Goal: Task Accomplishment & Management: Complete application form

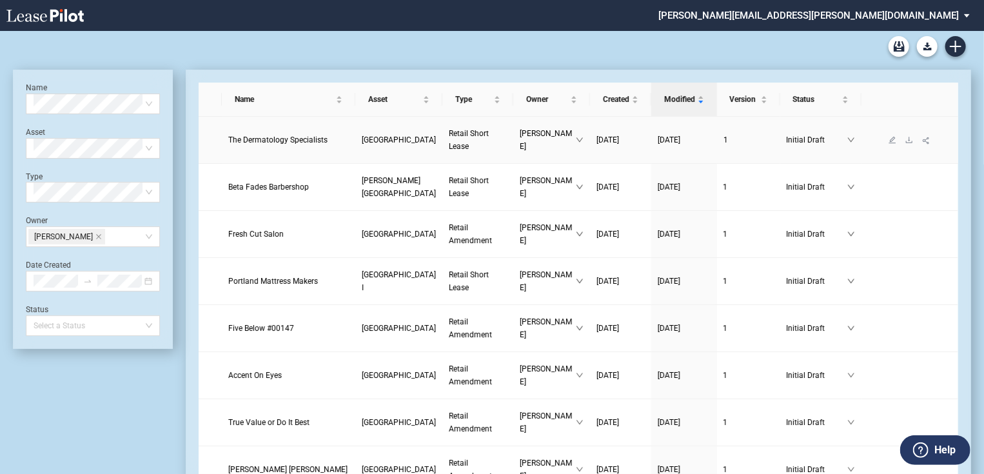
click at [244, 144] on span "The Dermatology Specialists" at bounding box center [277, 139] width 99 height 9
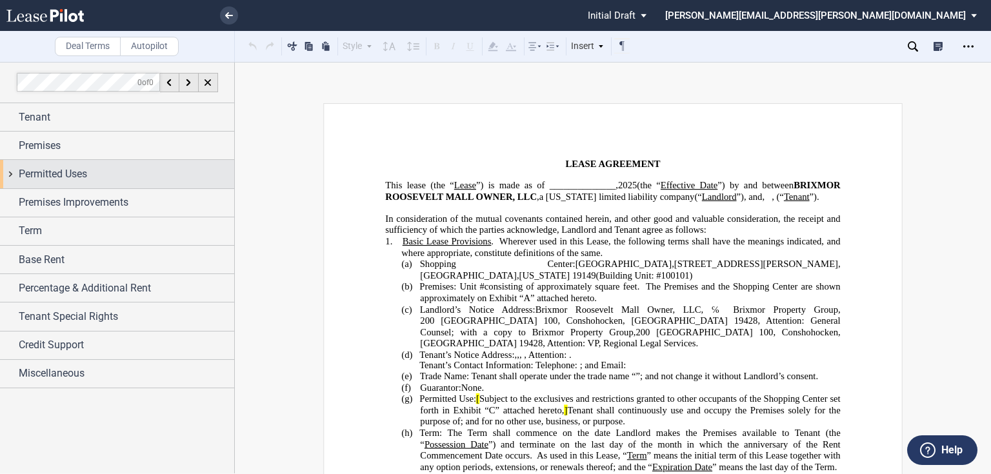
click at [46, 185] on div "Permitted Uses" at bounding box center [117, 174] width 234 height 28
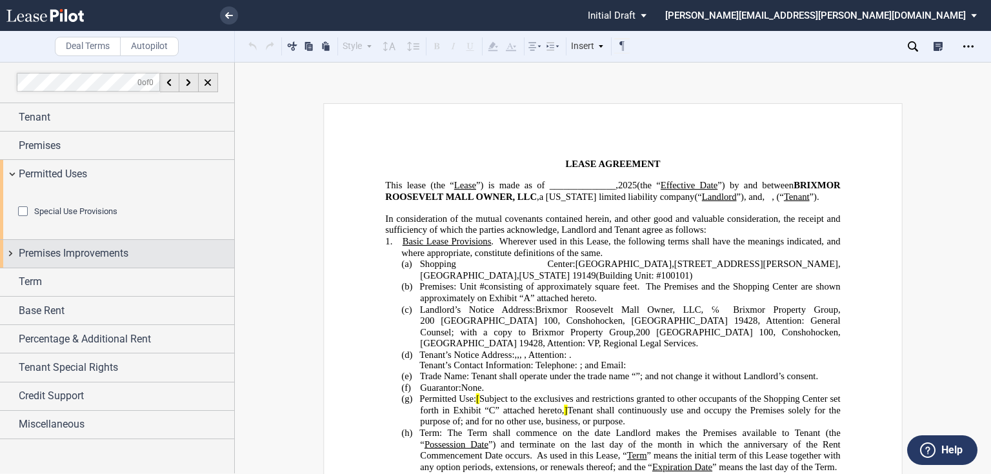
click at [70, 261] on span "Premises Improvements" at bounding box center [74, 253] width 110 height 15
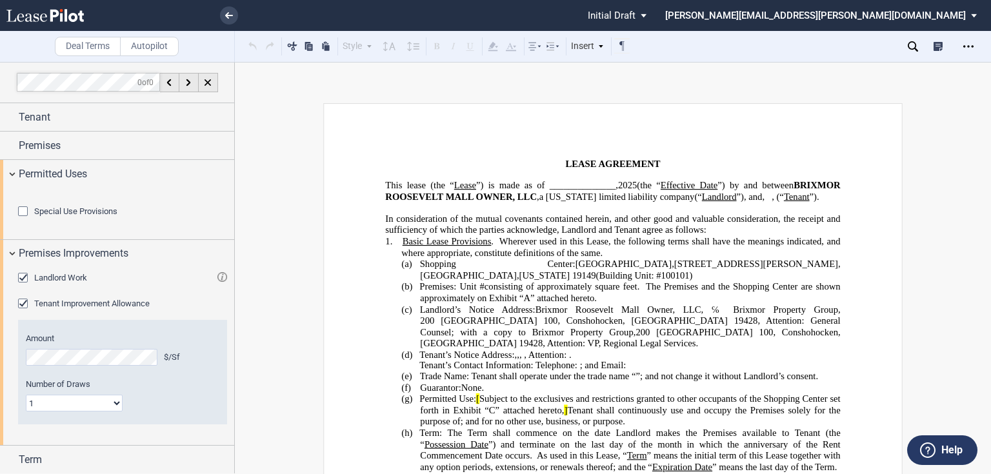
click at [0, 201] on html ".bocls-1{fill:#26354a;fill-rule:evenodd} Loading... × Pending... Pending... Ini…" at bounding box center [495, 237] width 991 height 474
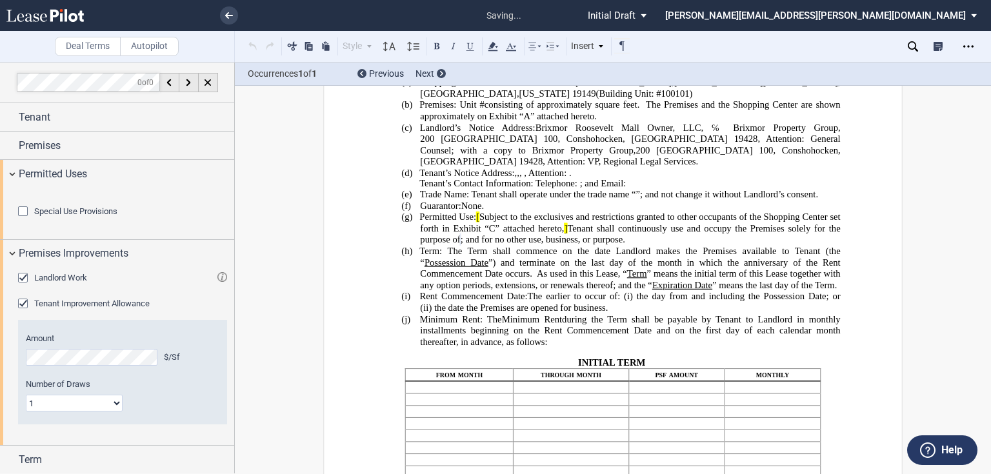
scroll to position [237, 0]
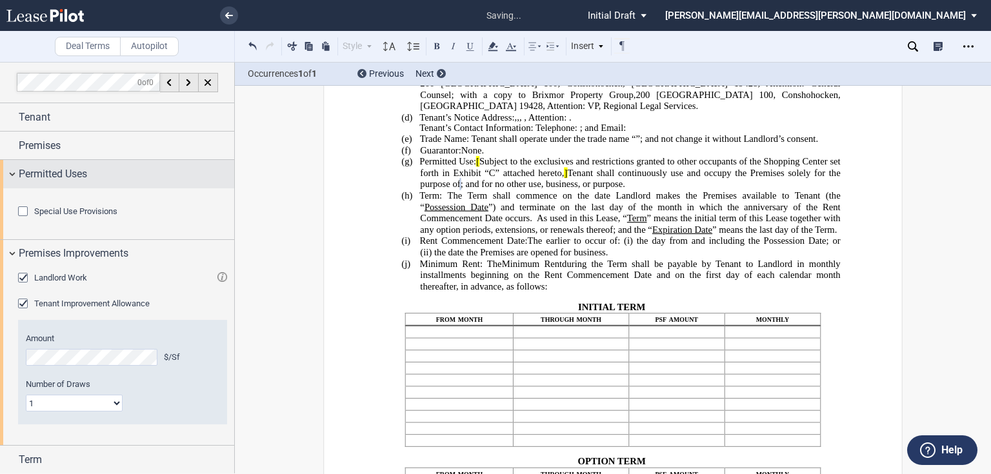
click at [83, 173] on span "Permitted Uses" at bounding box center [53, 173] width 68 height 15
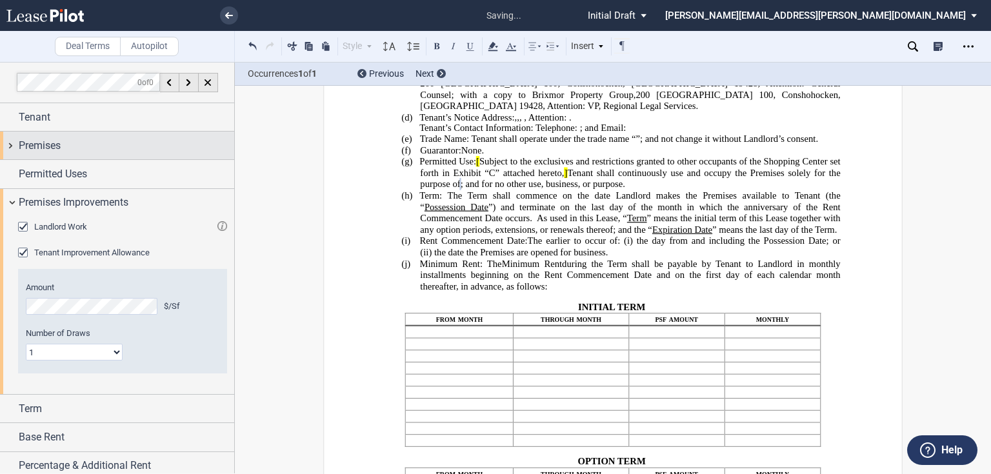
click at [104, 150] on div "Premises" at bounding box center [126, 145] width 215 height 15
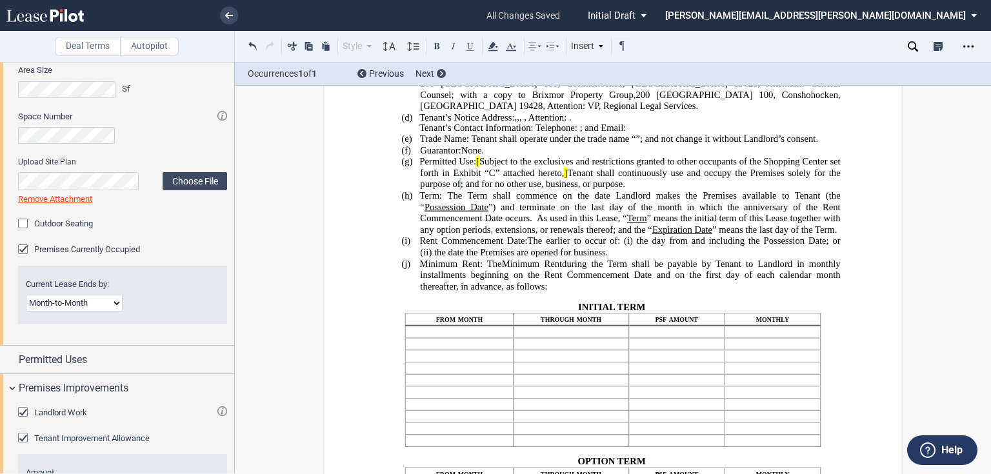
scroll to position [103, 0]
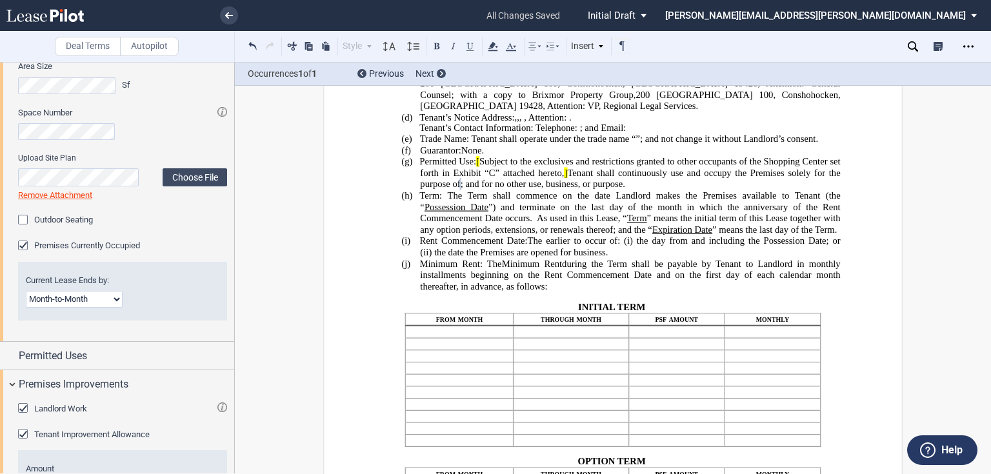
click at [49, 297] on select "Month-to-Month Early Termination Natural Expiration" at bounding box center [74, 299] width 97 height 17
select select "early termination"
click at [26, 291] on select "Month-to-Month Early Termination Natural Expiration" at bounding box center [74, 299] width 97 height 17
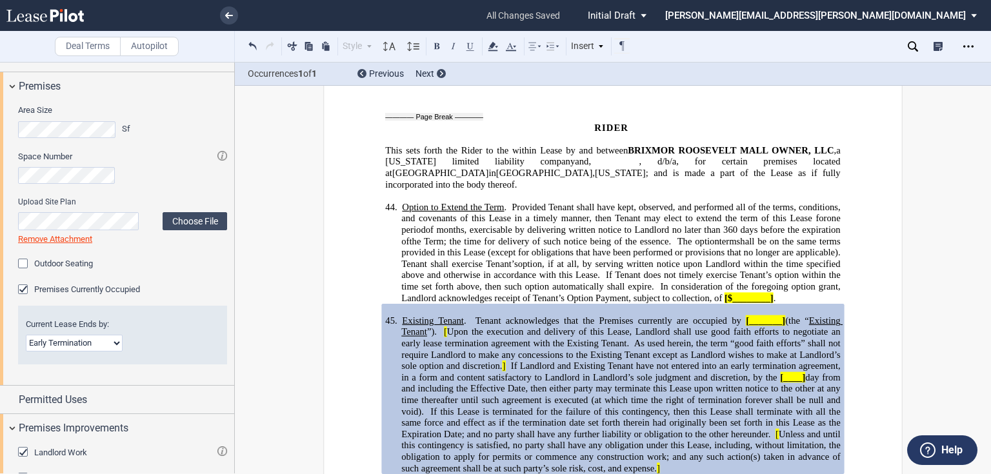
scroll to position [0, 0]
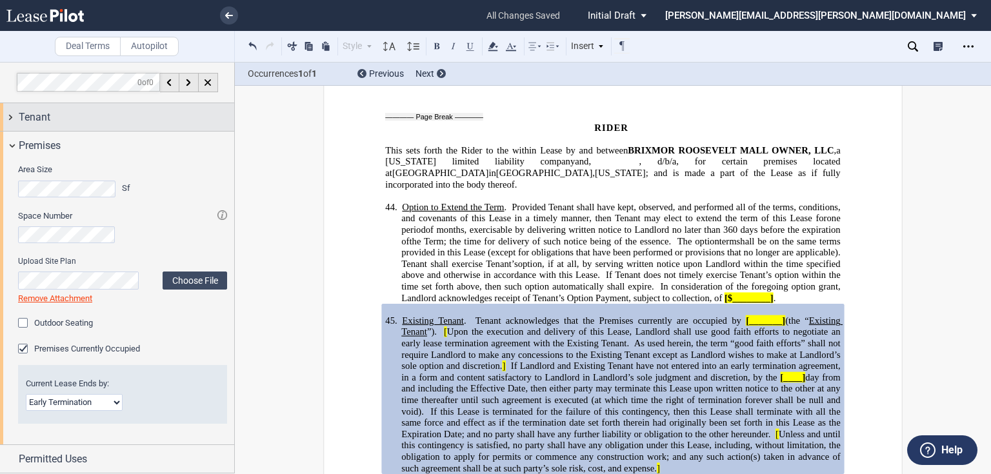
click at [56, 130] on div "Tenant" at bounding box center [117, 117] width 234 height 28
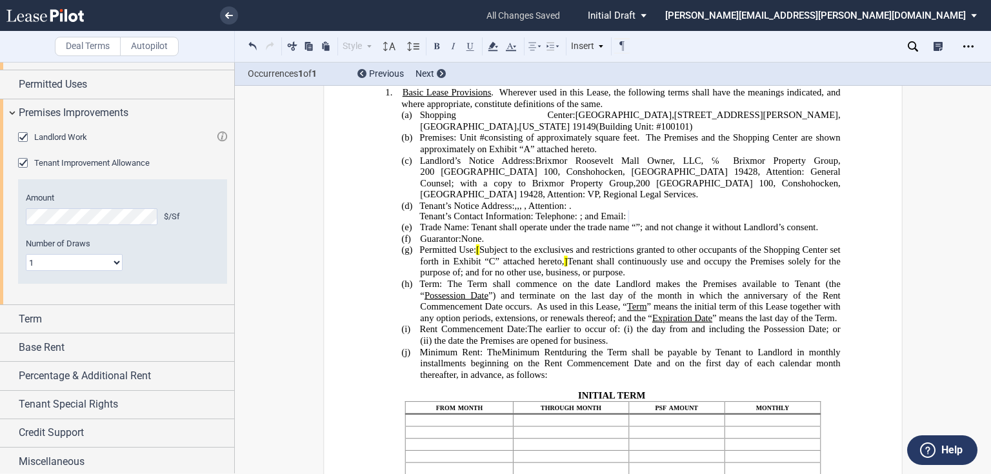
scroll to position [879, 0]
click at [101, 428] on div "Credit Support" at bounding box center [126, 431] width 215 height 15
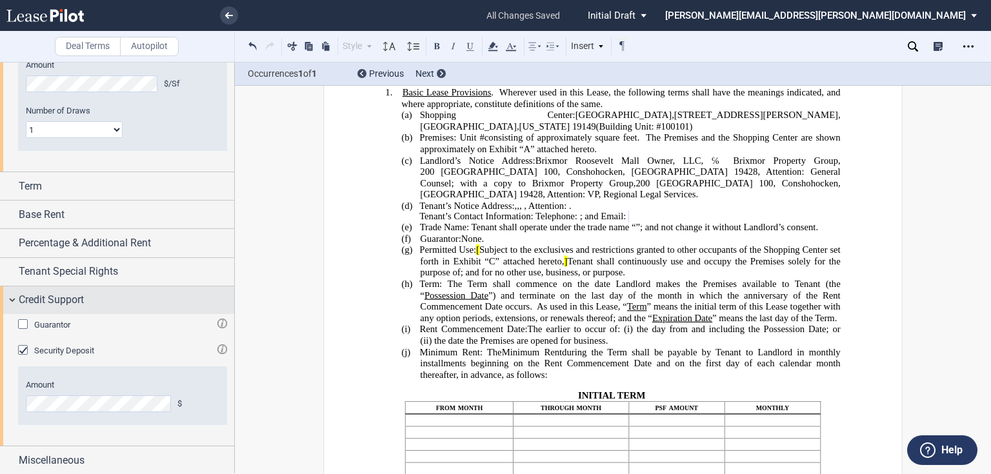
click at [37, 293] on span "Credit Support" at bounding box center [51, 299] width 65 height 15
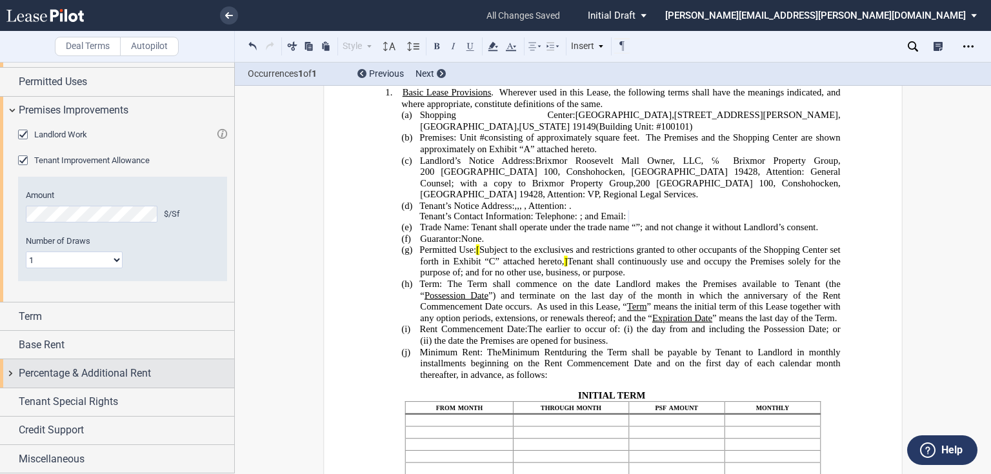
scroll to position [879, 0]
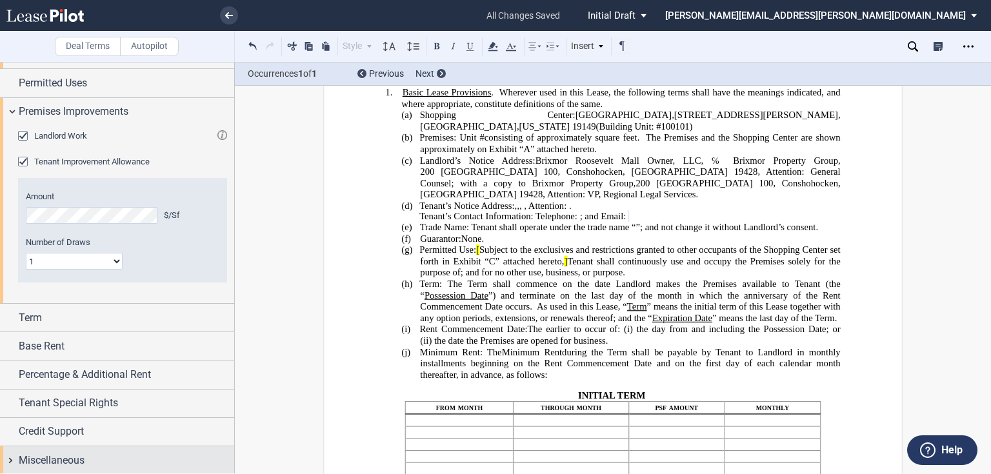
click at [87, 454] on div "Miscellaneous" at bounding box center [126, 460] width 215 height 15
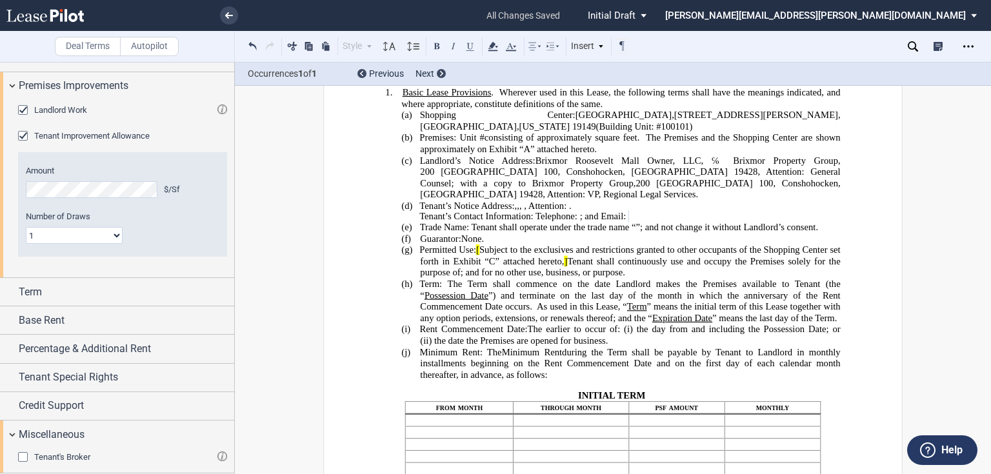
scroll to position [917, 0]
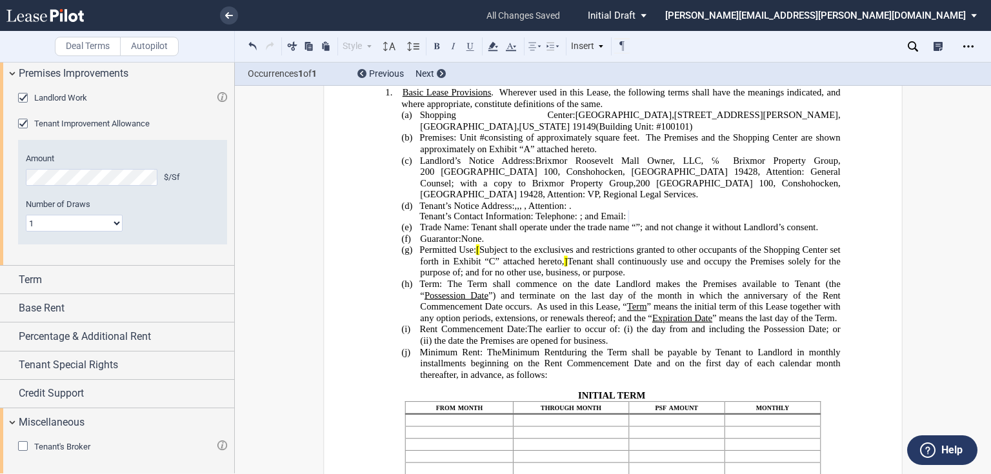
click at [75, 446] on span "Tenant's Broker" at bounding box center [62, 447] width 56 height 10
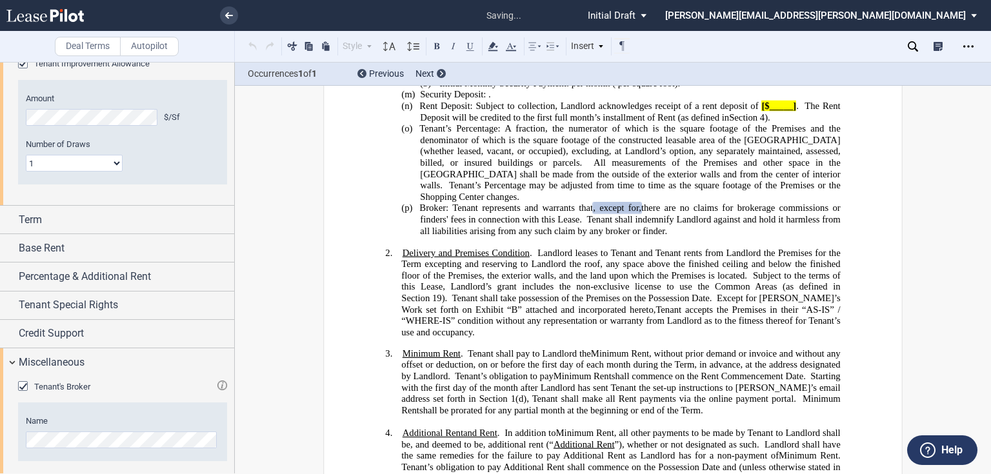
scroll to position [984, 0]
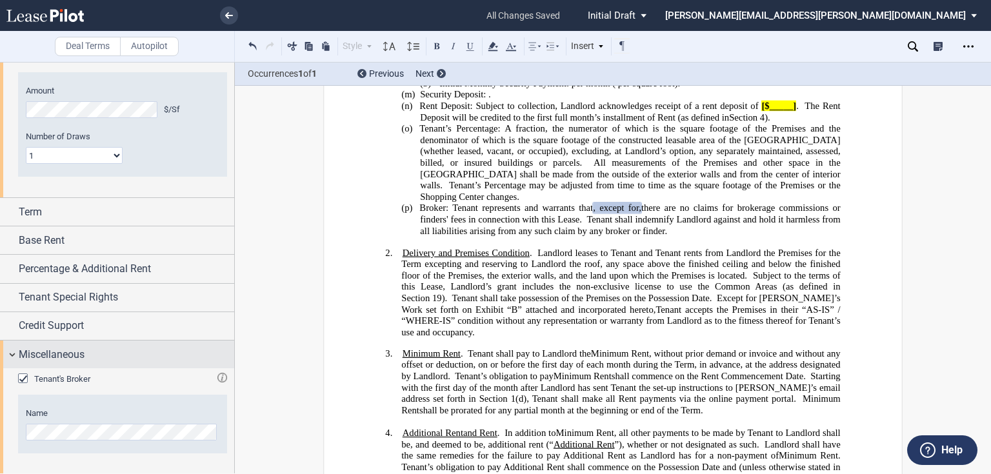
click at [62, 355] on span "Miscellaneous" at bounding box center [52, 354] width 66 height 15
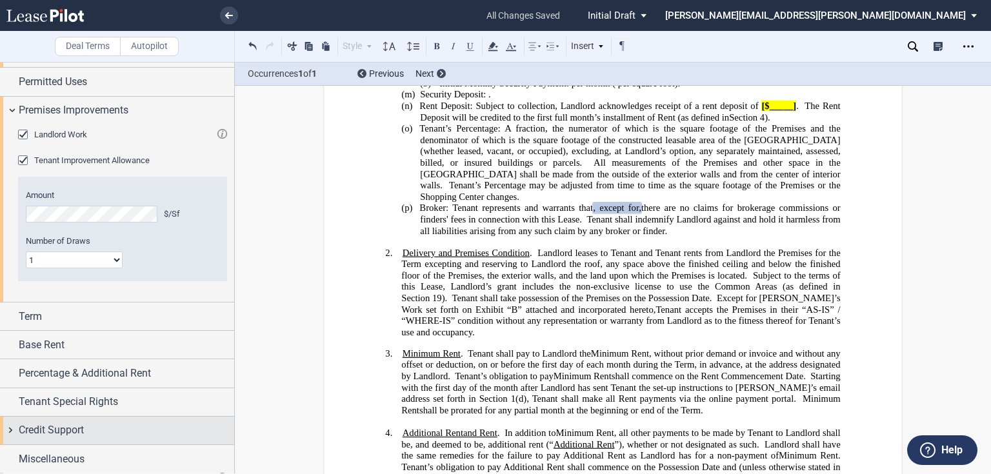
scroll to position [879, 0]
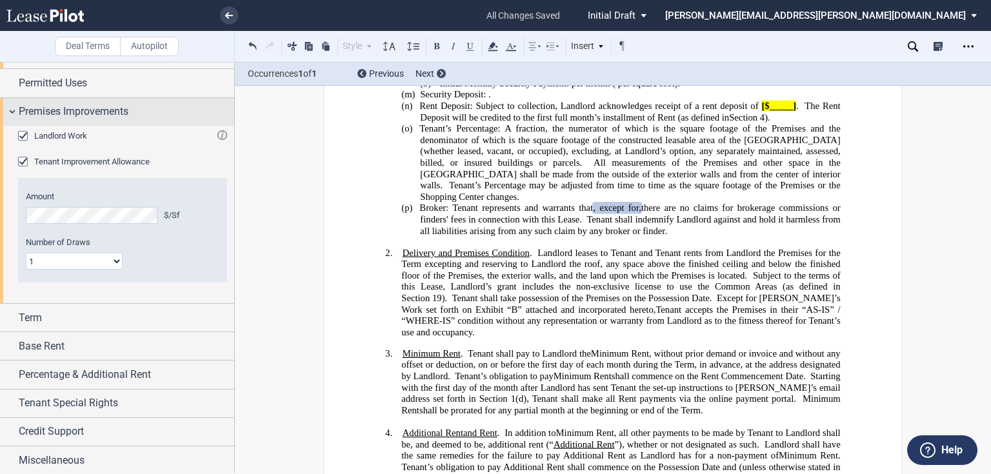
click at [63, 115] on span "Premises Improvements" at bounding box center [74, 111] width 110 height 15
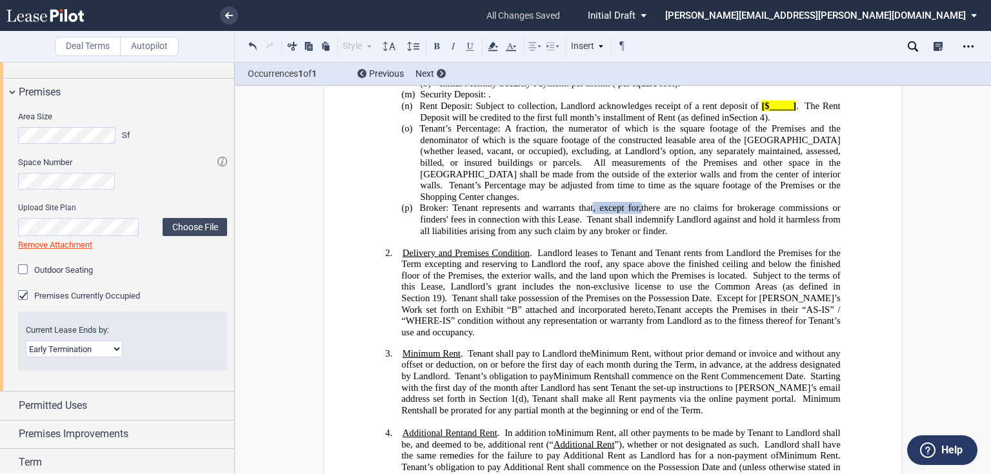
scroll to position [495, 0]
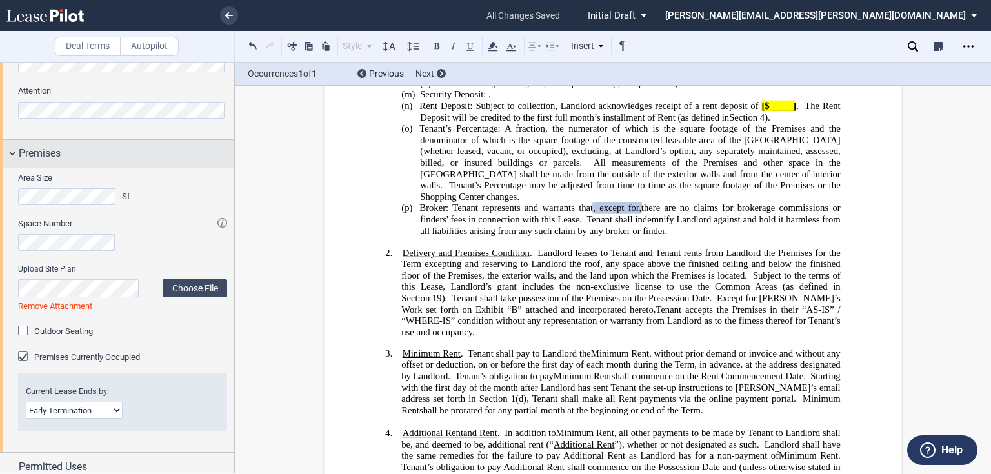
click at [43, 156] on span "Premises" at bounding box center [40, 153] width 42 height 15
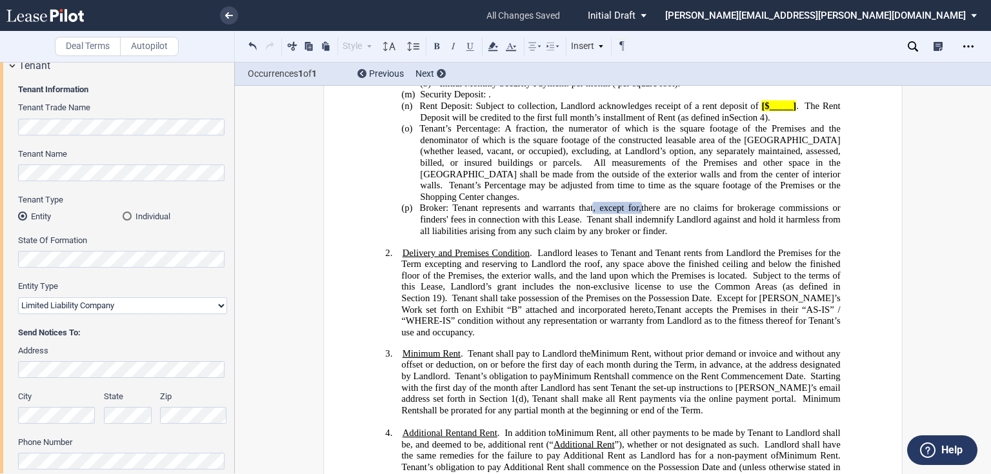
scroll to position [0, 0]
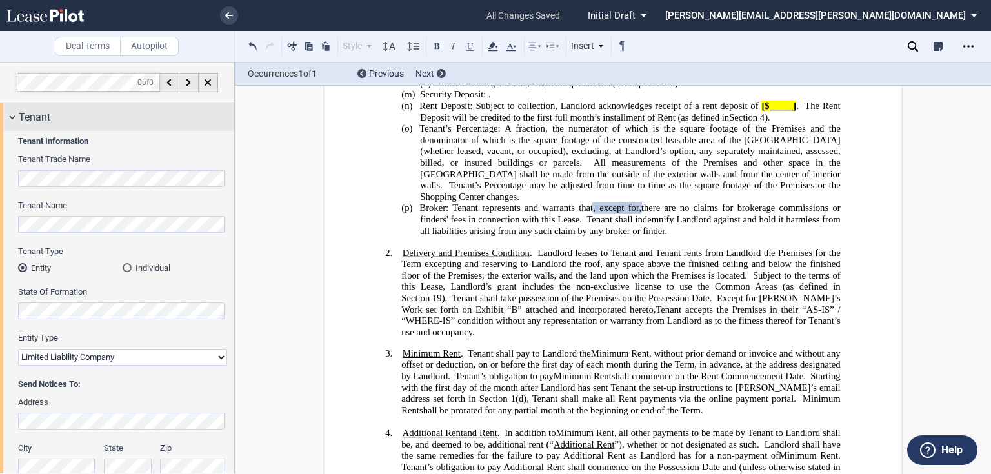
click at [51, 121] on div "Tenant" at bounding box center [126, 117] width 215 height 15
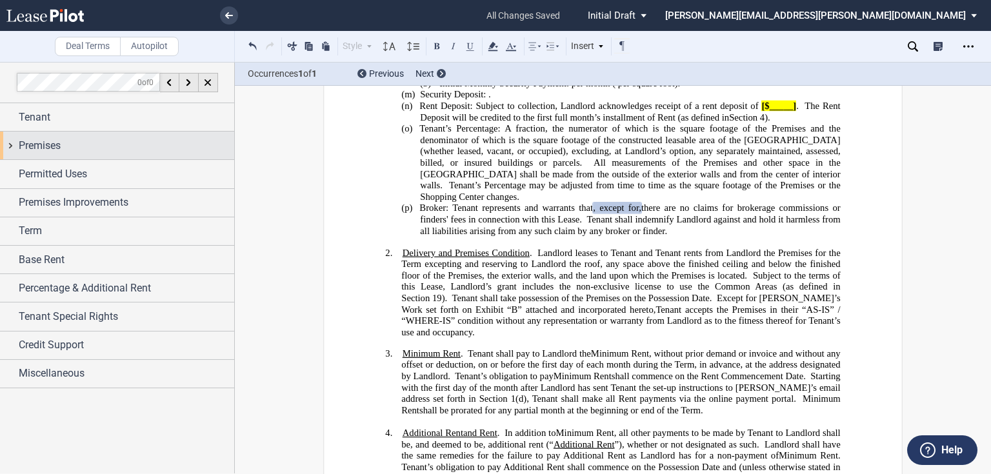
click at [36, 150] on span "Premises" at bounding box center [40, 145] width 42 height 15
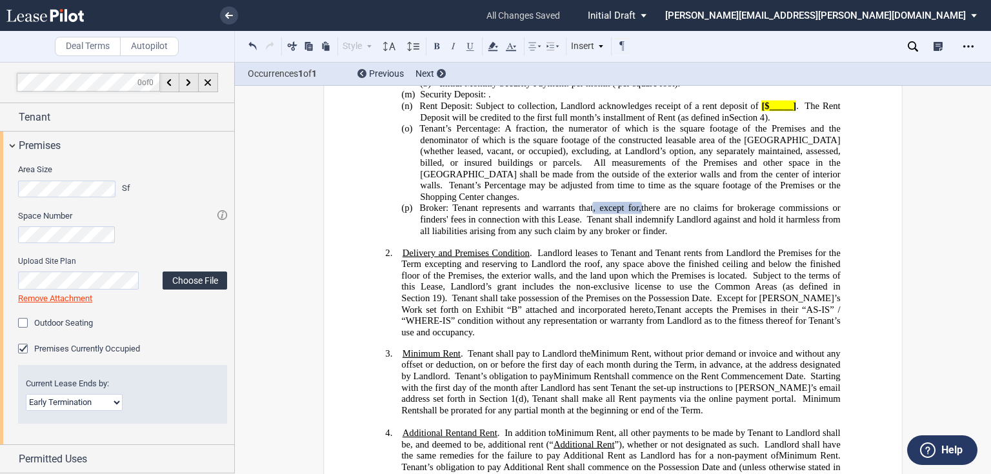
click at [209, 282] on label "Choose File" at bounding box center [195, 281] width 65 height 18
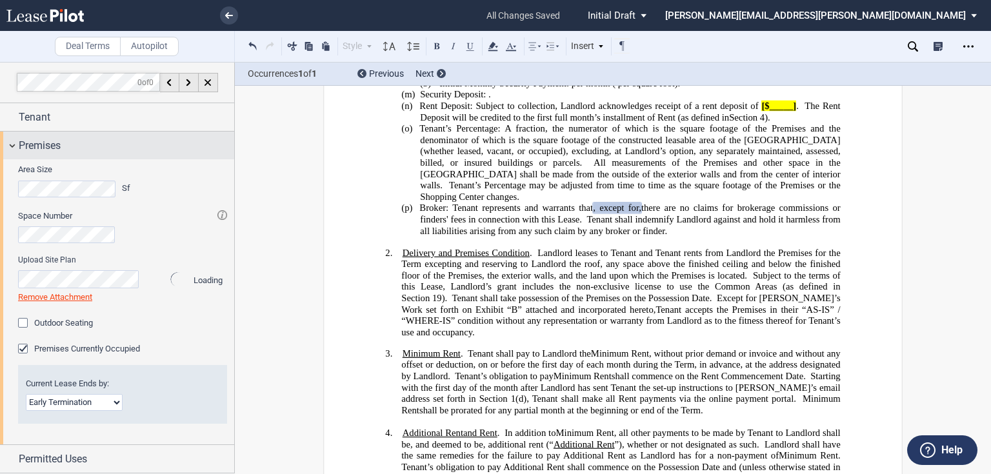
click at [65, 151] on div "Premises" at bounding box center [126, 145] width 215 height 15
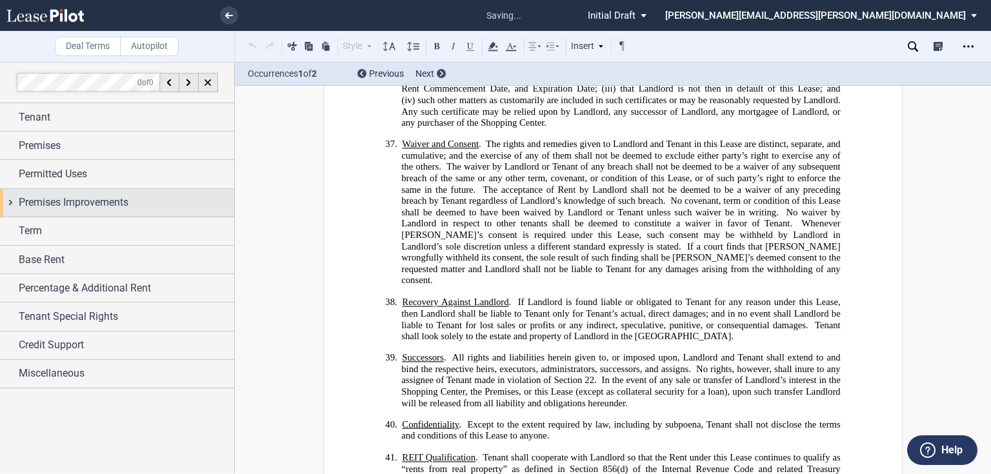
scroll to position [8148, 0]
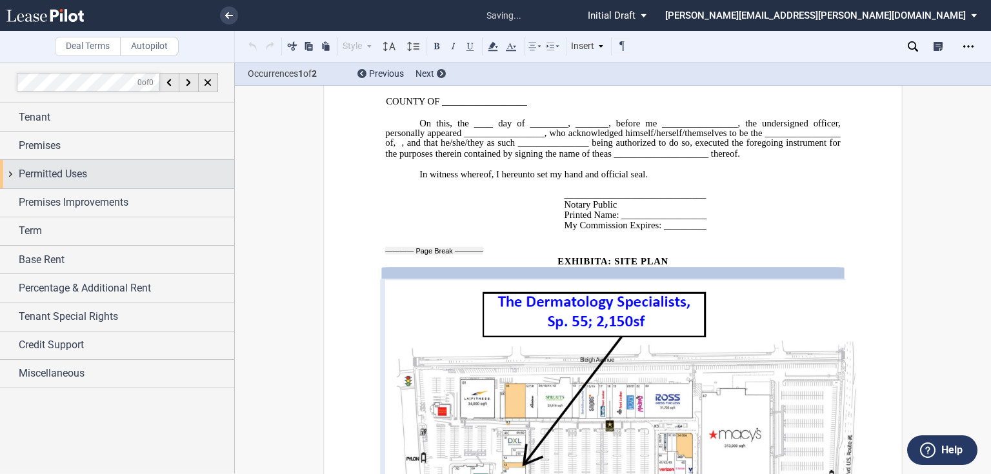
click at [54, 179] on span "Permitted Uses" at bounding box center [53, 173] width 68 height 15
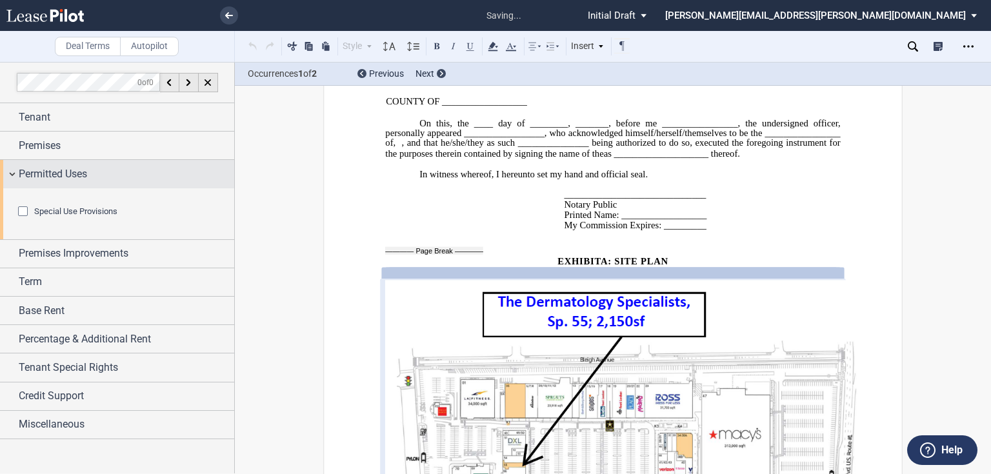
click at [54, 179] on span "Permitted Uses" at bounding box center [53, 173] width 68 height 15
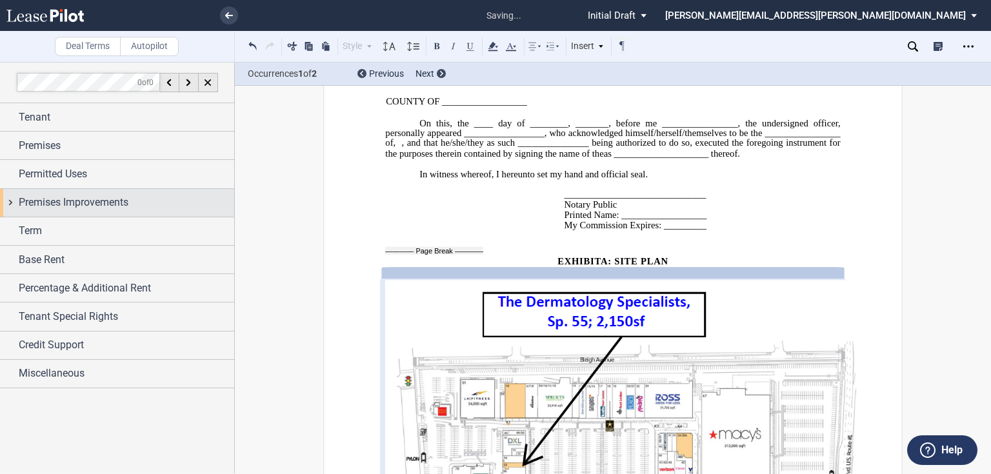
click at [53, 195] on span "Premises Improvements" at bounding box center [74, 202] width 110 height 15
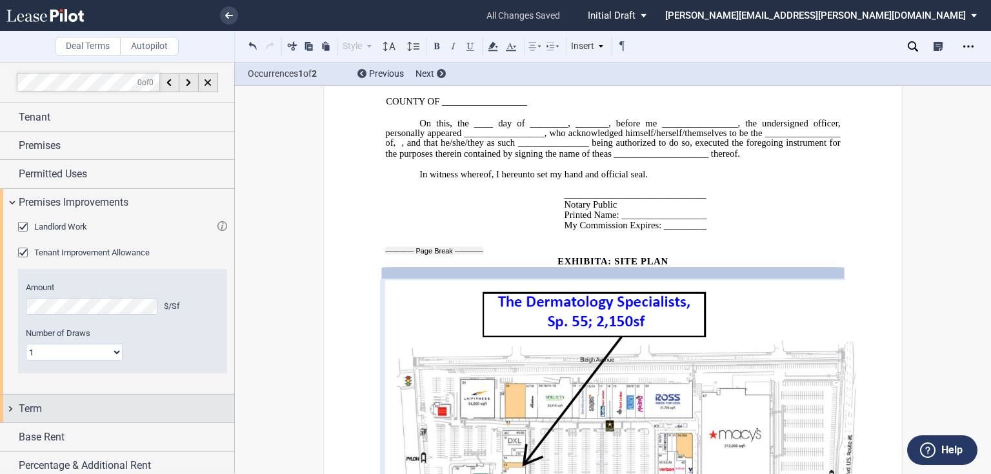
click at [66, 408] on div "Term" at bounding box center [126, 408] width 215 height 15
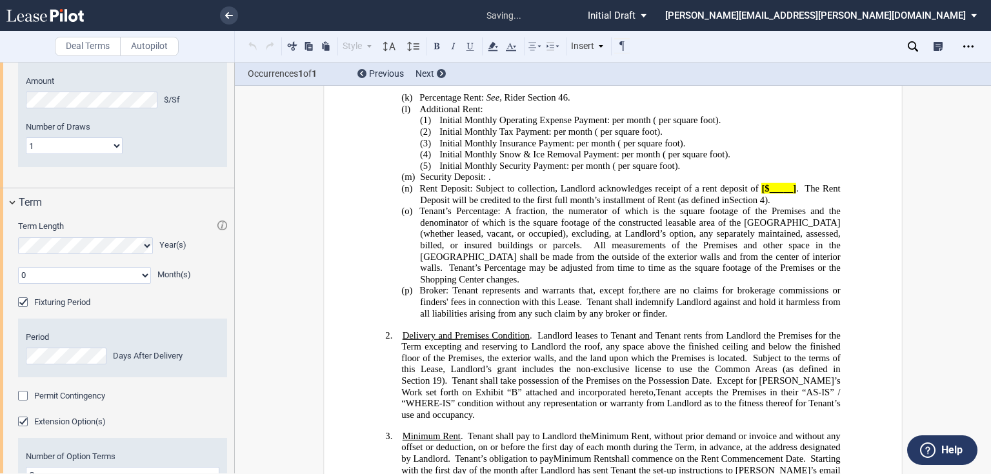
scroll to position [284, 0]
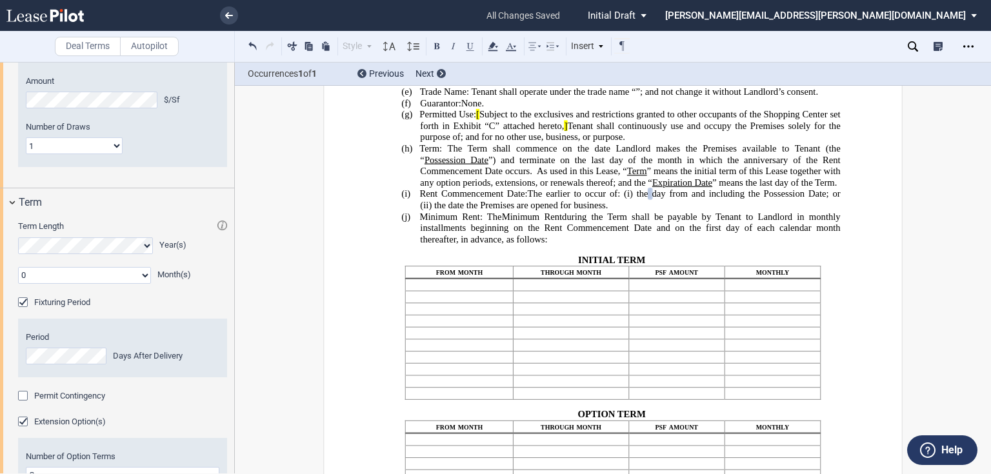
click at [619, 199] on span "The earlier to occur of: (i)" at bounding box center [580, 193] width 105 height 11
click at [832, 210] on span "day from and including the Possession Date; or (ii)" at bounding box center [631, 199] width 422 height 22
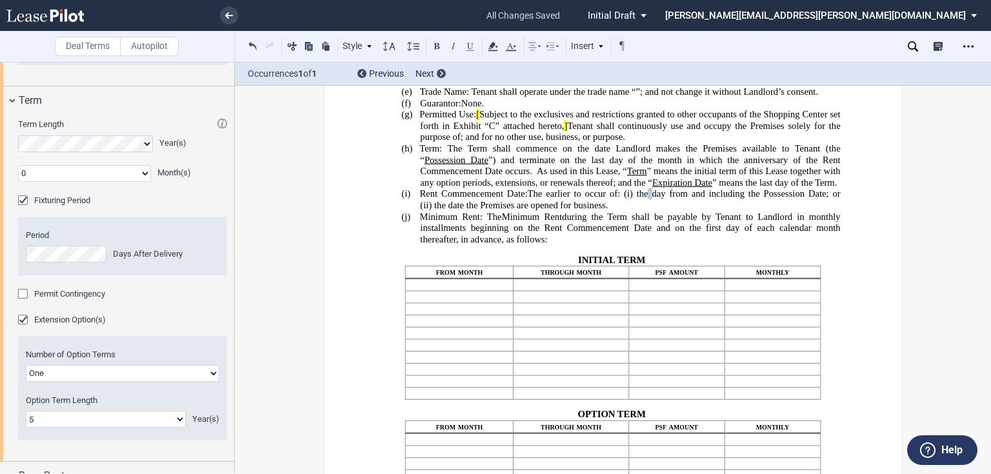
scroll to position [310, 0]
click at [126, 373] on select "One Two Three Four" at bounding box center [123, 372] width 194 height 17
click at [26, 364] on select "One Two Three Four" at bounding box center [123, 372] width 194 height 17
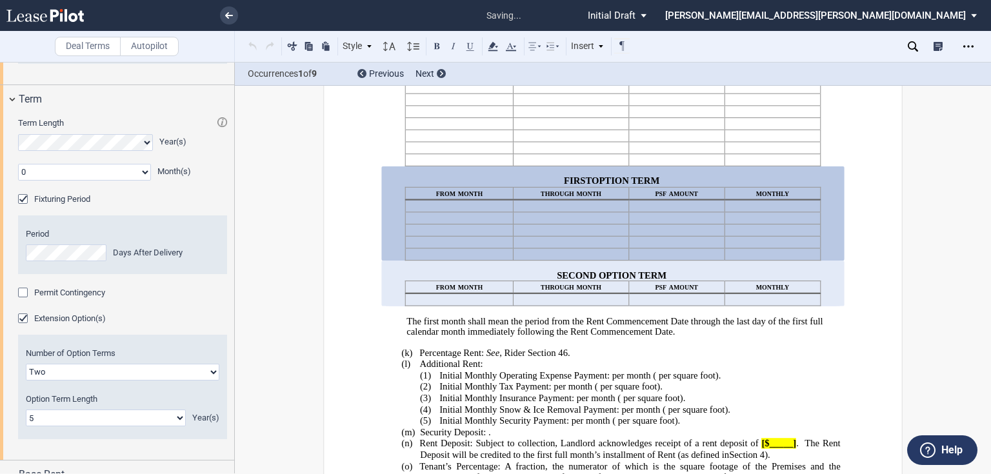
scroll to position [531, 0]
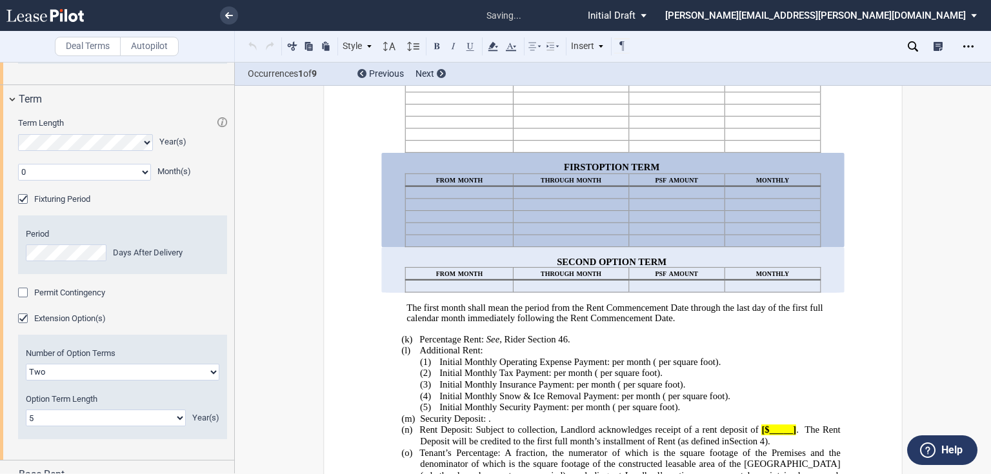
click at [70, 373] on select "One Two Three Four" at bounding box center [123, 372] width 194 height 17
select select "1"
click at [26, 364] on select "One Two Three Four" at bounding box center [123, 372] width 194 height 17
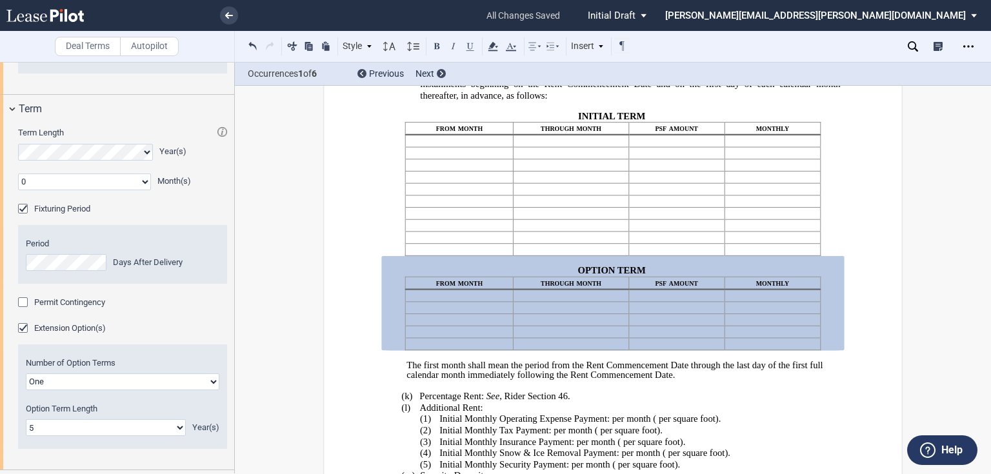
scroll to position [283, 0]
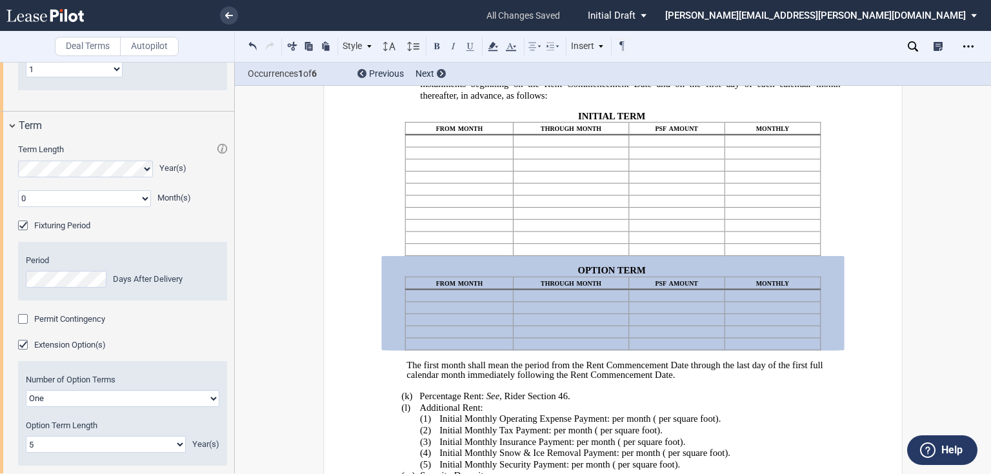
click at [75, 320] on span "Permit Contingency" at bounding box center [69, 319] width 71 height 10
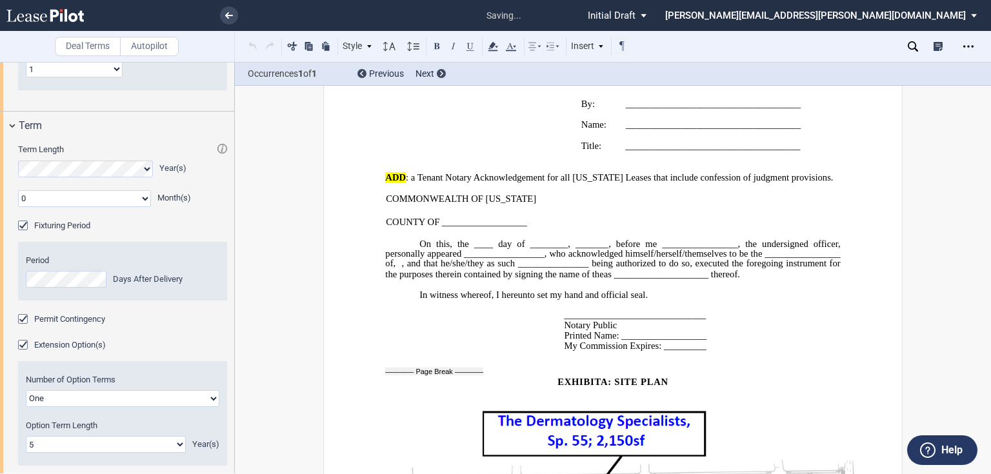
scroll to position [10000, 0]
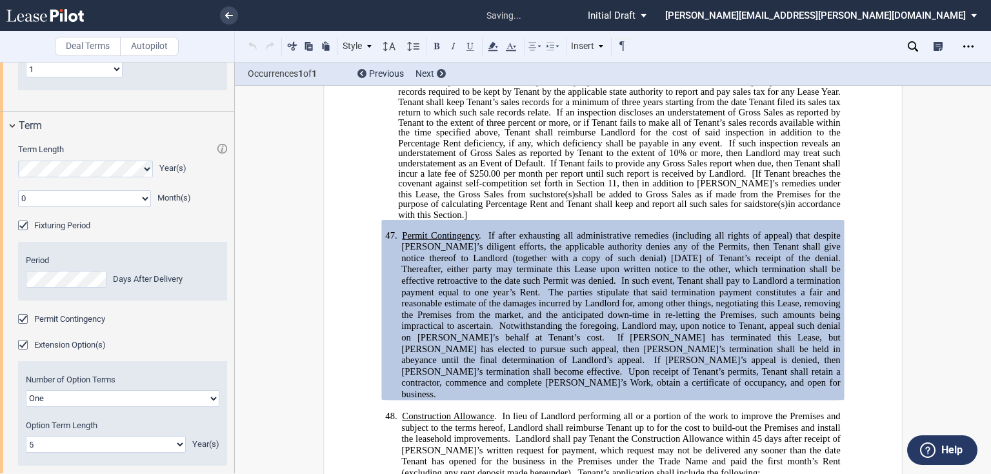
click at [23, 319] on div "Permit Contingency" at bounding box center [24, 320] width 13 height 13
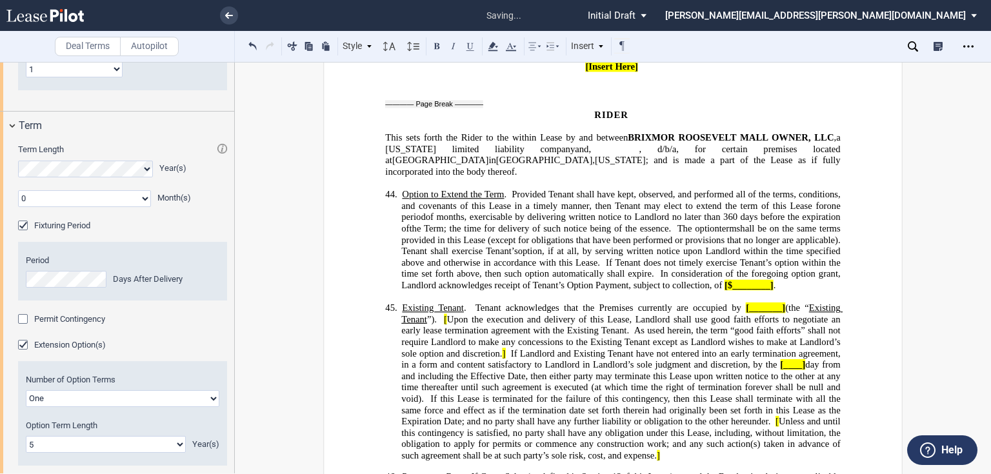
scroll to position [9072, 0]
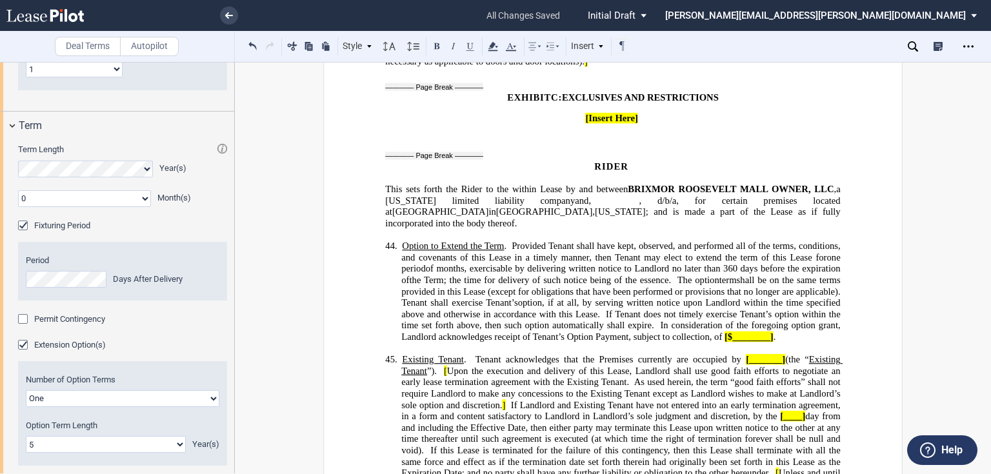
click at [737, 263] on span ", exercisable by delivering written notice to Landlord no later than 360" at bounding box center [600, 268] width 273 height 11
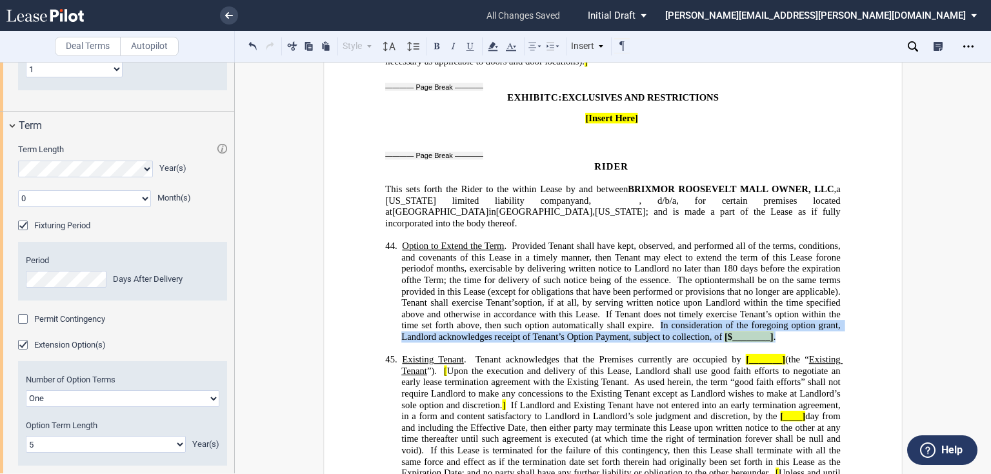
drag, startPoint x: 706, startPoint y: 273, endPoint x: 839, endPoint y: 283, distance: 133.2
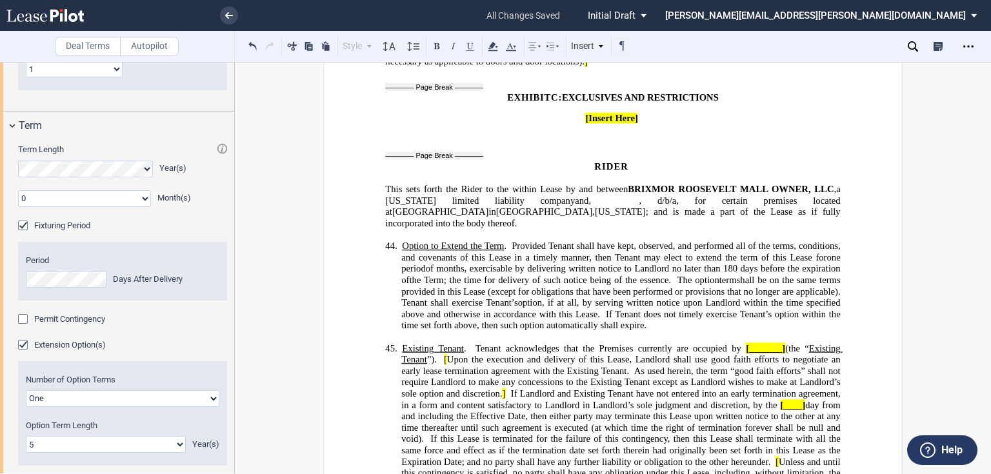
click at [741, 343] on span at bounding box center [743, 348] width 5 height 11
drag, startPoint x: 736, startPoint y: 301, endPoint x: 793, endPoint y: 285, distance: 58.8
click at [741, 343] on span at bounding box center [743, 348] width 5 height 11
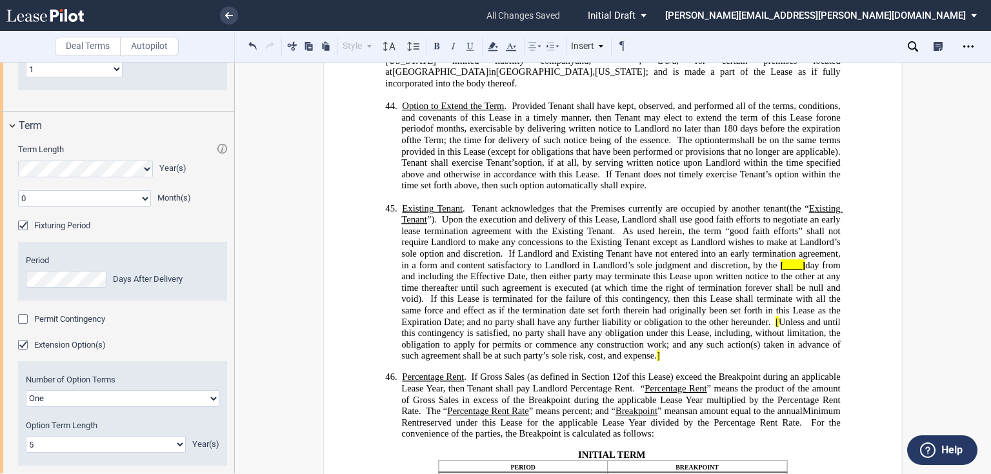
scroll to position [9226, 0]
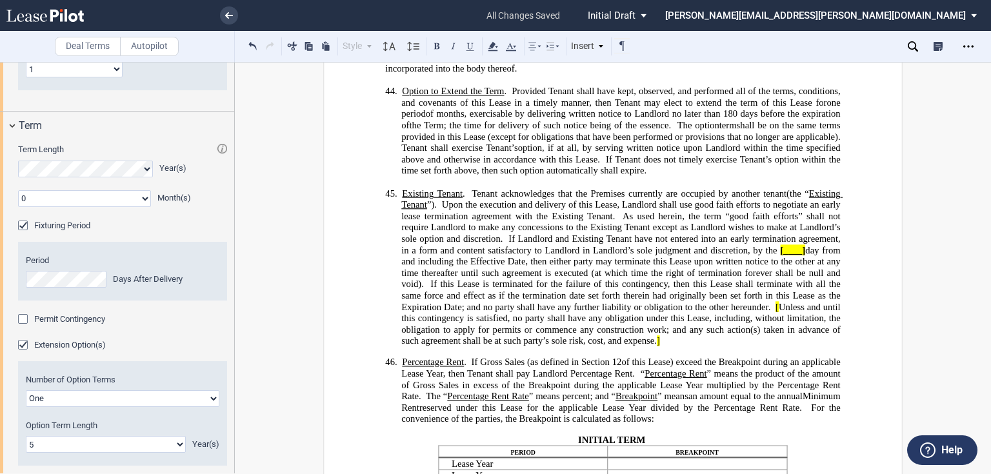
click at [775, 301] on span "[" at bounding box center [776, 306] width 3 height 11
click at [777, 244] on span at bounding box center [778, 249] width 3 height 11
drag, startPoint x: 747, startPoint y: 200, endPoint x: 524, endPoint y: 206, distance: 223.3
click at [524, 206] on span "Existing Tenant . Tenant acknowledges that the Premises currently are occupied …" at bounding box center [621, 267] width 441 height 158
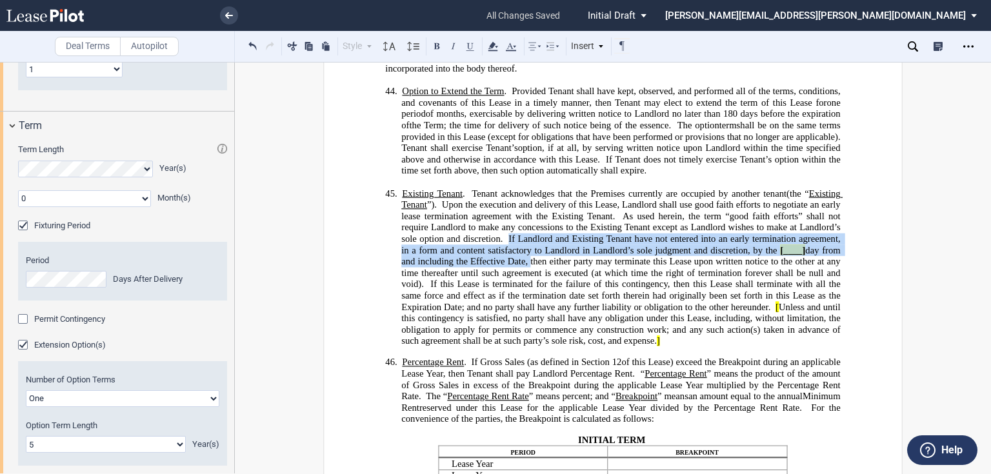
click at [780, 244] on span "[____]" at bounding box center [792, 249] width 25 height 11
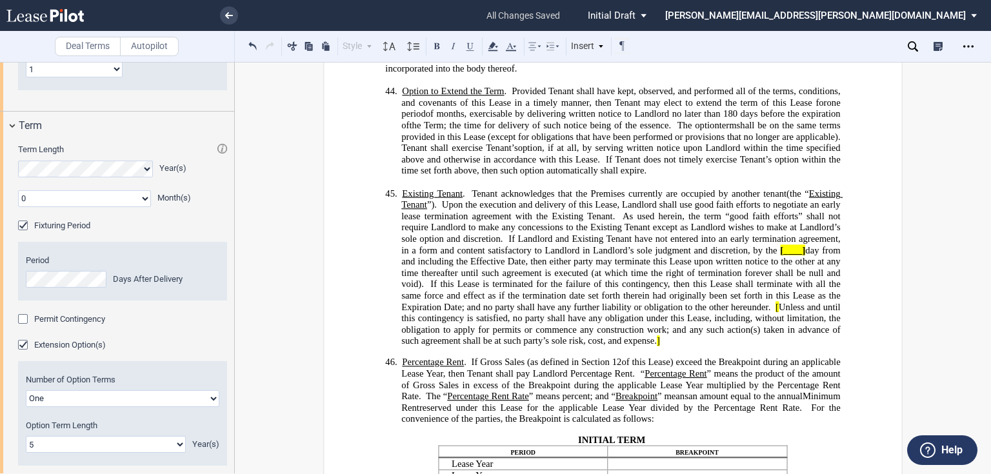
click at [539, 233] on span "If Landlord and Existing Tenant have not entered into an early termination agre…" at bounding box center [621, 244] width 441 height 22
click at [775, 301] on span "[" at bounding box center [776, 306] width 3 height 11
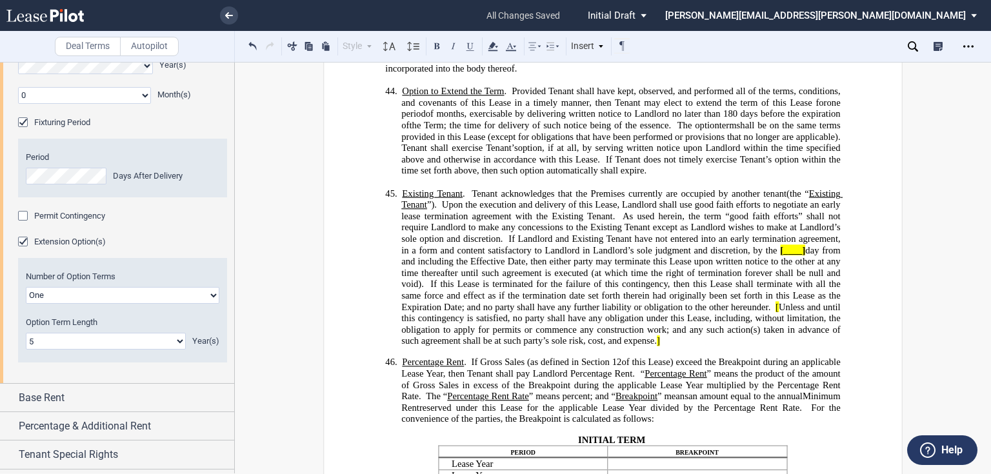
click at [741, 210] on span "As used herein, the term “good faith efforts” shall not require Landlord to mak…" at bounding box center [621, 227] width 441 height 34
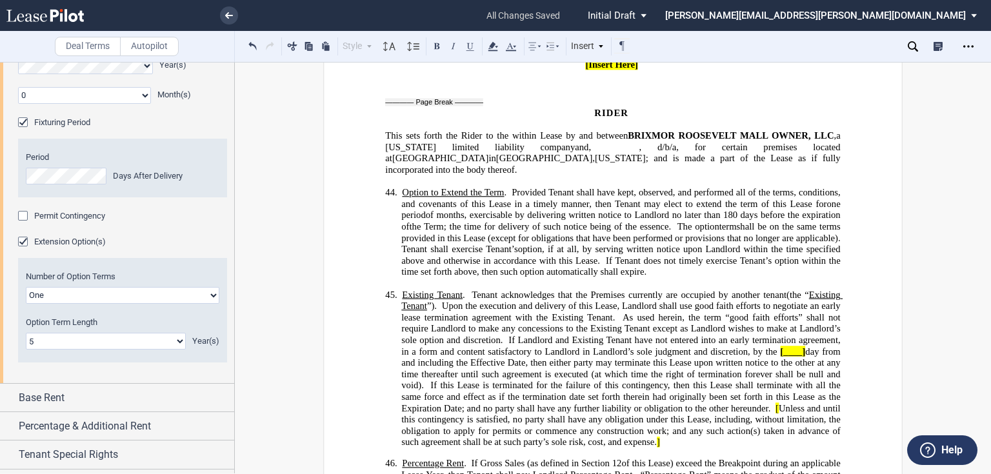
scroll to position [9123, 0]
click at [737, 212] on span ", exercisable by delivering written notice to Landlord no later than 180" at bounding box center [600, 217] width 273 height 11
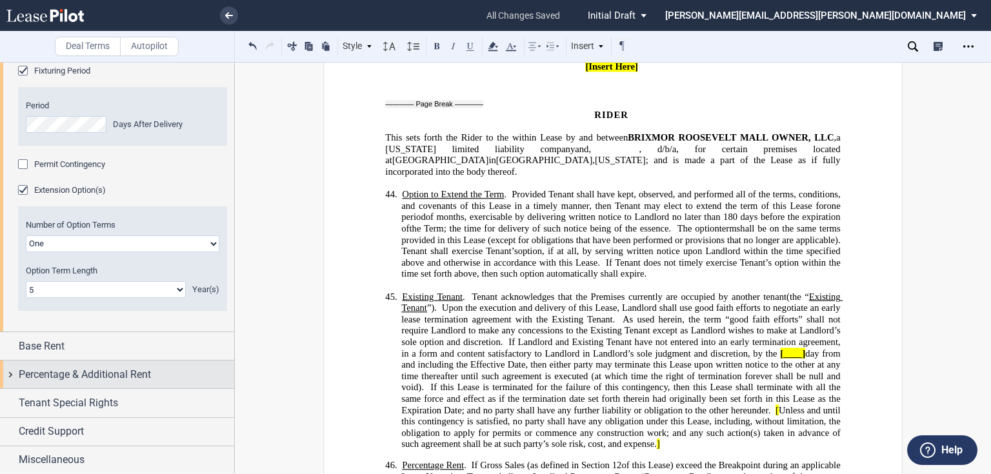
click at [56, 382] on div "Percentage & Additional Rent" at bounding box center [117, 375] width 234 height 28
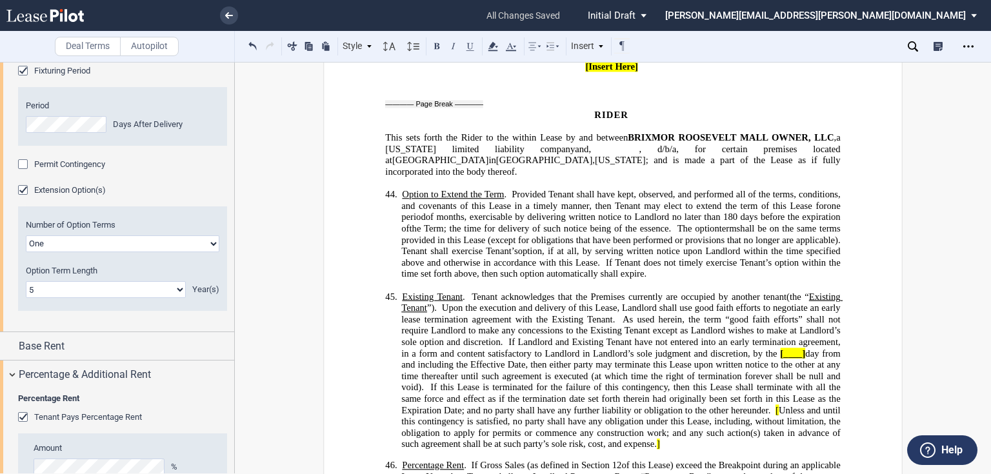
click at [21, 417] on div "Tenant Pays Percentage Rent" at bounding box center [24, 418] width 13 height 13
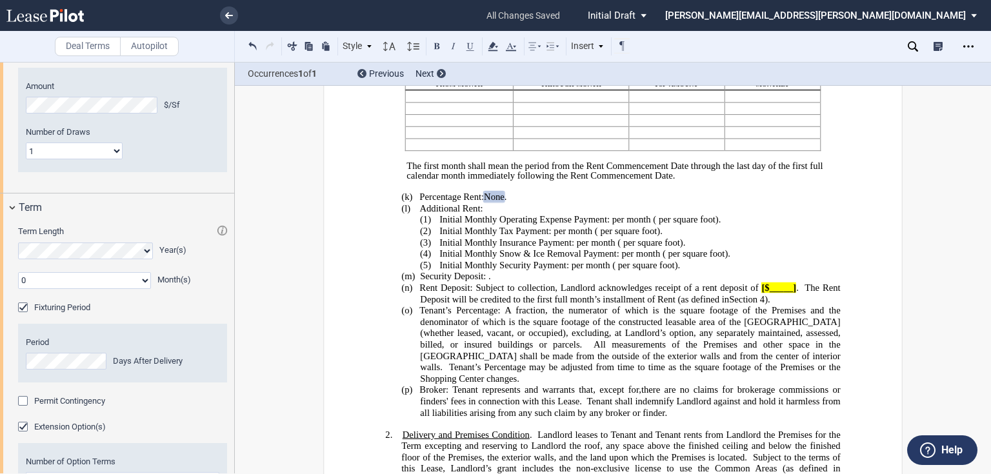
scroll to position [180, 0]
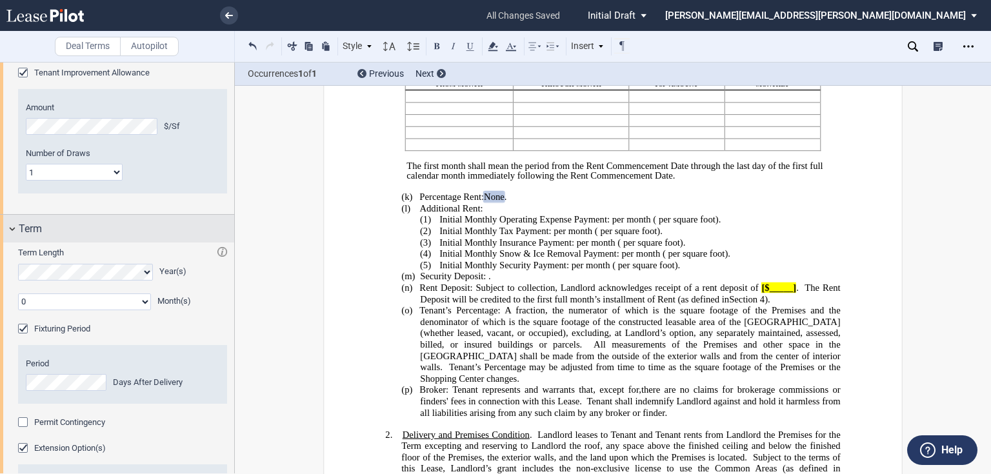
click at [84, 232] on div "Term" at bounding box center [126, 228] width 215 height 15
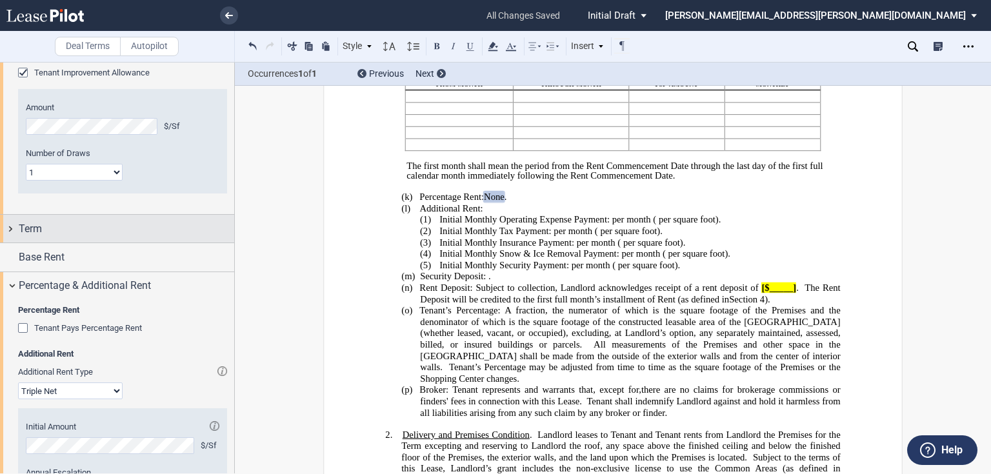
click at [84, 233] on div "Term" at bounding box center [126, 228] width 215 height 15
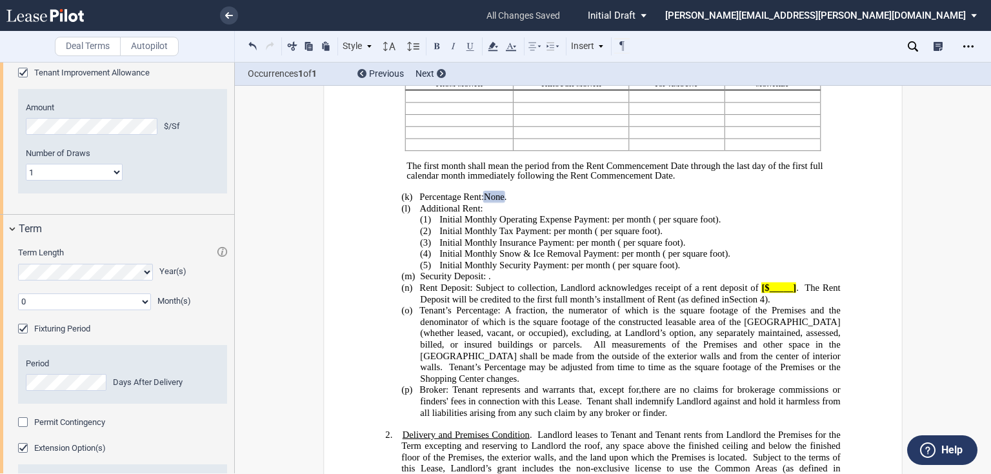
scroll to position [490, 0]
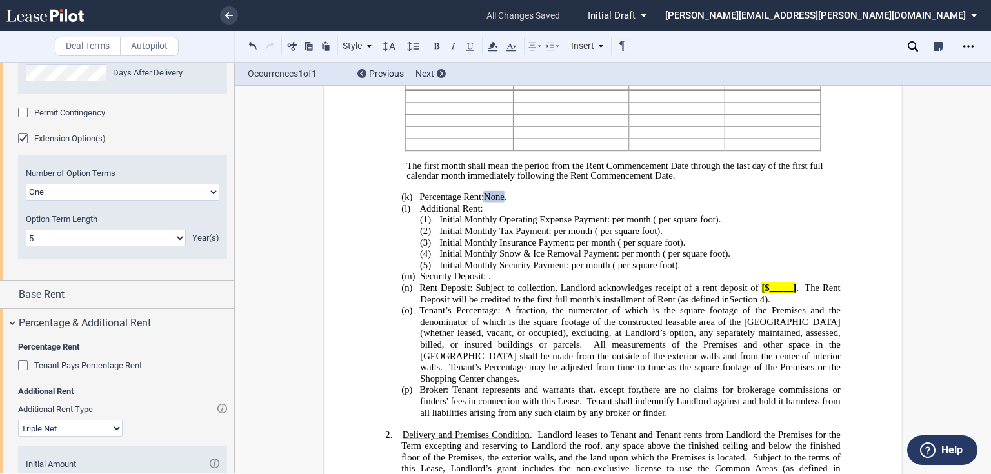
click at [472, 293] on span "Rent Deposit: Subject to collection, Landlord acknowledges receipt of a rent de…" at bounding box center [588, 288] width 339 height 11
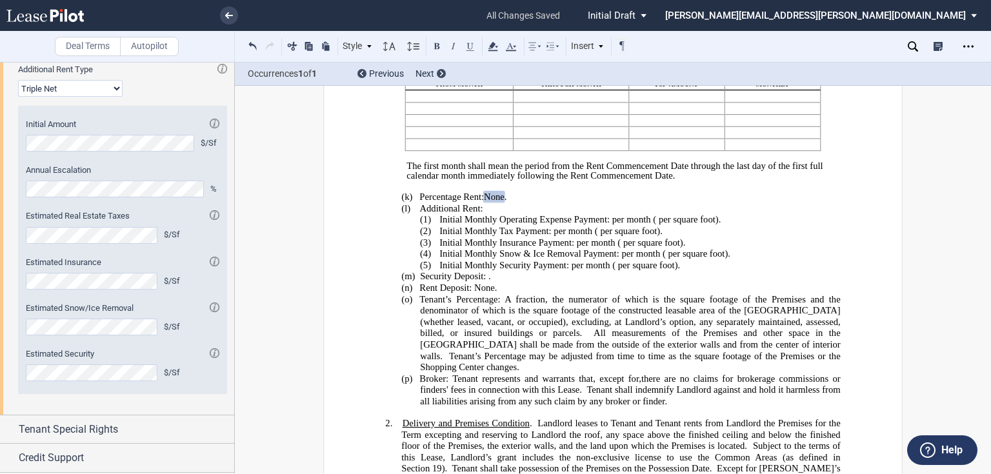
scroll to position [855, 0]
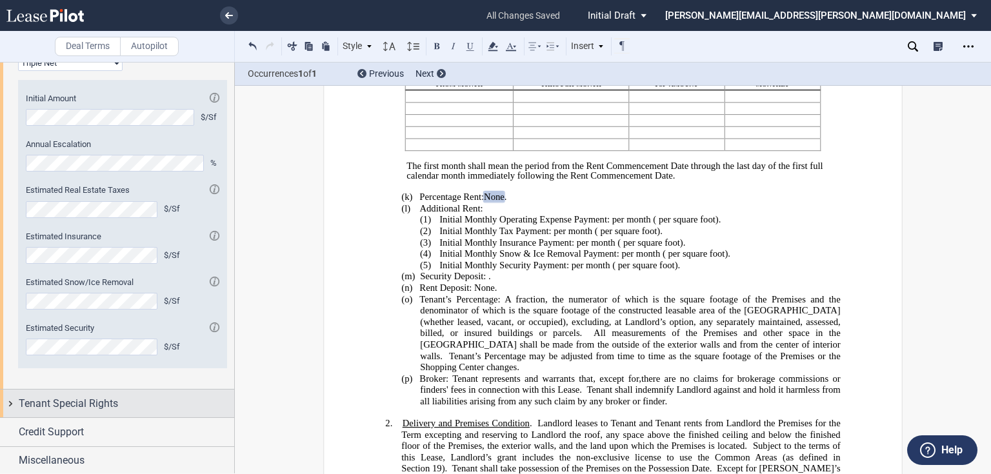
click at [59, 402] on span "Tenant Special Rights" at bounding box center [68, 403] width 99 height 15
click at [59, 403] on span "Tenant Special Rights" at bounding box center [68, 403] width 99 height 15
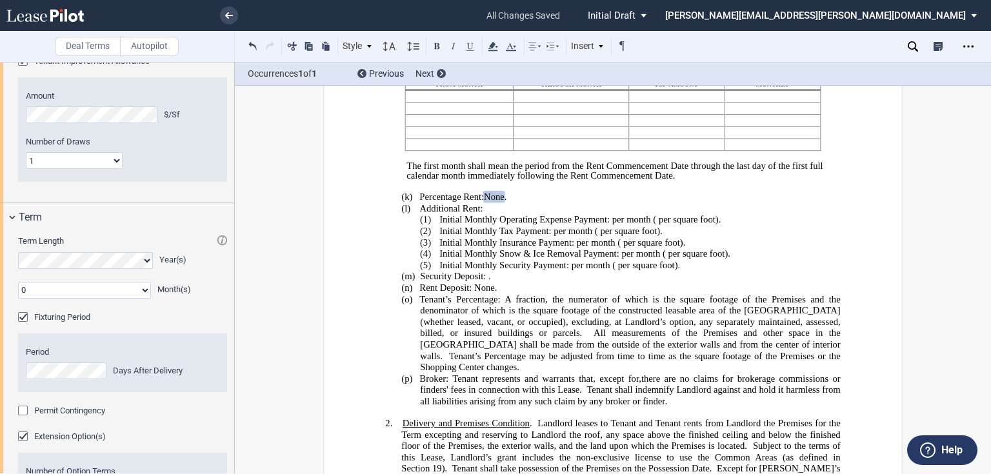
scroll to position [184, 0]
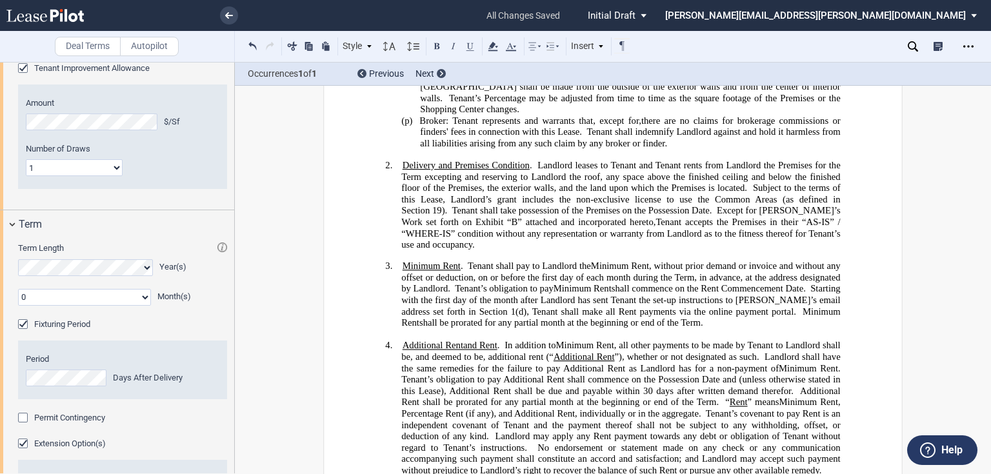
click at [645, 317] on span ", Tenant shall make all Rent payments via the online payment portal." at bounding box center [661, 311] width 270 height 11
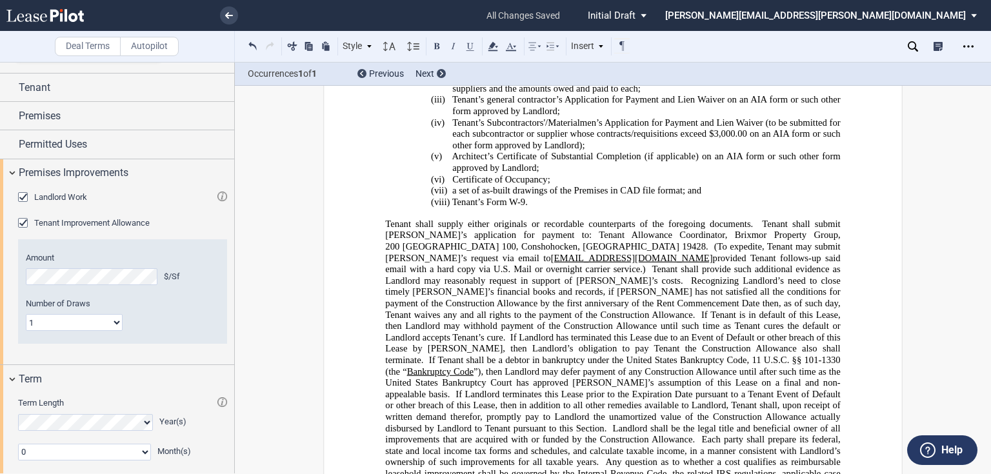
scroll to position [9620, 0]
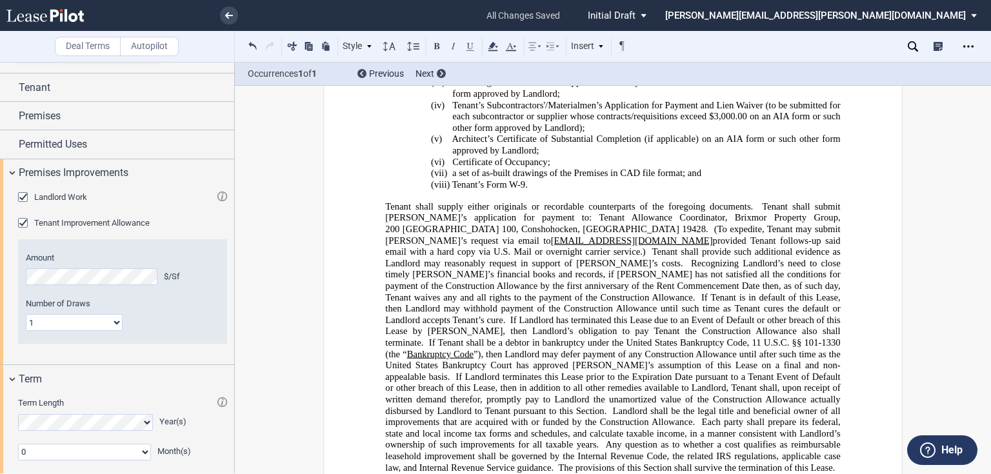
click at [657, 257] on span "Recognizing Landlord’s need to close timely Landlord’s financial books and reco…" at bounding box center [613, 279] width 457 height 45
drag, startPoint x: 620, startPoint y: 226, endPoint x: 648, endPoint y: 219, distance: 28.6
click at [623, 257] on span "Recognizing Landlord’s need to close timely Landlord’s financial books and reco…" at bounding box center [613, 279] width 457 height 45
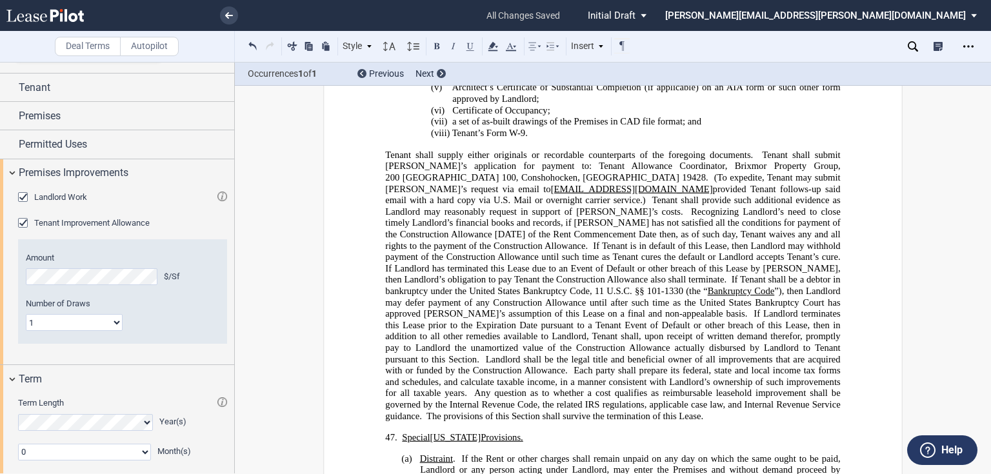
scroll to position [9723, 0]
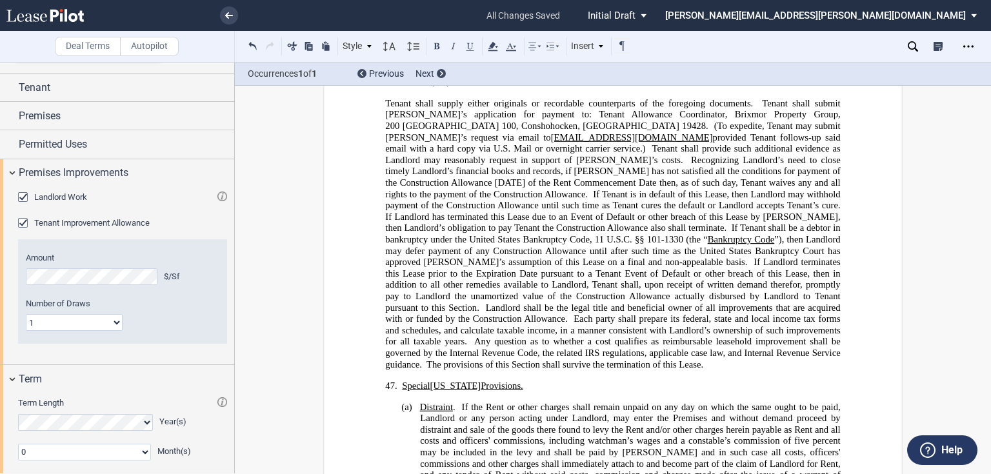
click at [428, 392] on p "﻿" at bounding box center [612, 397] width 455 height 10
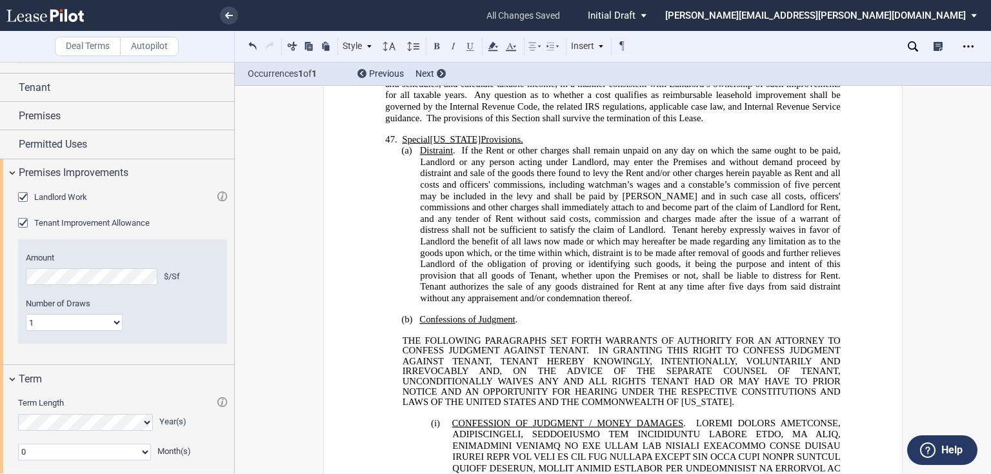
scroll to position [9981, 0]
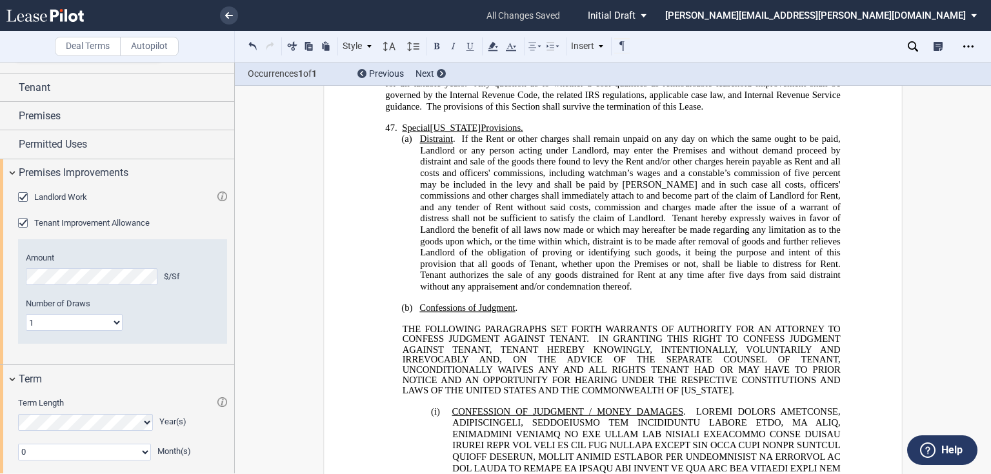
click at [446, 292] on p "﻿" at bounding box center [612, 297] width 455 height 10
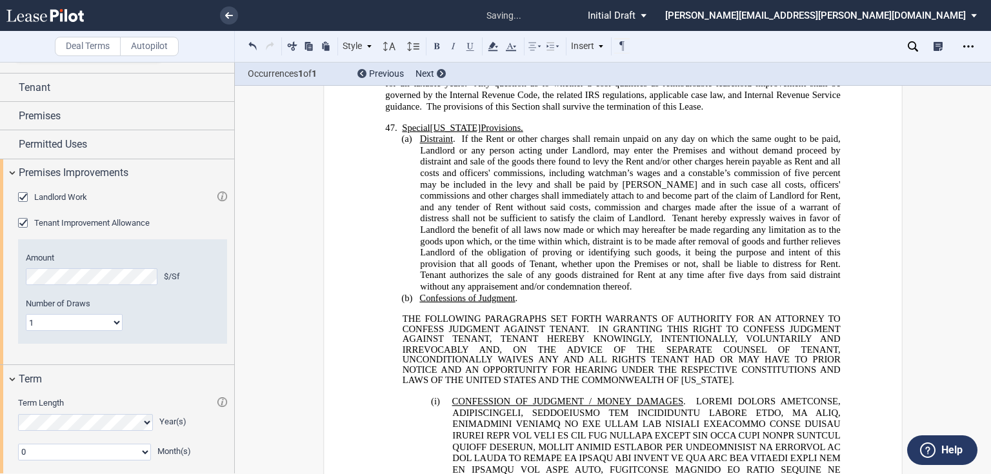
click at [481, 386] on p "﻿" at bounding box center [612, 391] width 455 height 10
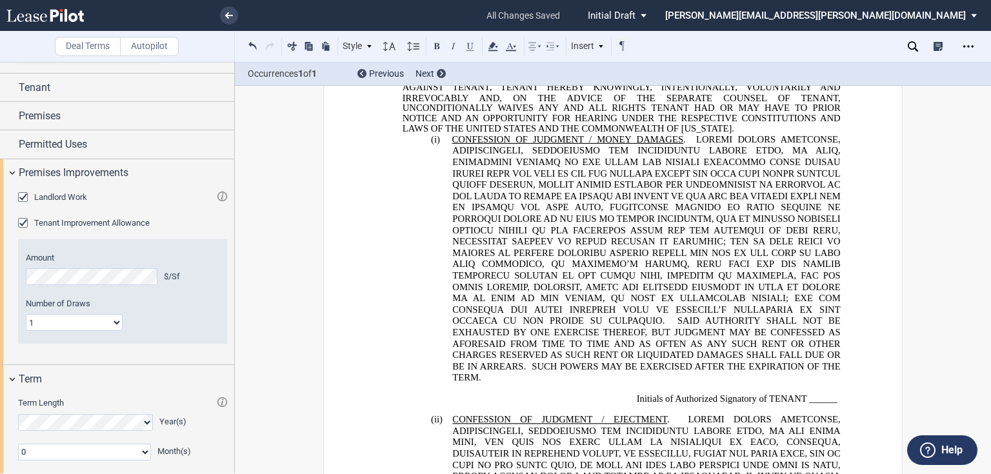
scroll to position [10291, 0]
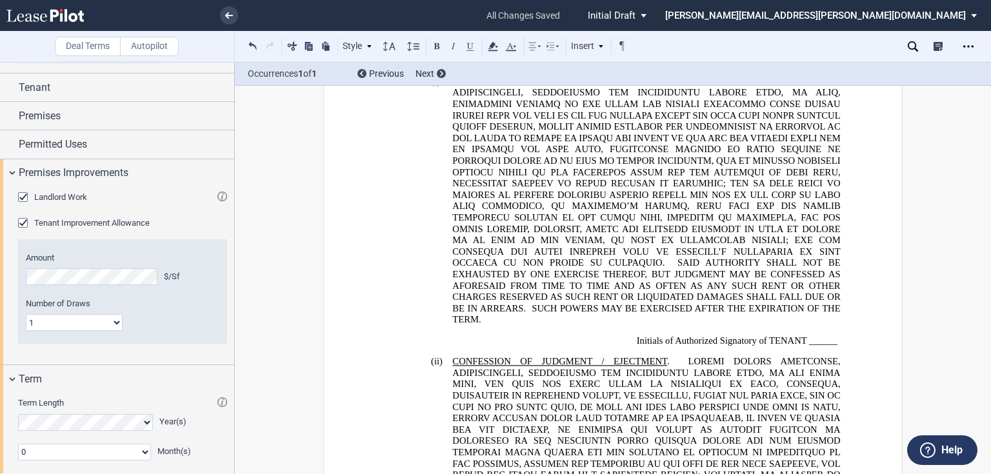
click at [557, 326] on p "﻿" at bounding box center [612, 331] width 455 height 10
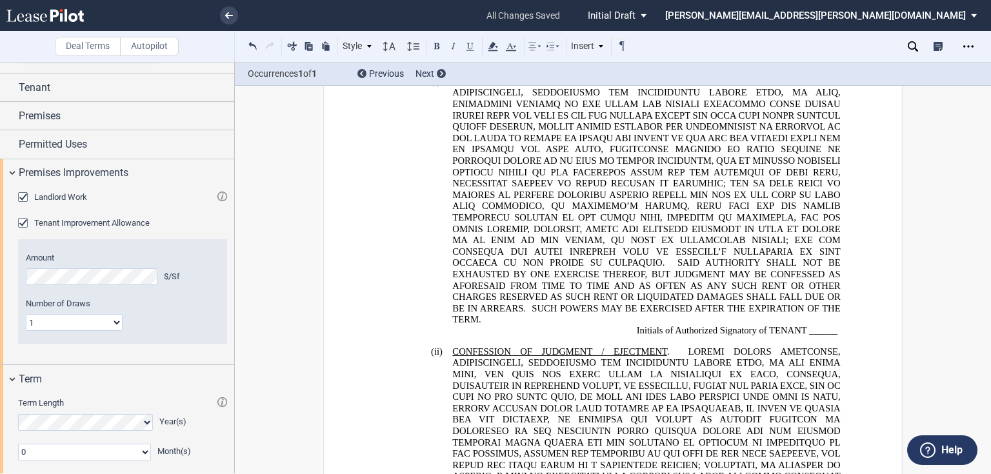
click at [467, 336] on p "﻿" at bounding box center [612, 341] width 455 height 10
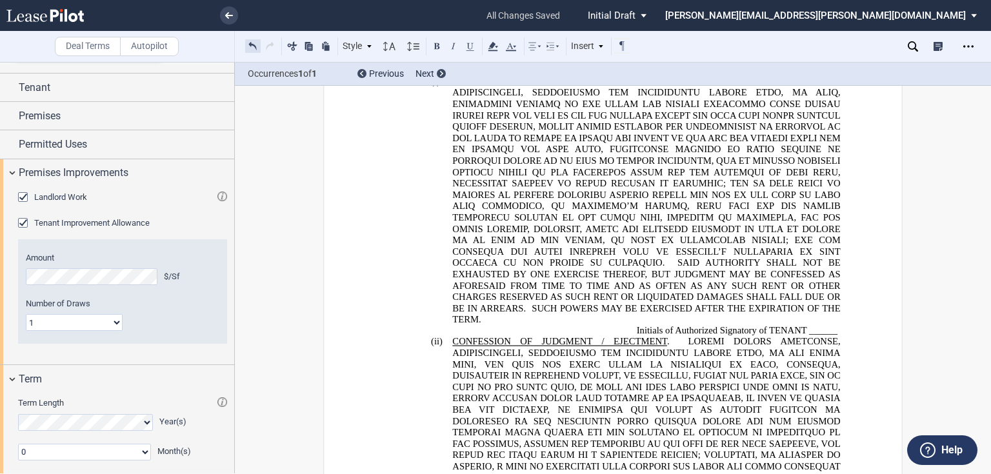
click at [252, 46] on button at bounding box center [252, 45] width 15 height 15
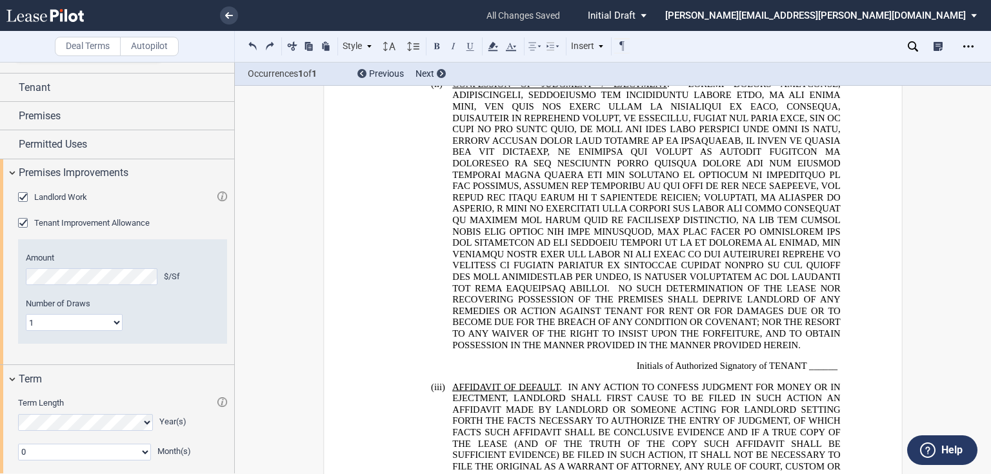
scroll to position [10600, 0]
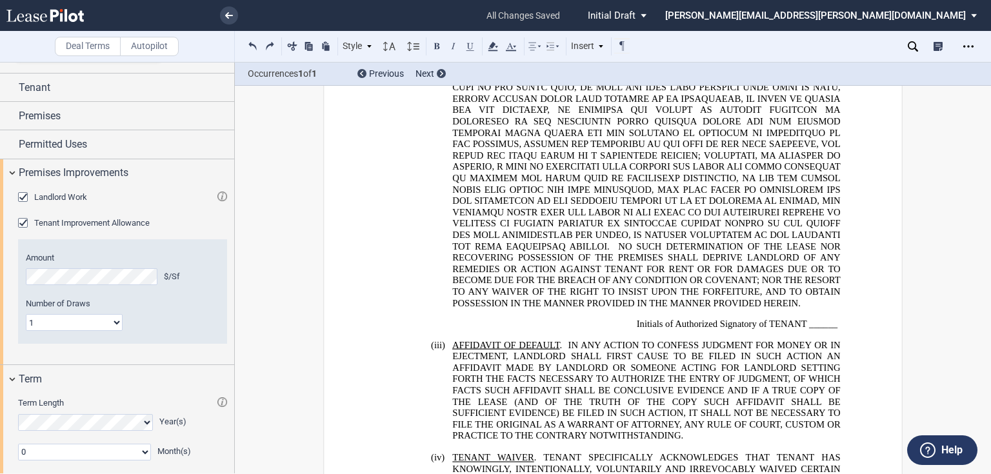
click at [461, 309] on p "﻿" at bounding box center [612, 314] width 455 height 10
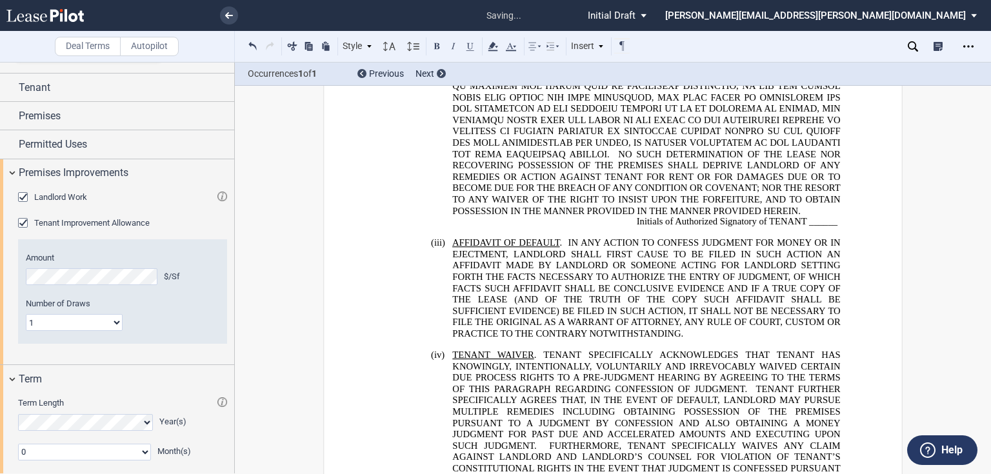
scroll to position [10703, 0]
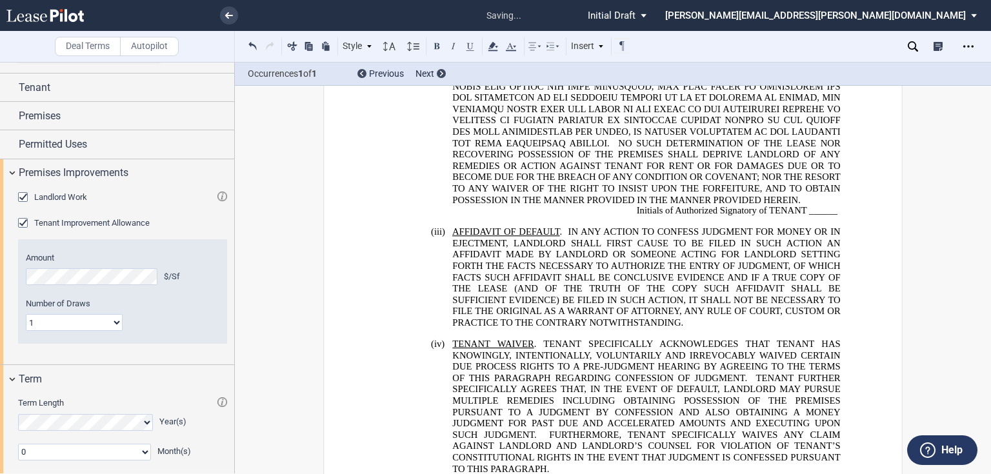
click at [459, 328] on p "﻿" at bounding box center [612, 333] width 455 height 10
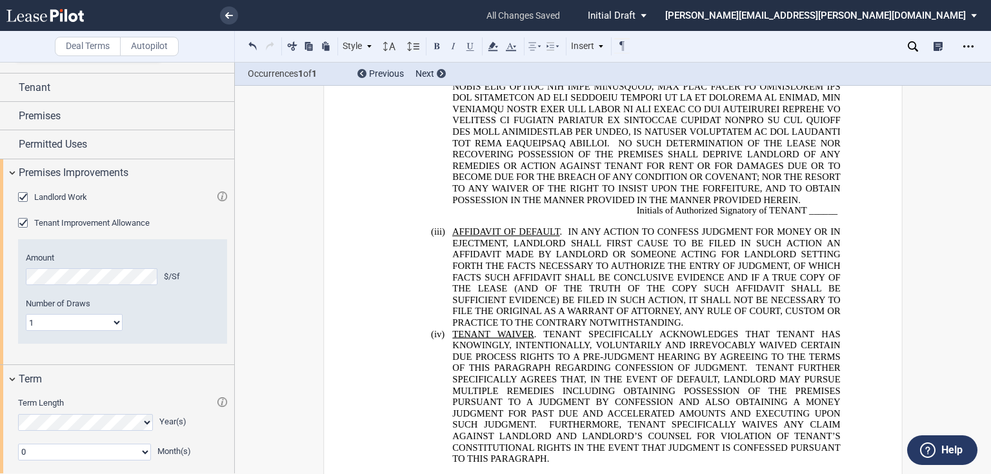
scroll to position [10709, 0]
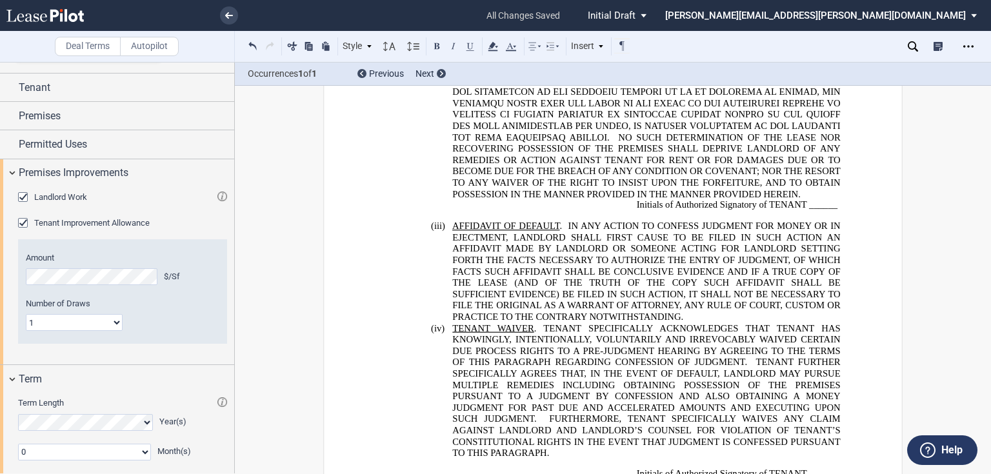
click at [460, 459] on p "﻿" at bounding box center [612, 464] width 455 height 10
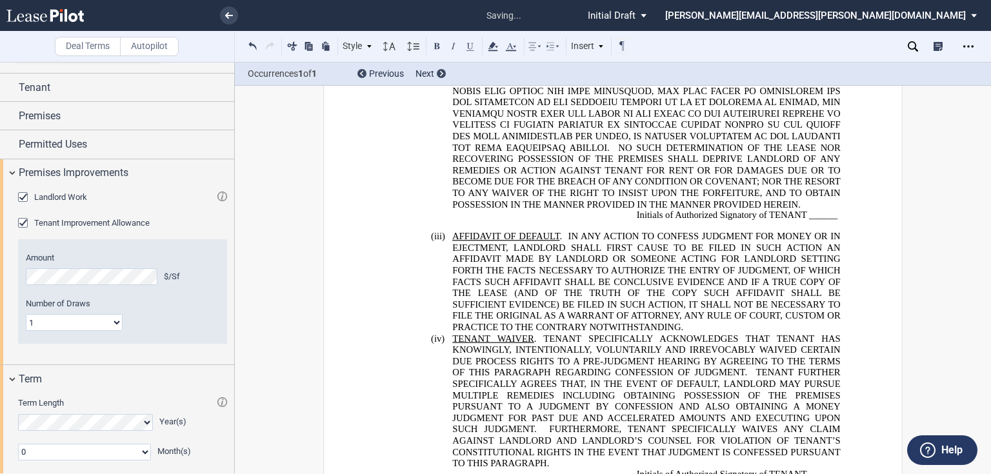
click at [541, 424] on span "FURTHERMORE, TENANT SPECIFICALLY WAIVES ANY CLAIM AGAINST LANDLORD AND LANDLORD…" at bounding box center [647, 446] width 390 height 45
click at [615, 231] on span "IN ANY ACTION TO CONFESS JUDGMENT FOR MONEY OR IN EJECTMENT, LANDLORD SHALL FIR…" at bounding box center [647, 281] width 390 height 101
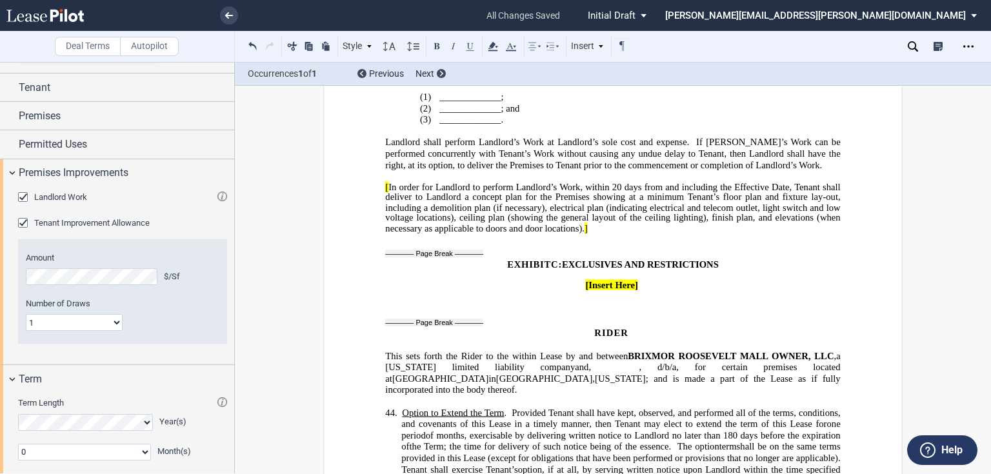
scroll to position [8893, 0]
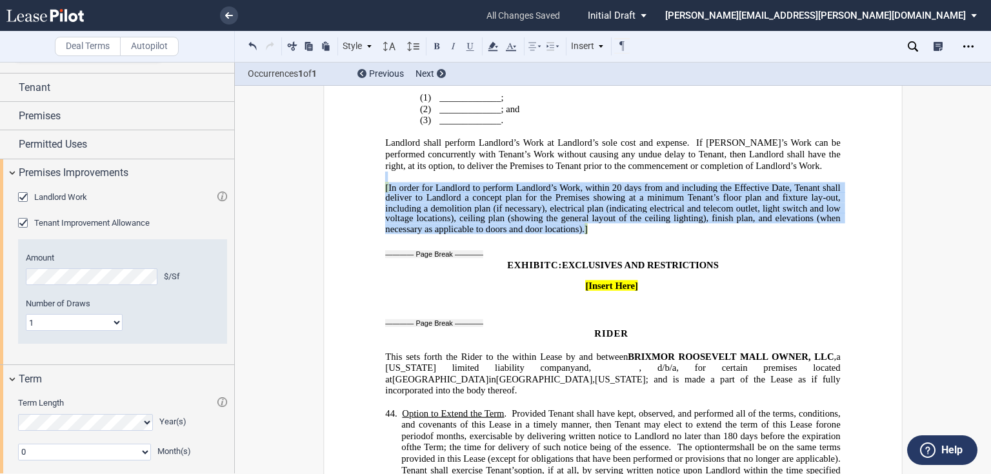
drag, startPoint x: 370, startPoint y: 130, endPoint x: 603, endPoint y: 177, distance: 237.6
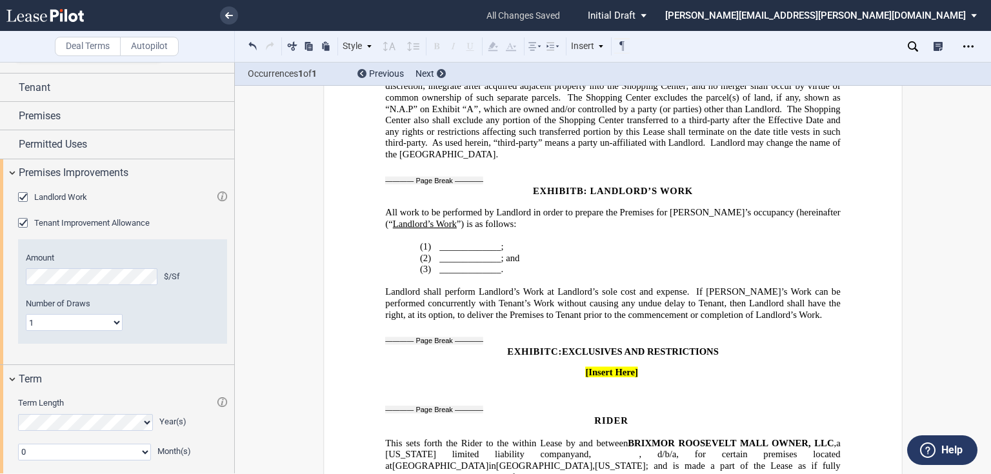
scroll to position [8738, 0]
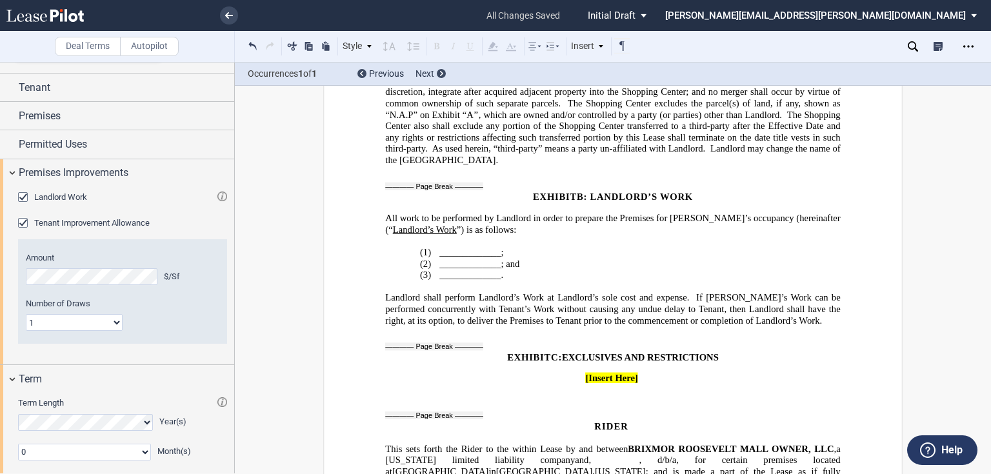
click at [439, 247] on p "(1) _____________;" at bounding box center [639, 253] width 401 height 12
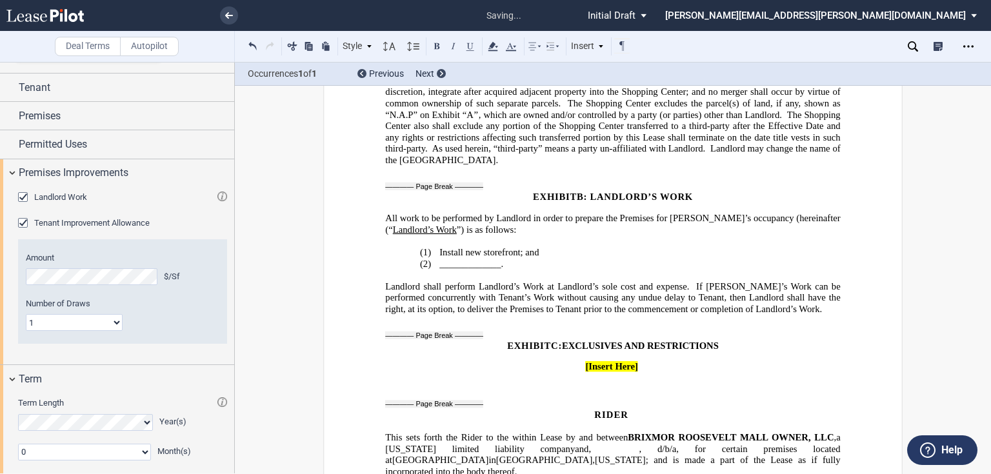
scroll to position [788, 0]
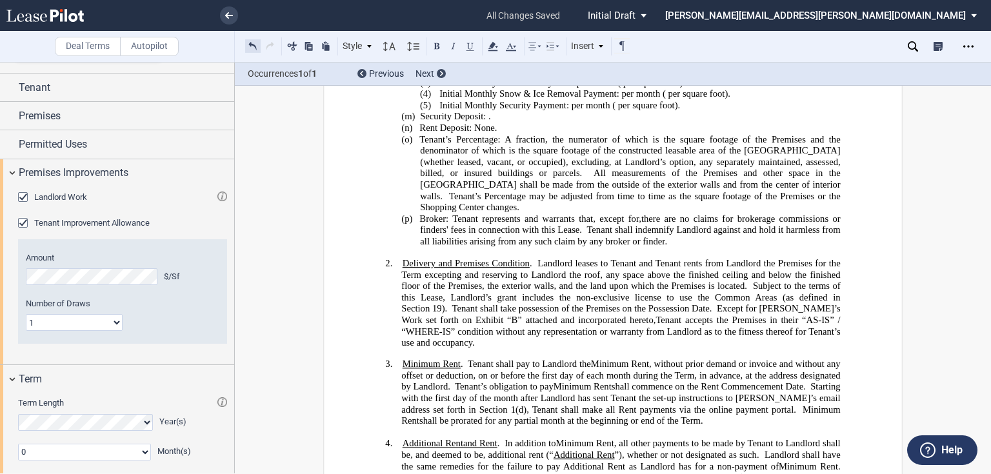
click at [253, 45] on button at bounding box center [252, 45] width 15 height 15
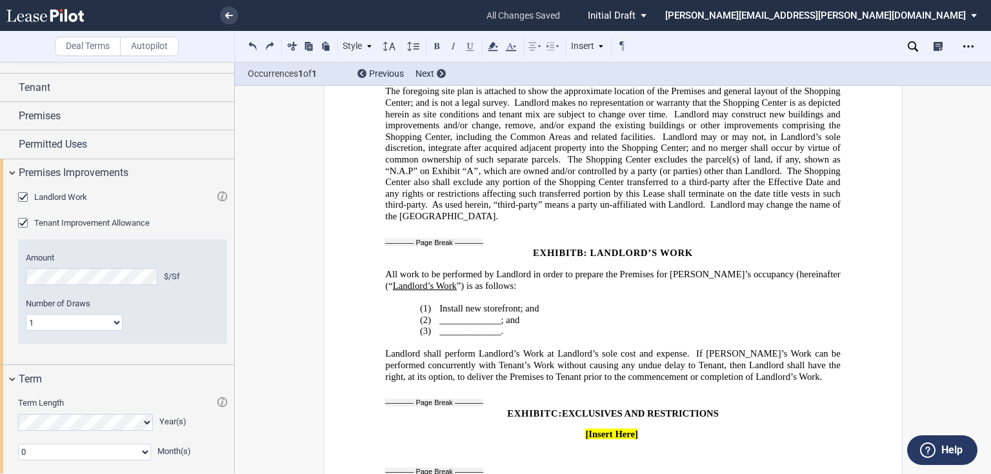
click at [522, 303] on span "Install new storefront; and" at bounding box center [488, 308] width 99 height 11
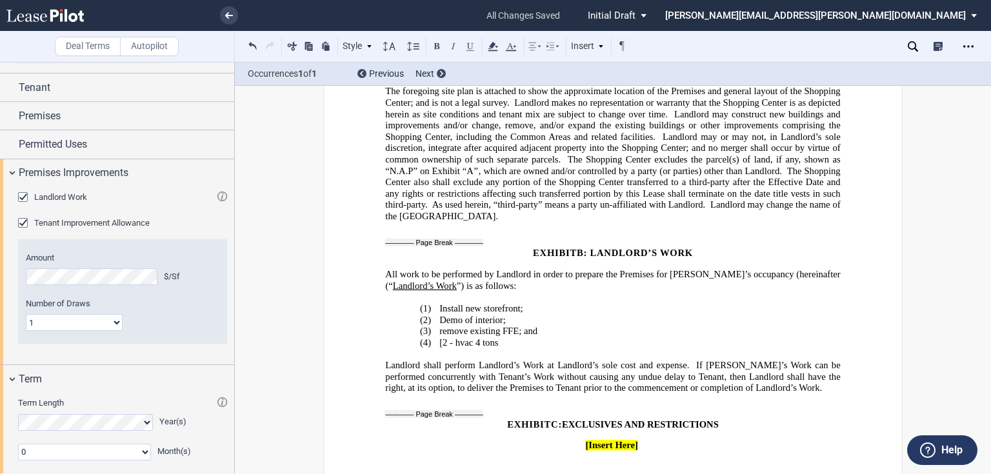
click at [439, 326] on span "​remove existing FFE; and" at bounding box center [488, 331] width 98 height 11
click at [684, 441] on p "[Insert Here]" at bounding box center [612, 446] width 455 height 10
click at [577, 49] on div "Insert" at bounding box center [587, 46] width 37 height 17
click at [596, 99] on div "Page Break" at bounding box center [619, 100] width 67 height 11
drag, startPoint x: 498, startPoint y: 375, endPoint x: 653, endPoint y: 401, distance: 156.9
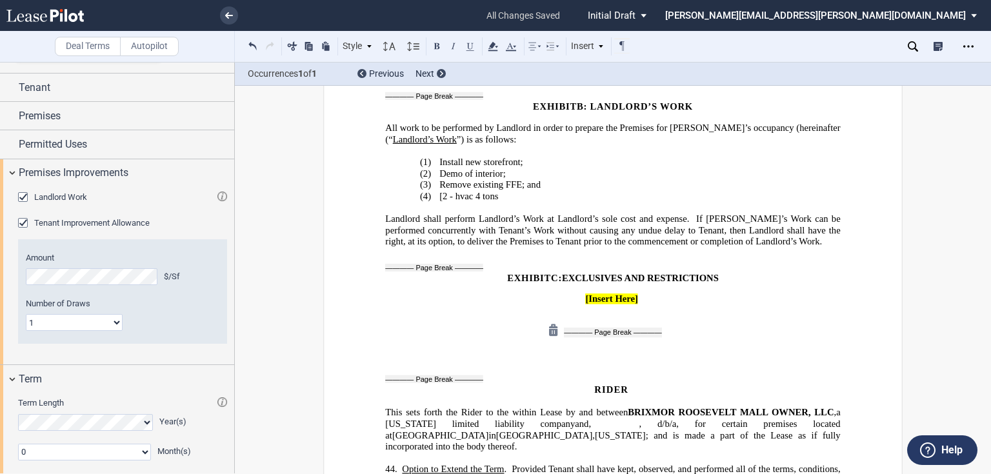
scroll to position [8837, 0]
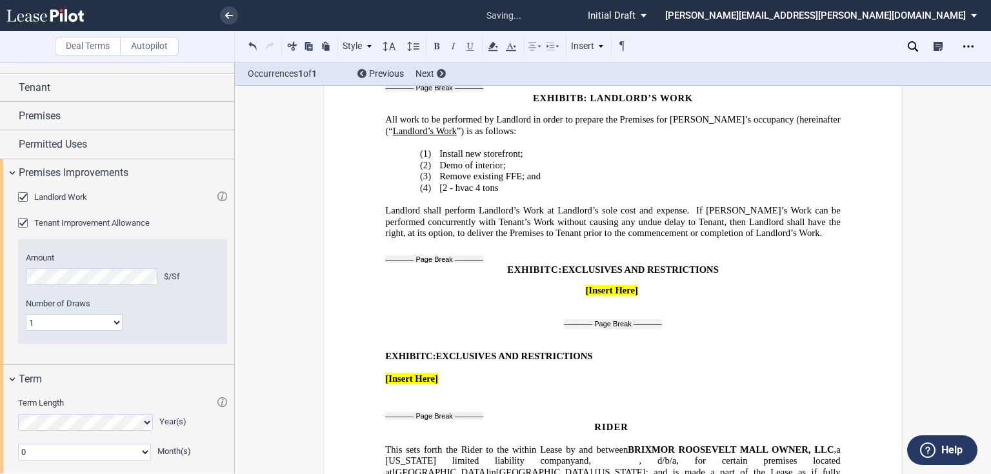
click at [386, 351] on span "EXHIBIT" at bounding box center [405, 356] width 41 height 11
click at [536, 48] on icon at bounding box center [534, 46] width 15 height 15
click at [539, 90] on icon at bounding box center [540, 90] width 15 height 15
click at [397, 373] on span "[Insert Here]" at bounding box center [411, 378] width 53 height 11
drag, startPoint x: 568, startPoint y: 245, endPoint x: 586, endPoint y: 235, distance: 20.8
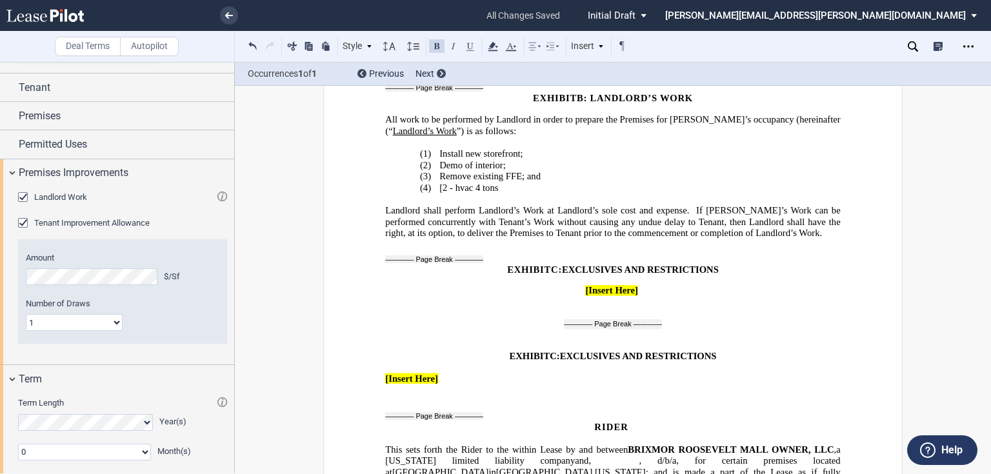
click at [568, 296] on p "﻿" at bounding box center [612, 301] width 455 height 10
click at [580, 276] on p "﻿" at bounding box center [612, 281] width 455 height 10
click at [574, 296] on p "﻿" at bounding box center [612, 301] width 455 height 10
click at [572, 286] on p "[Insert Here]" at bounding box center [612, 291] width 455 height 10
click at [544, 306] on p "﻿ ﻿" at bounding box center [612, 322] width 455 height 33
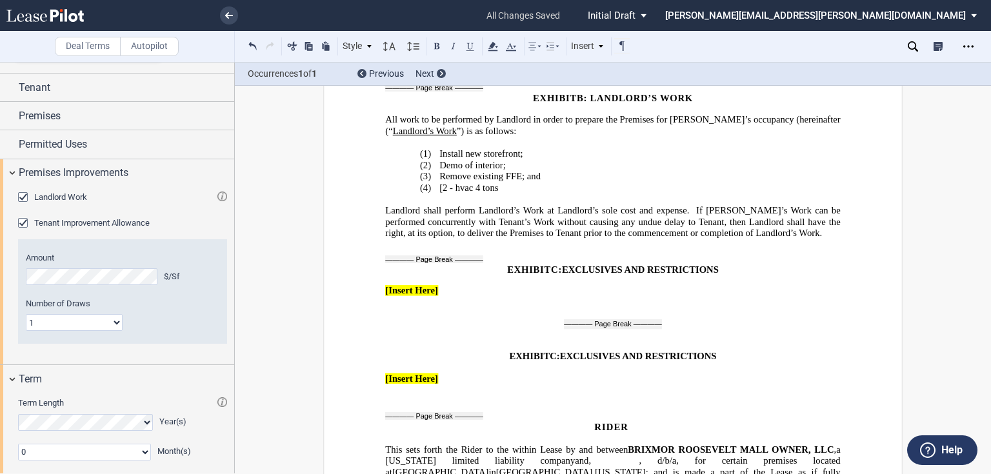
click at [555, 306] on p "﻿ ﻿" at bounding box center [612, 322] width 455 height 33
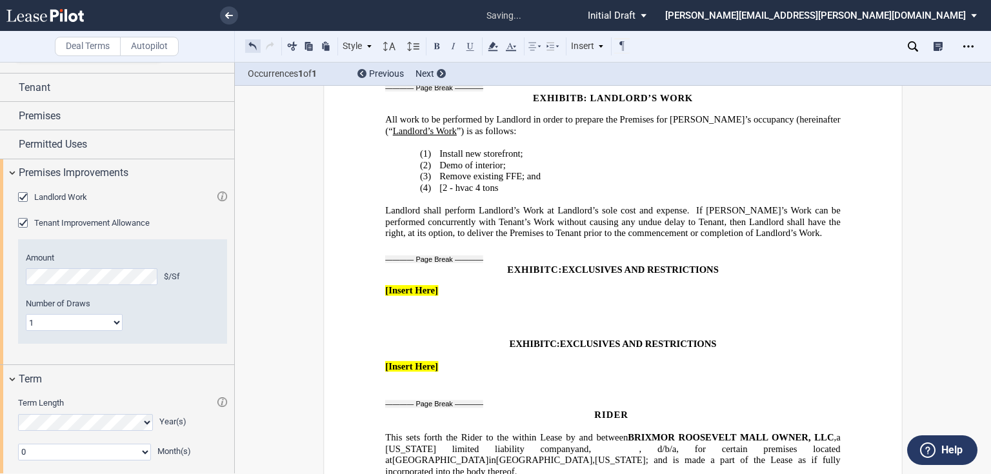
click at [248, 46] on button at bounding box center [252, 45] width 15 height 15
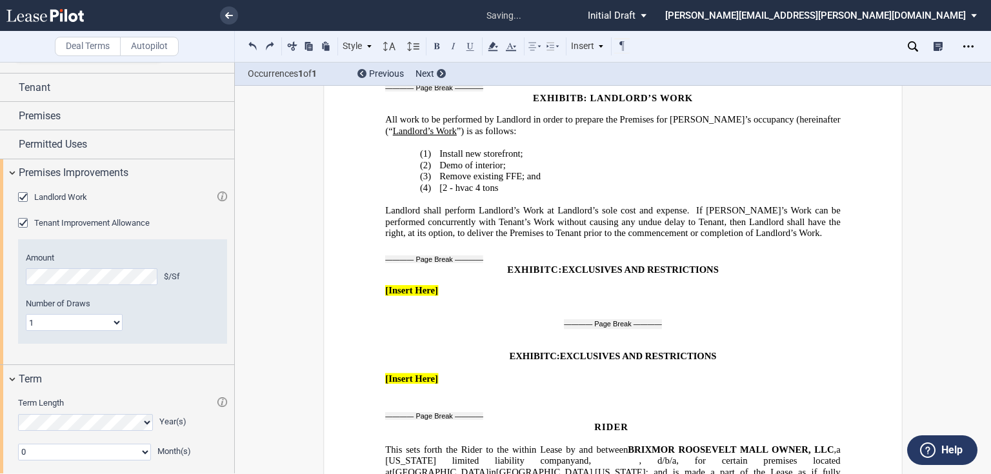
click at [550, 351] on span "C" at bounding box center [553, 356] width 7 height 11
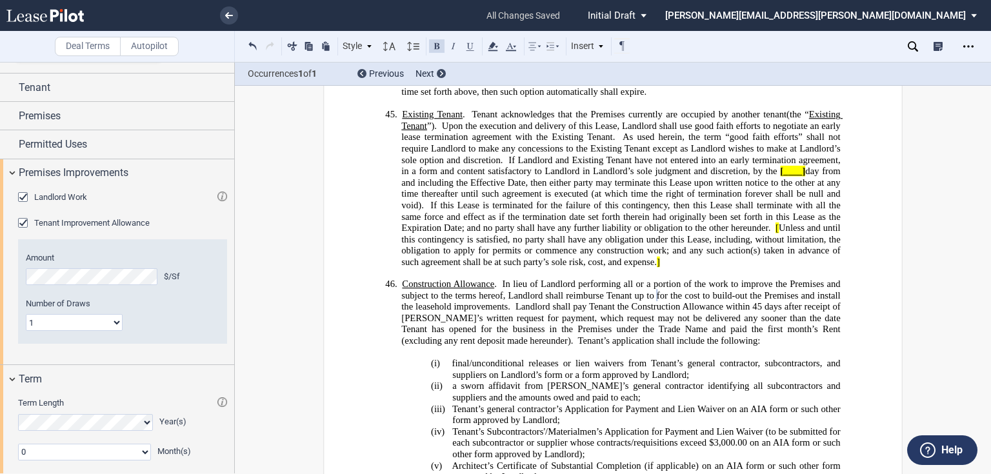
scroll to position [9353, 0]
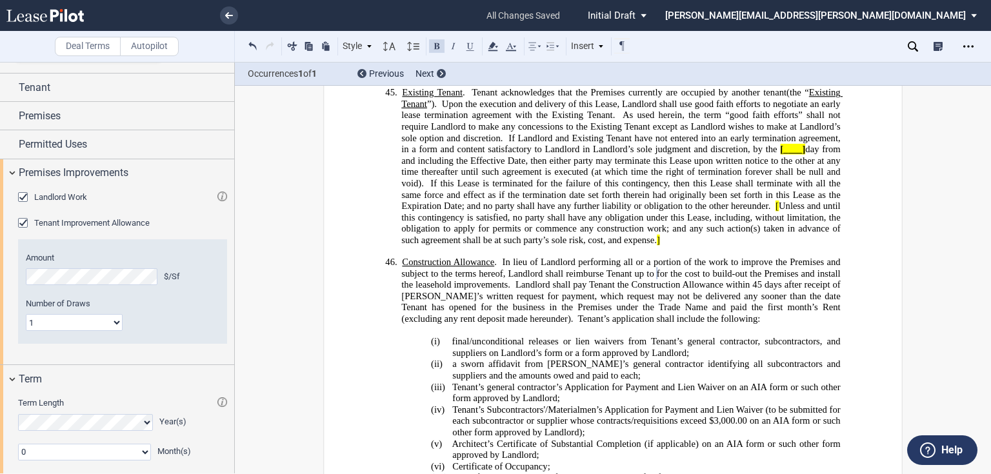
click at [564, 359] on span "a sworn affidavit from Tenant’s general contractor identifying all subcontracto…" at bounding box center [647, 370] width 390 height 22
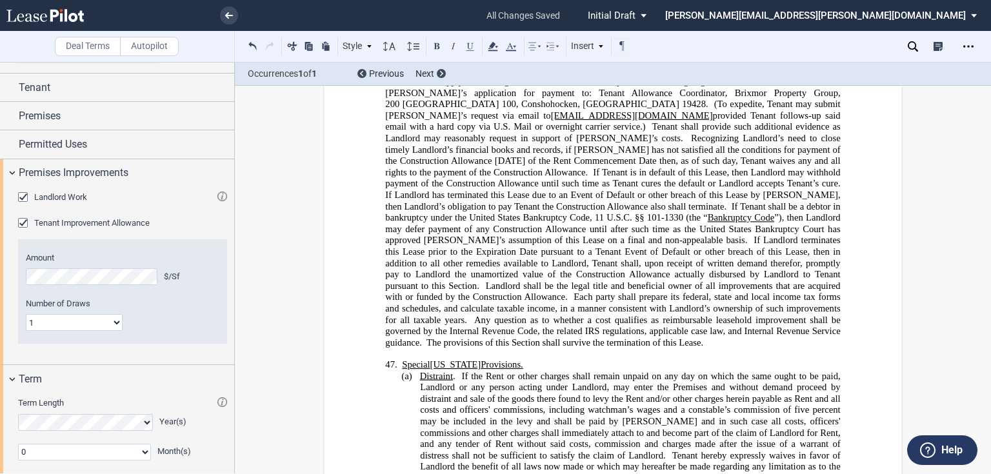
scroll to position [9920, 0]
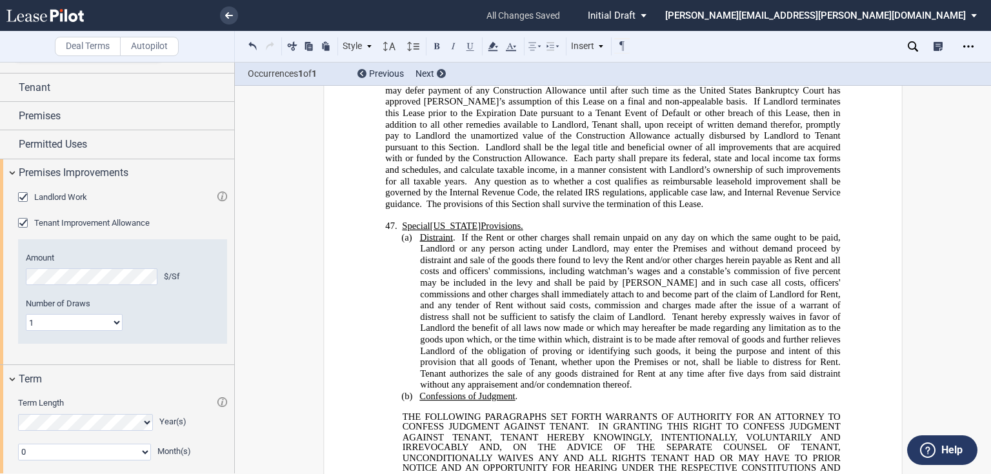
click at [436, 402] on p "﻿" at bounding box center [612, 407] width 455 height 10
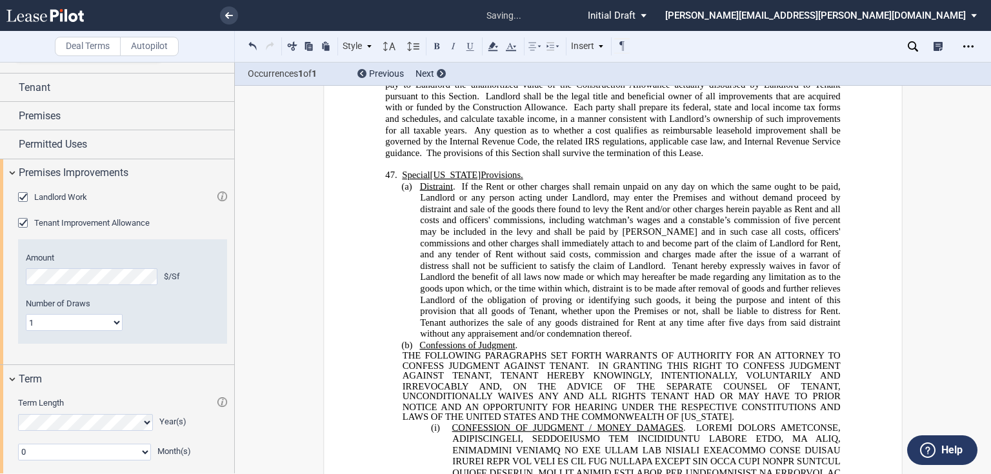
scroll to position [9972, 0]
drag, startPoint x: 347, startPoint y: 296, endPoint x: 780, endPoint y: 349, distance: 436.7
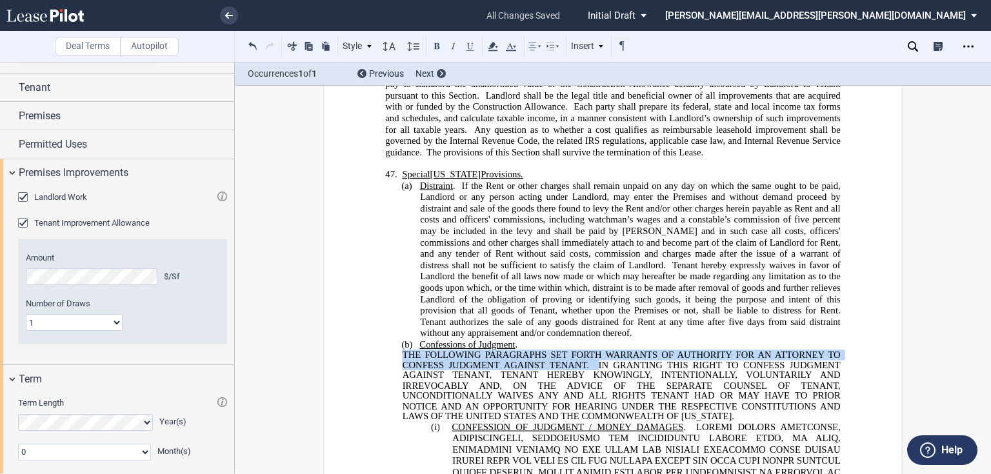
click at [567, 339] on p "(b) Confessions of Judgment ." at bounding box center [630, 345] width 420 height 12
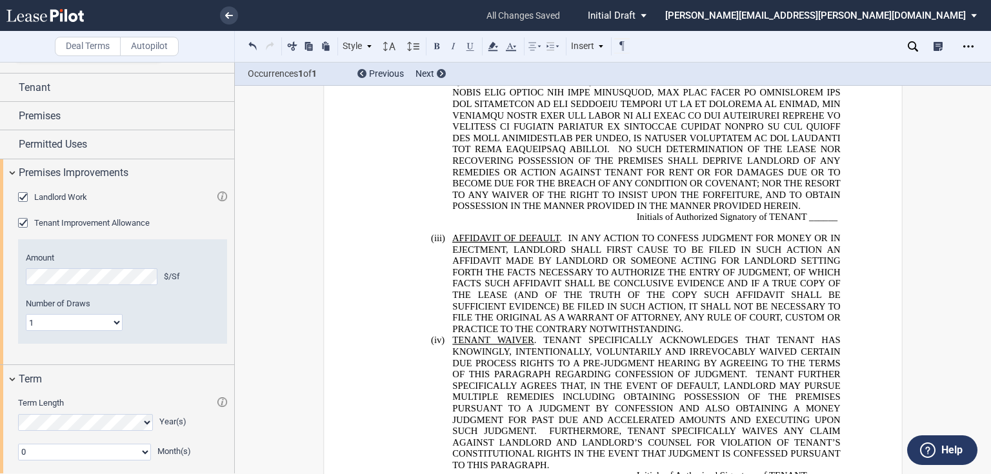
scroll to position [10726, 0]
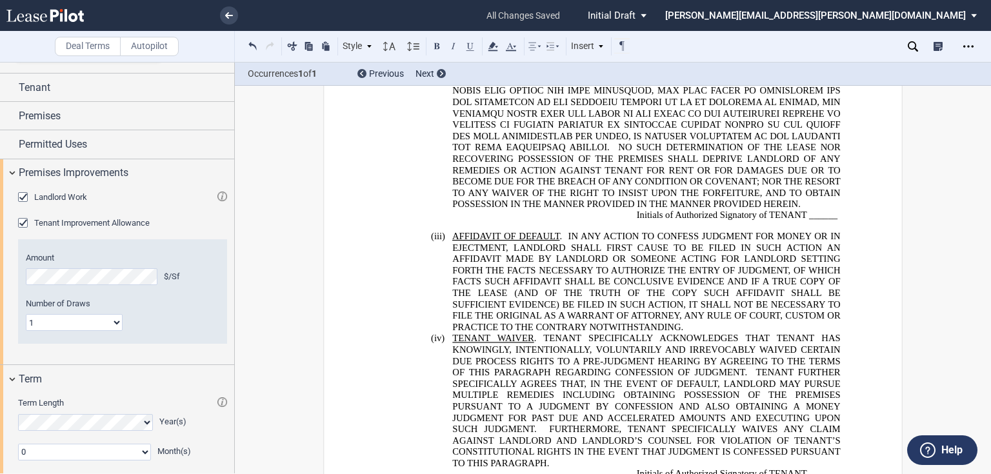
click at [543, 240] on span "IN ANY ACTION TO CONFESS JUDGMENT FOR MONEY OR IN EJECTMENT, LANDLORD SHALL FIR…" at bounding box center [647, 281] width 390 height 101
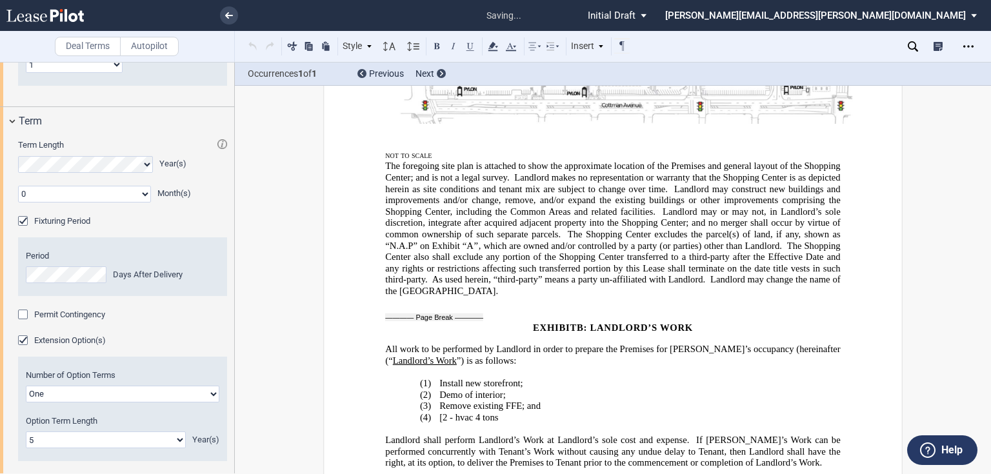
scroll to position [284, 0]
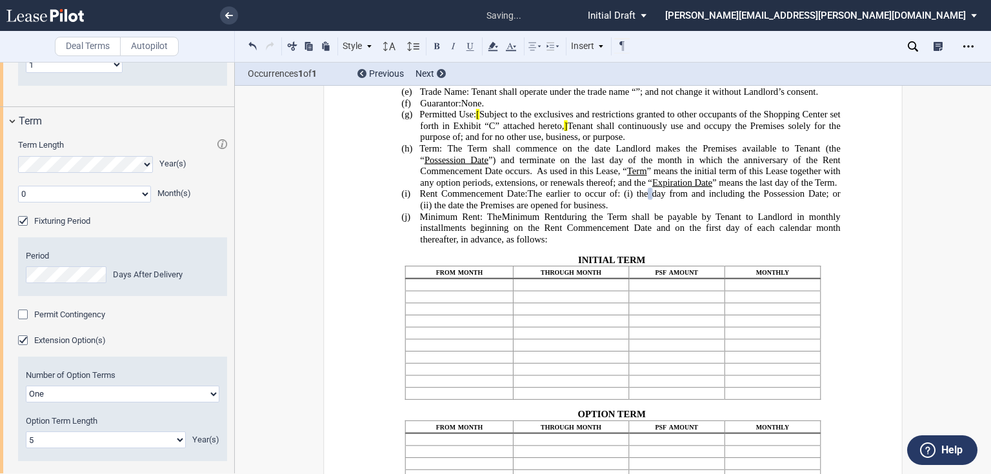
click at [775, 210] on span "day from and including the Possession Date; or (ii)" at bounding box center [631, 199] width 422 height 22
click at [439, 46] on button at bounding box center [436, 45] width 15 height 15
click at [708, 211] on p "(i) Rent Commencement Date: The earlier to occur of: (i) the ﻿ ﻿ ﻿ ﻿ day from a…" at bounding box center [630, 199] width 420 height 23
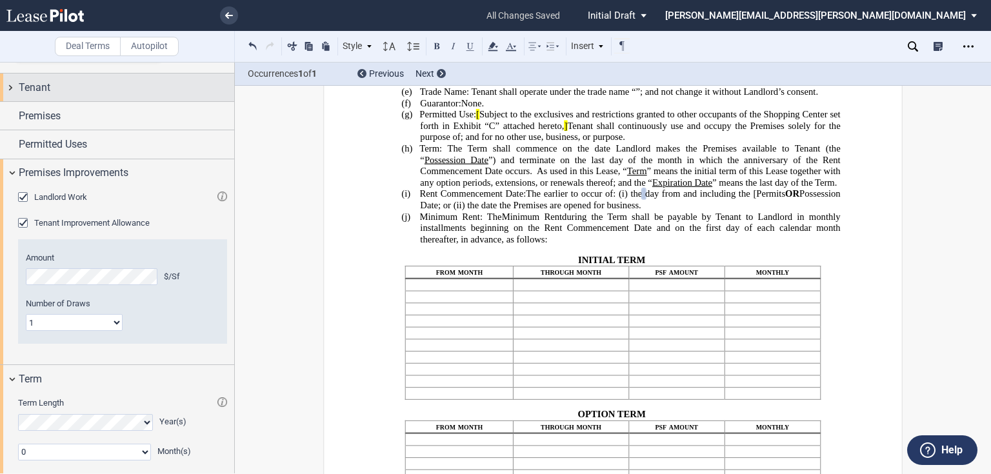
scroll to position [0, 0]
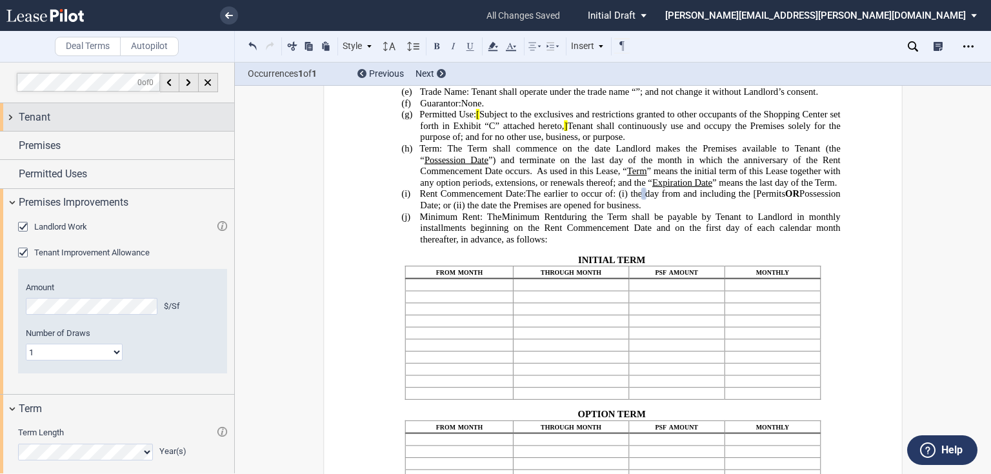
click at [106, 112] on div "Tenant" at bounding box center [126, 117] width 215 height 15
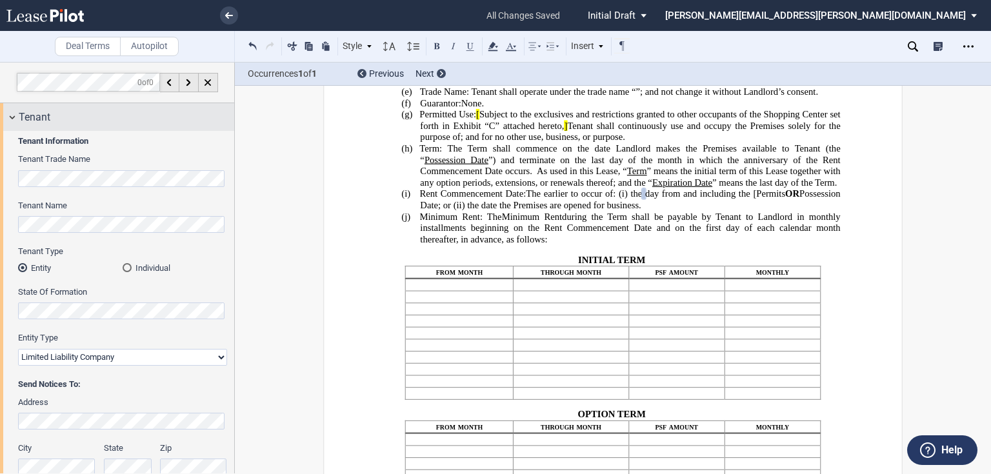
click at [106, 112] on div "Tenant" at bounding box center [126, 117] width 215 height 15
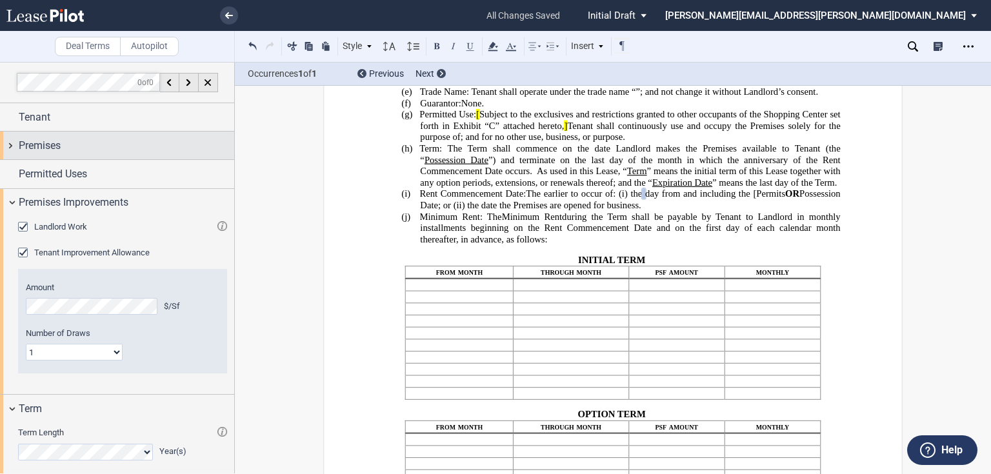
click at [104, 141] on div "Premises" at bounding box center [126, 145] width 215 height 15
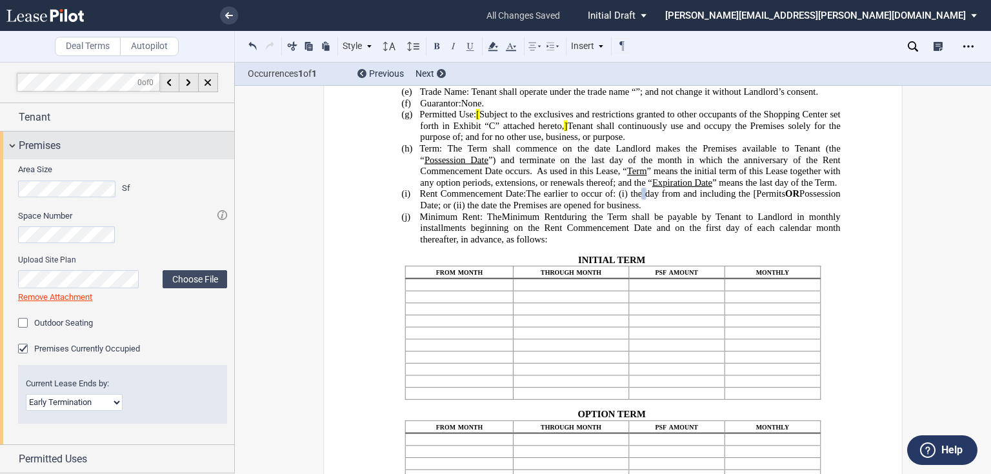
click at [104, 141] on div "Premises" at bounding box center [126, 145] width 215 height 15
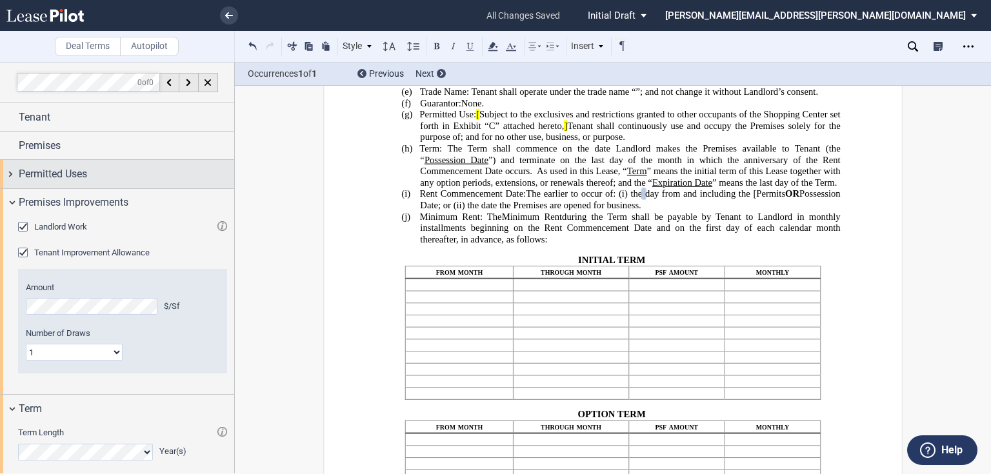
click at [104, 170] on div "Permitted Uses" at bounding box center [126, 173] width 215 height 15
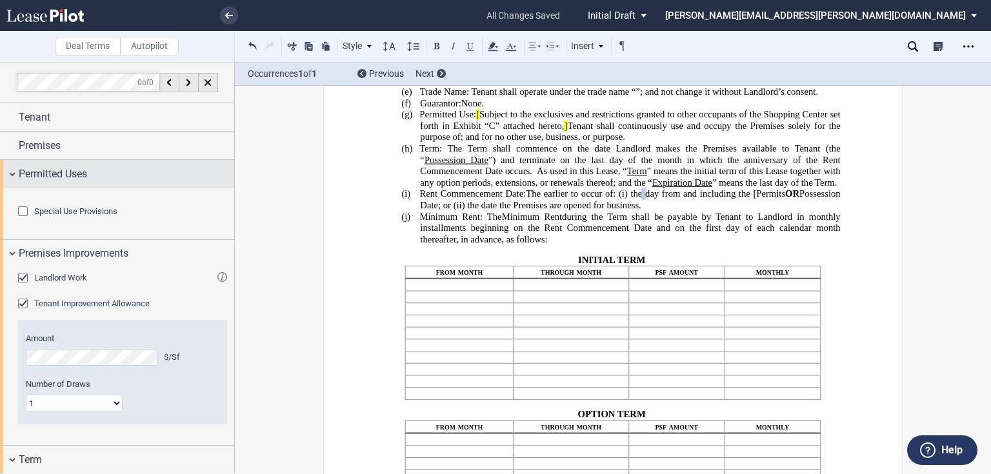
click at [116, 170] on div "Permitted Uses" at bounding box center [126, 173] width 215 height 15
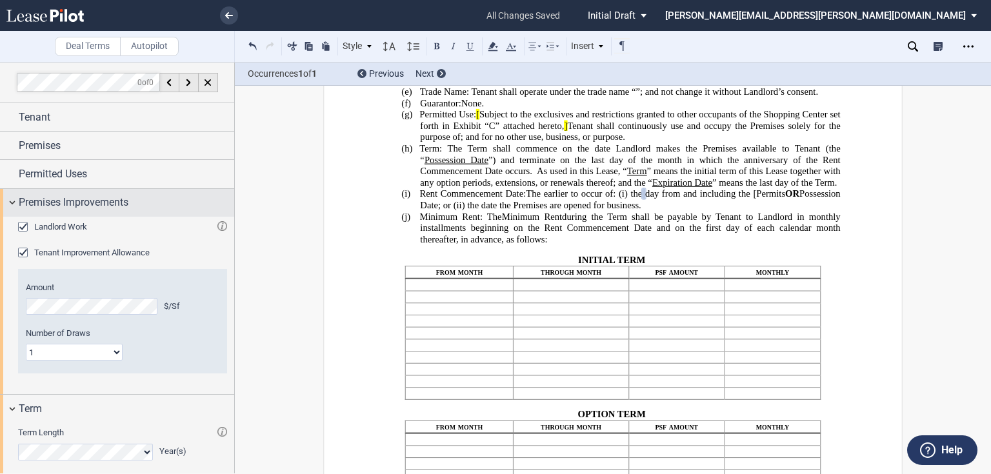
click at [66, 206] on span "Premises Improvements" at bounding box center [74, 202] width 110 height 15
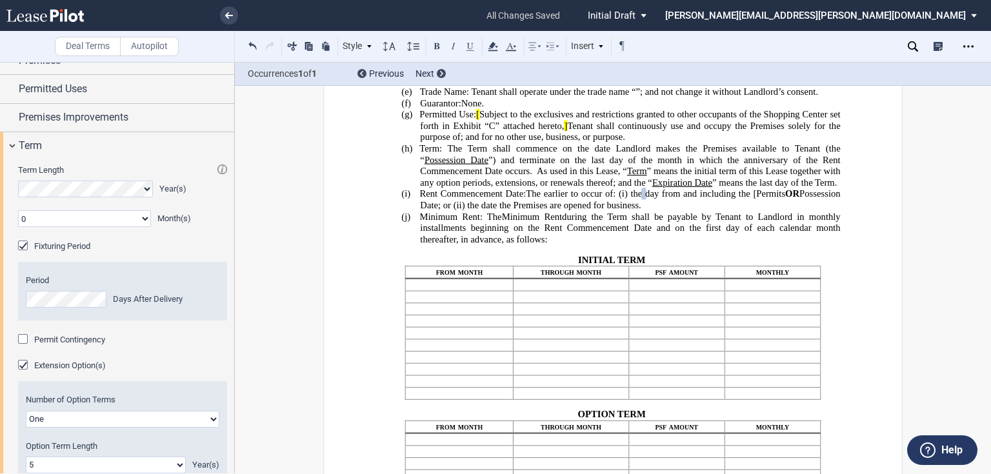
scroll to position [103, 0]
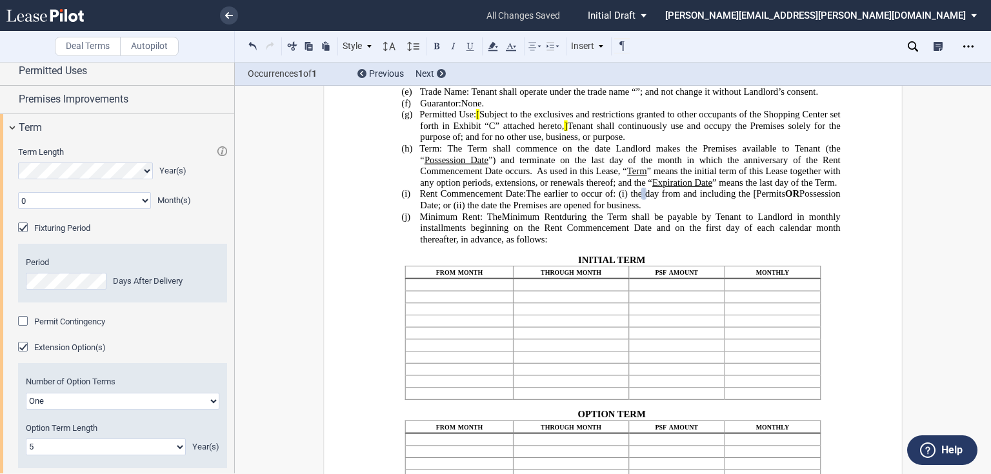
click at [25, 323] on div "Permit Contingency" at bounding box center [24, 322] width 13 height 13
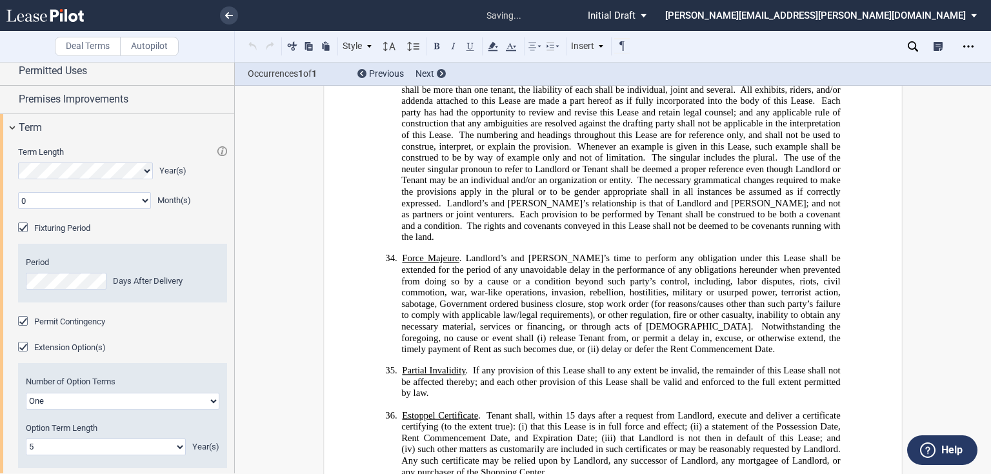
scroll to position [9393, 0]
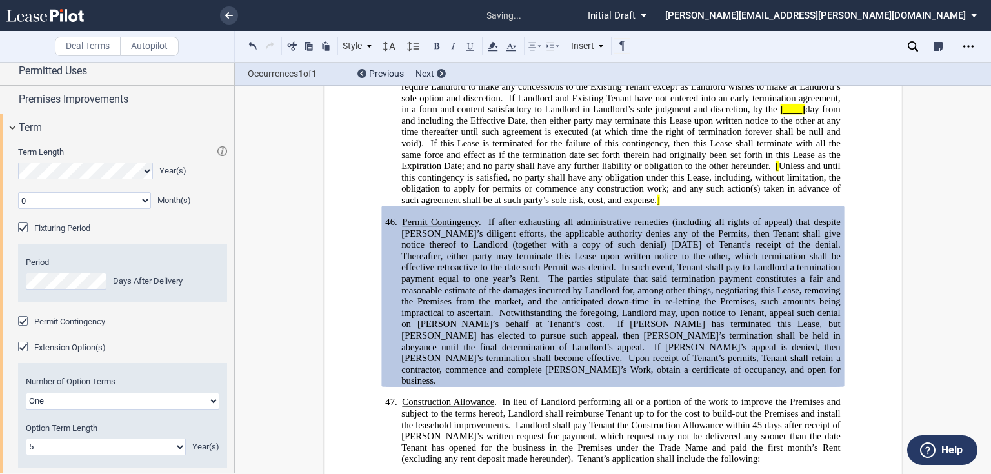
click at [484, 217] on span at bounding box center [484, 222] width 7 height 11
click at [23, 323] on div "Permit Contingency" at bounding box center [24, 322] width 13 height 13
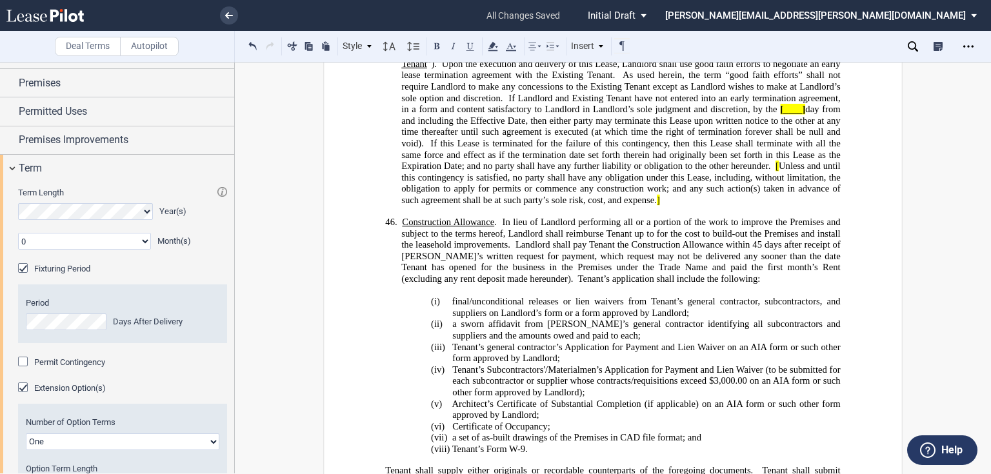
scroll to position [52, 0]
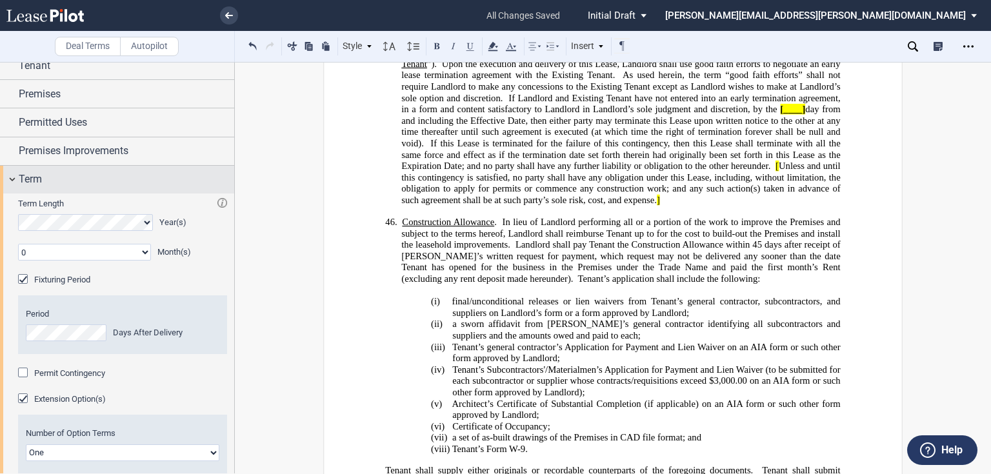
click at [75, 185] on div "Term" at bounding box center [126, 179] width 215 height 15
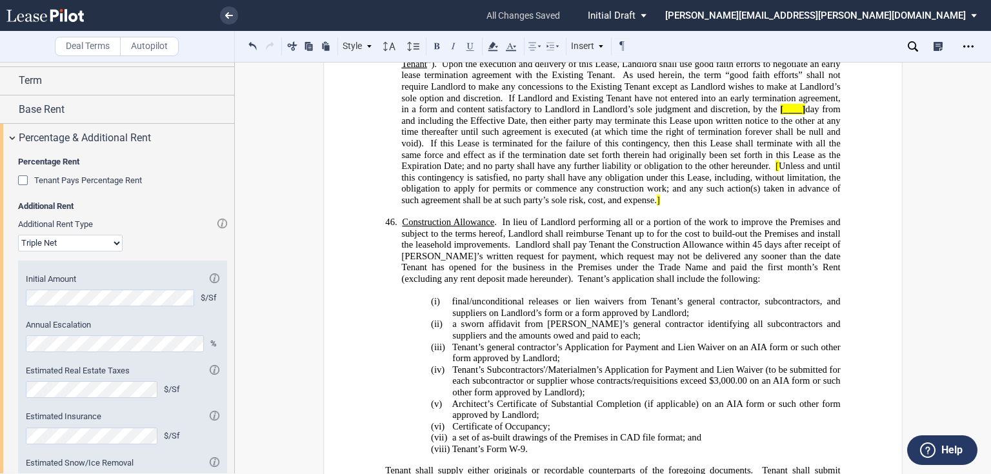
scroll to position [155, 0]
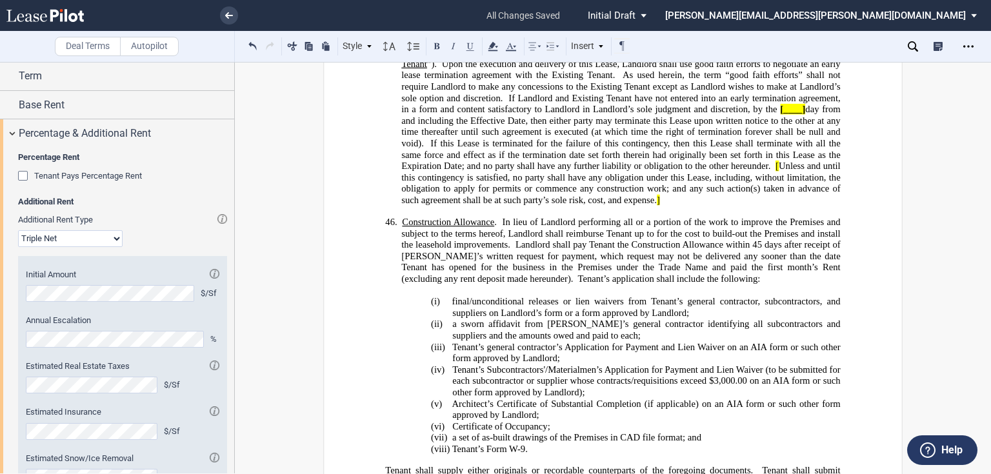
click at [45, 181] on md-checkbox "Tenant Pays Percentage Rent" at bounding box center [80, 176] width 124 height 13
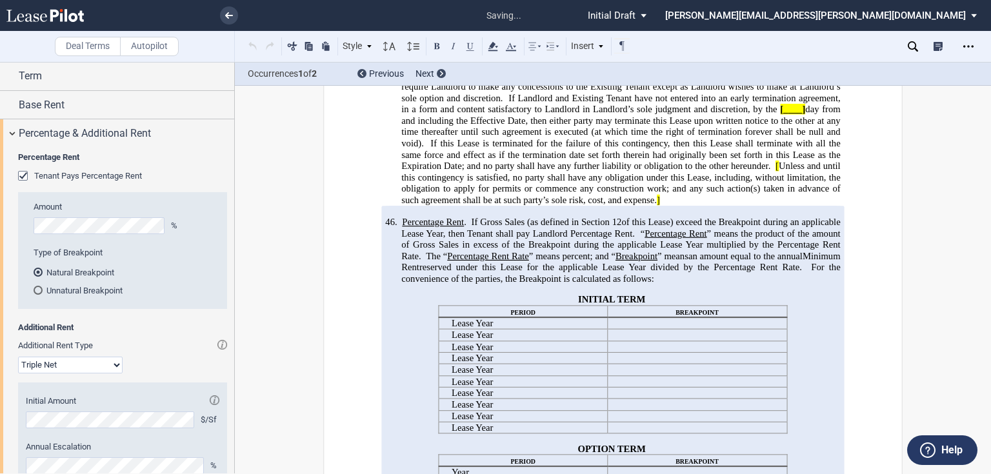
scroll to position [628, 0]
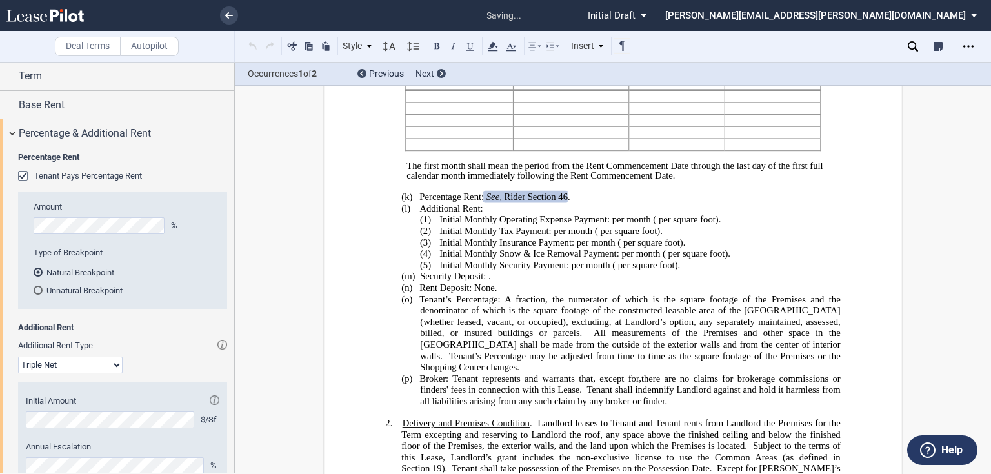
click at [43, 178] on span "Tenant Pays Percentage Rent" at bounding box center [88, 176] width 108 height 10
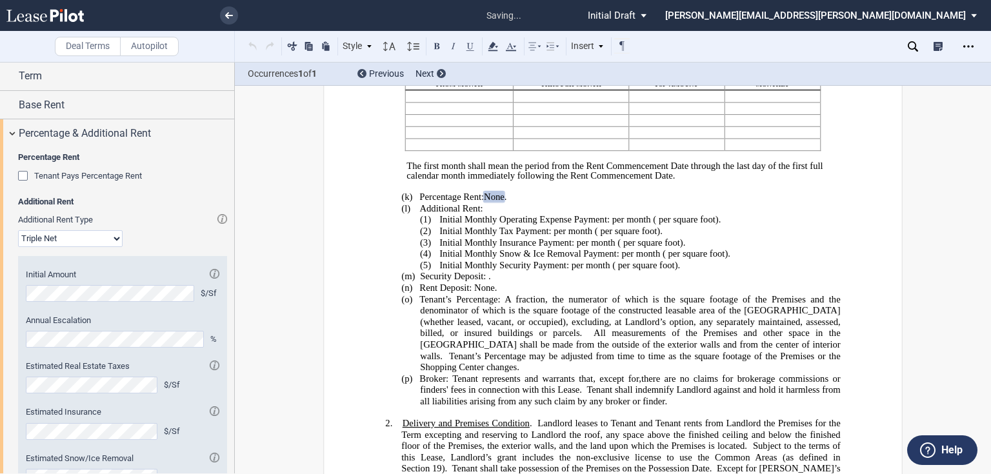
click at [85, 243] on select "Modified Gross Gross Triple Net" at bounding box center [70, 238] width 104 height 17
click at [85, 242] on select "Modified Gross Gross Triple Net" at bounding box center [70, 238] width 104 height 17
click at [519, 259] on span "Initial Monthly Snow & Ice Removal Payment:" at bounding box center [529, 253] width 180 height 11
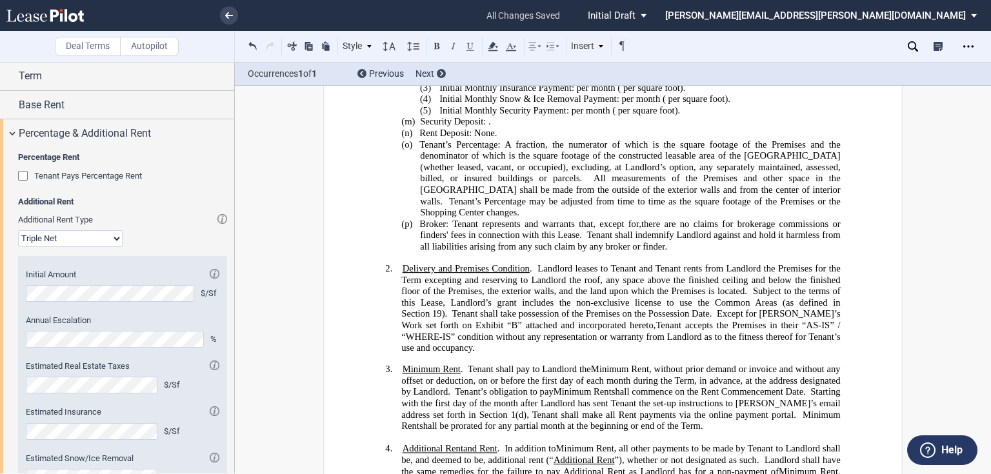
scroll to position [731, 0]
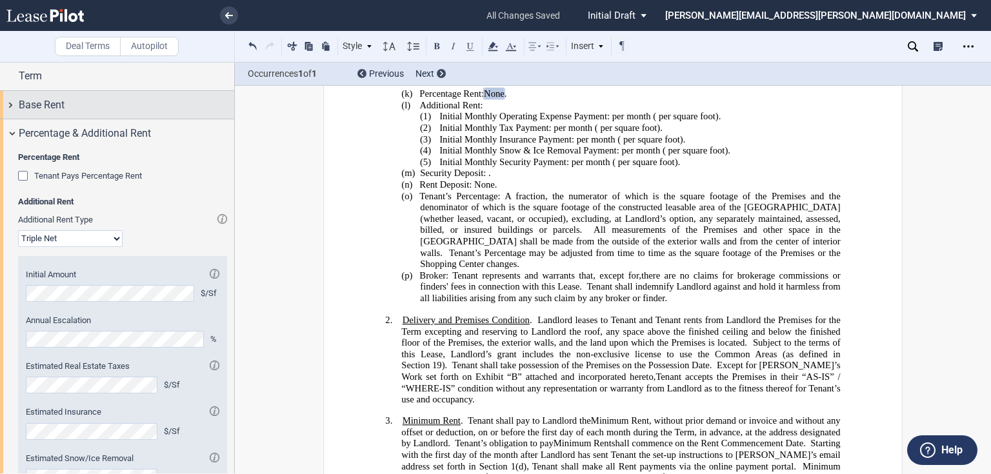
click at [80, 112] on div "Base Rent" at bounding box center [117, 105] width 234 height 28
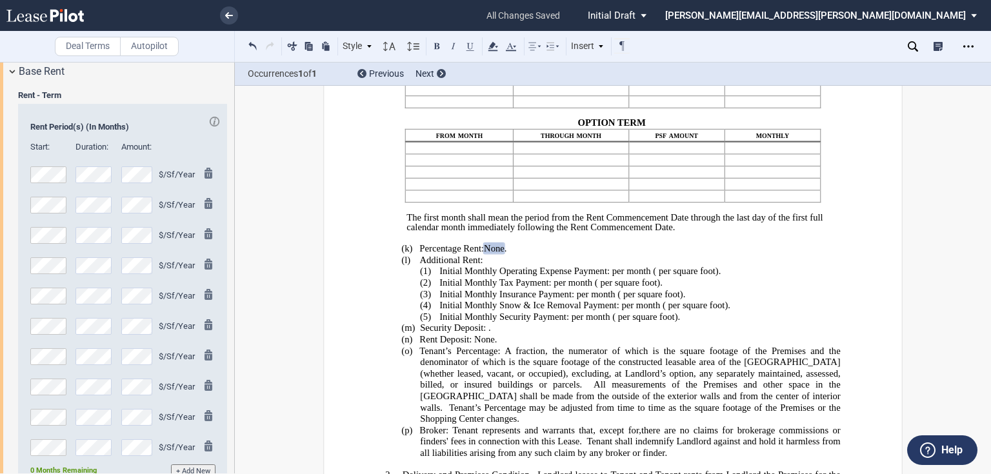
scroll to position [206, 0]
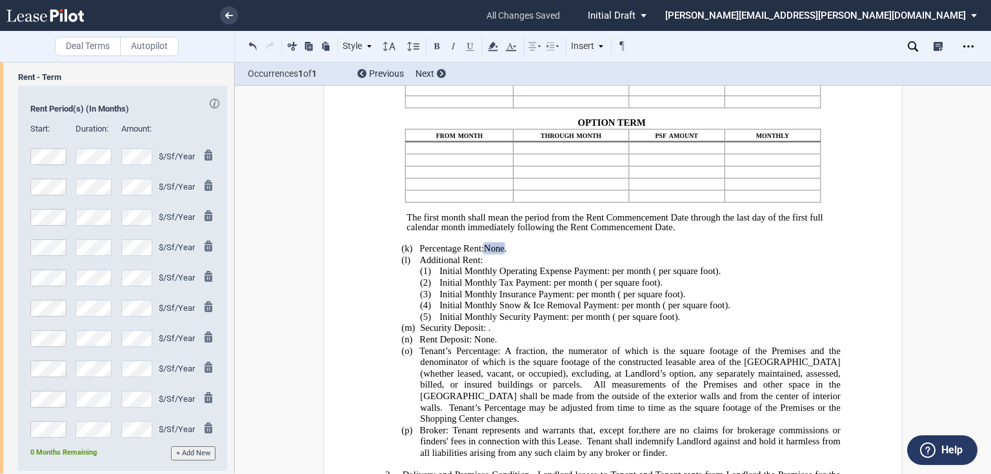
click at [544, 288] on span "Initial Monthly Tax Payment:" at bounding box center [495, 282] width 112 height 11
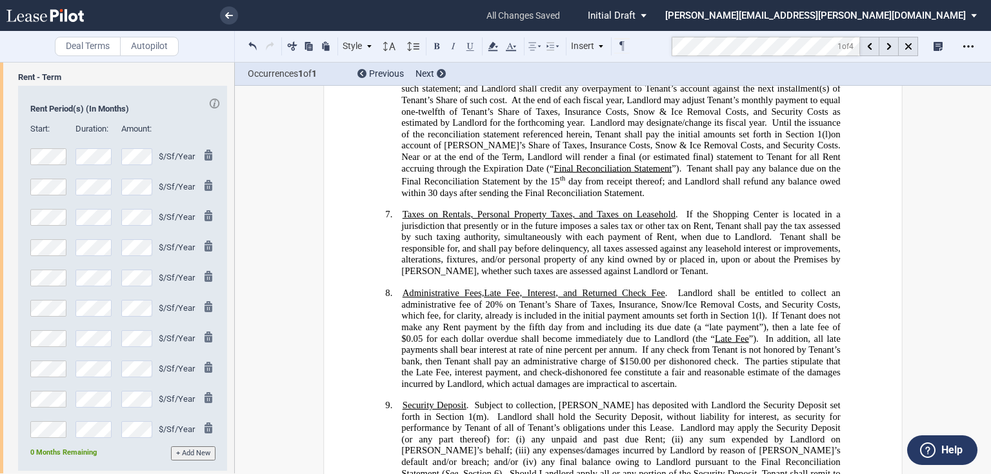
scroll to position [2437, 0]
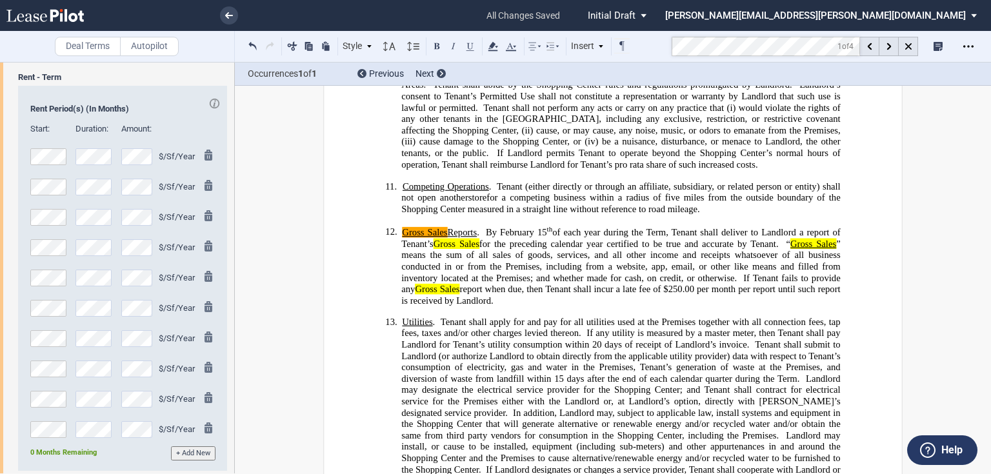
drag, startPoint x: 480, startPoint y: 224, endPoint x: 486, endPoint y: 196, distance: 29.1
click at [480, 227] on span at bounding box center [482, 232] width 6 height 11
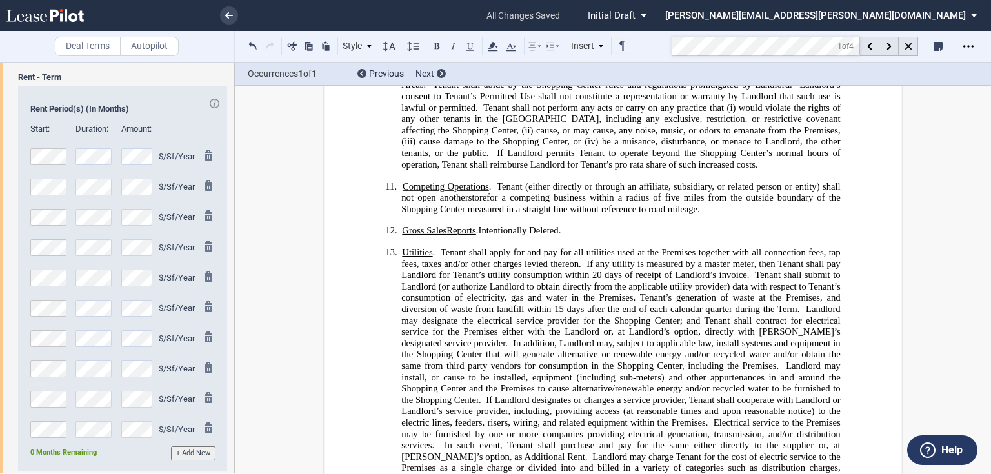
click at [673, 246] on span "Tenant shall apply for and pay for all utilities used at the Premises together …" at bounding box center [621, 257] width 441 height 22
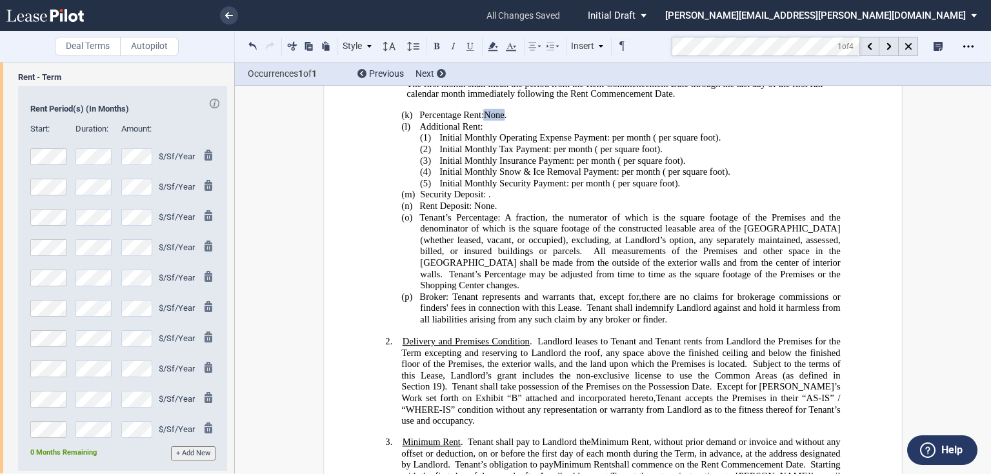
scroll to position [579, 0]
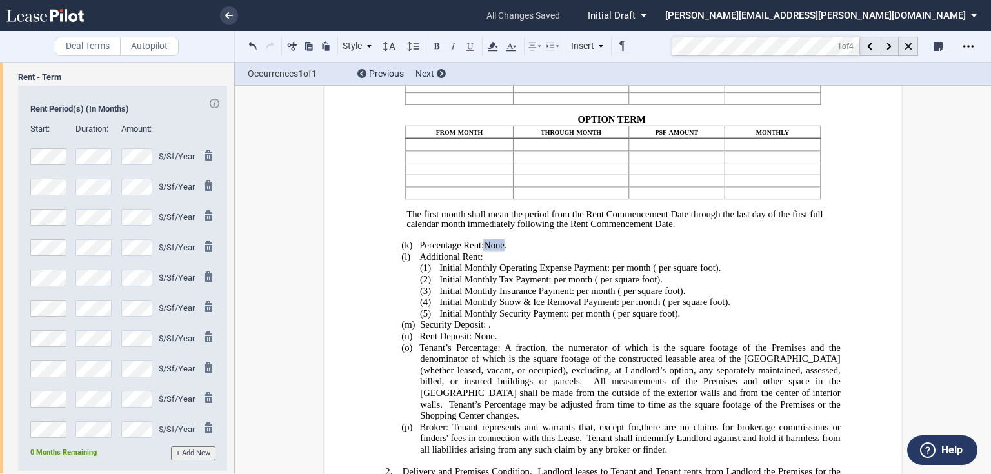
click at [606, 273] on span "Initial Monthly Operating Expense Payment:" at bounding box center [524, 268] width 170 height 11
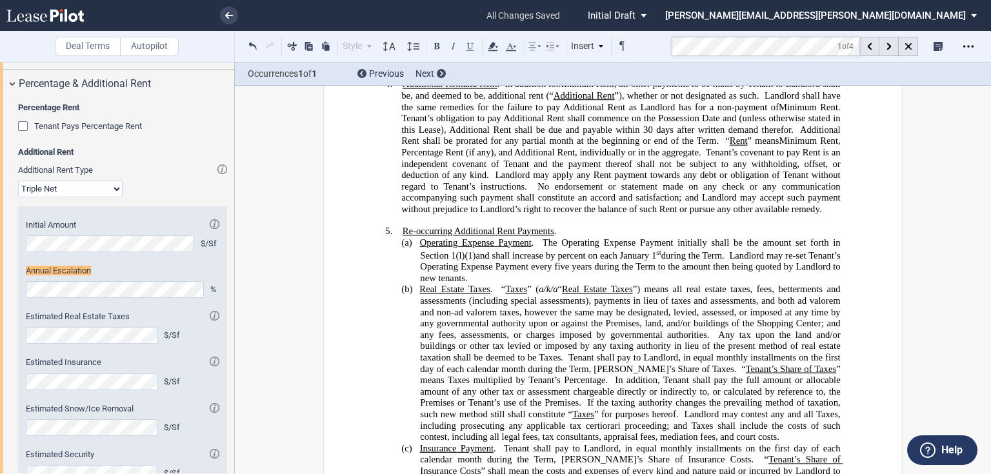
scroll to position [924, 0]
click at [18, 293] on div "Initial Amount $/Sf Annual Escalation % Estimated Real Estate Taxes $/Sf Estima…" at bounding box center [122, 350] width 209 height 288
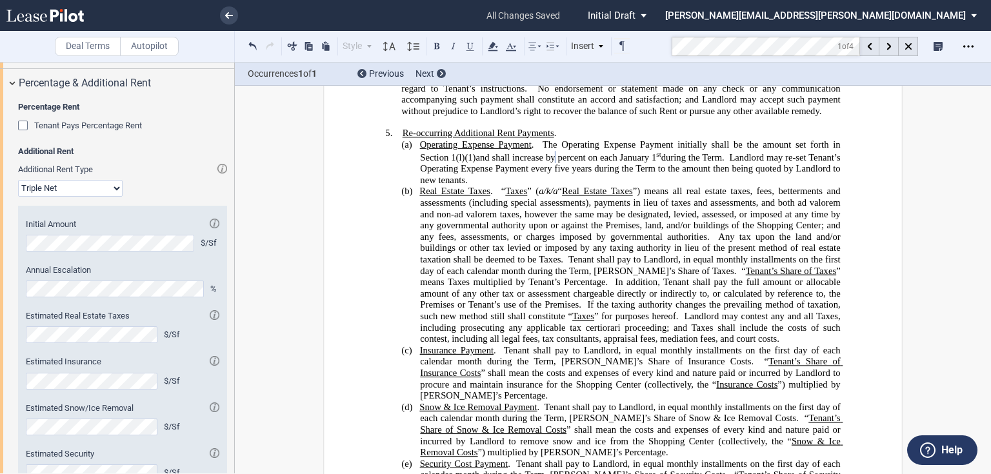
scroll to position [1250, 0]
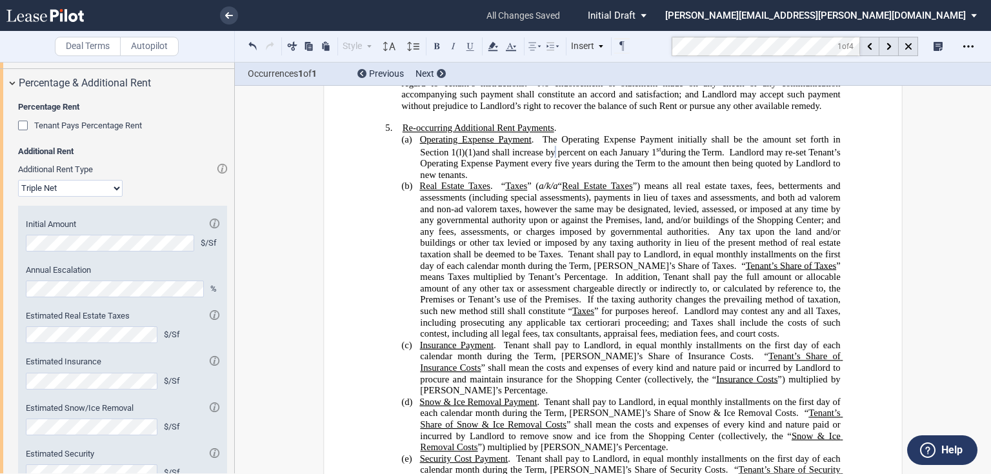
click at [542, 157] on span "The Operating Expense Payment initially shall be the amount set forth in Section" at bounding box center [631, 146] width 422 height 24
click at [563, 260] on span at bounding box center [565, 254] width 5 height 11
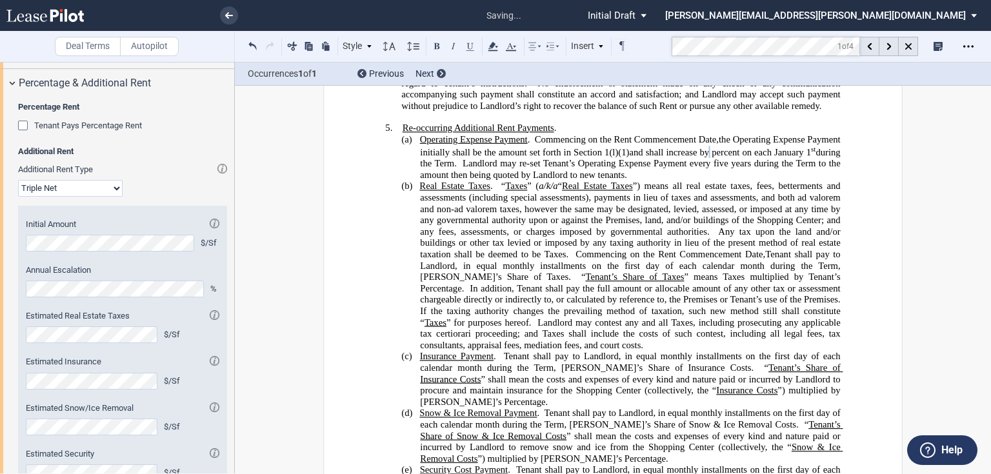
click at [499, 362] on span at bounding box center [500, 356] width 8 height 11
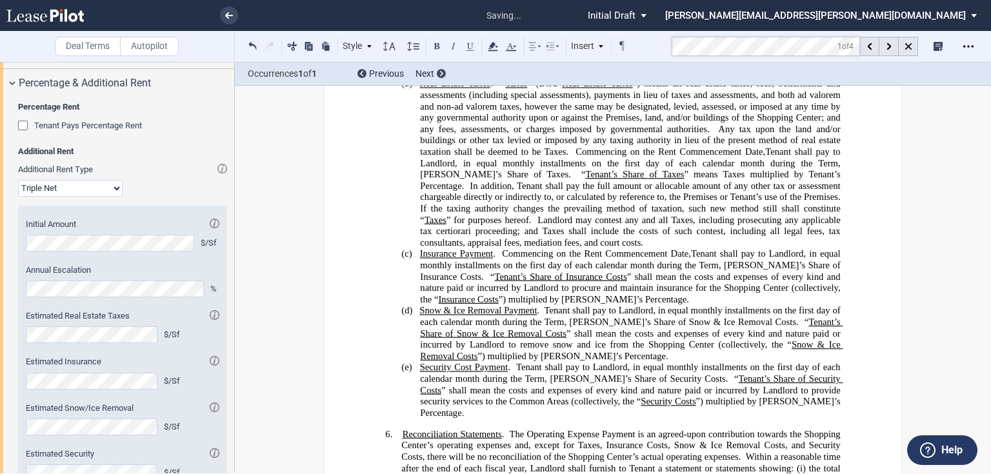
scroll to position [1353, 0]
click at [542, 326] on span "Tenant shall pay to Landlord, in equal monthly installments on the first day of…" at bounding box center [631, 315] width 422 height 22
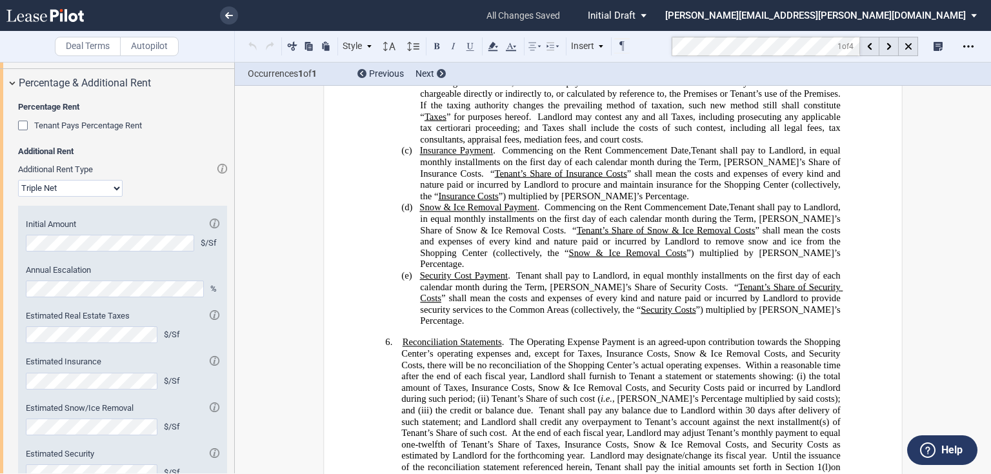
scroll to position [1456, 0]
drag, startPoint x: 514, startPoint y: 281, endPoint x: 521, endPoint y: 281, distance: 7.1
click at [515, 280] on span "Tenant shall pay to Landlord, in equal monthly installments on the first day of…" at bounding box center [631, 281] width 422 height 22
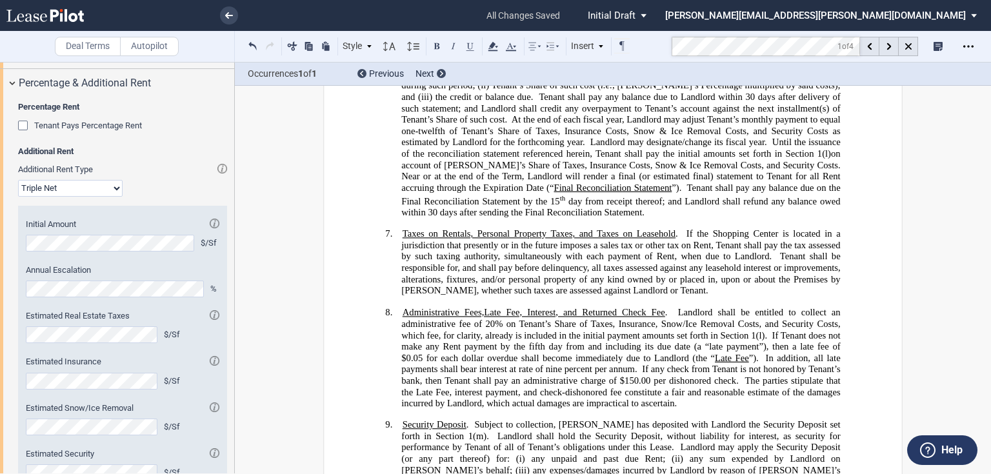
scroll to position [1818, 0]
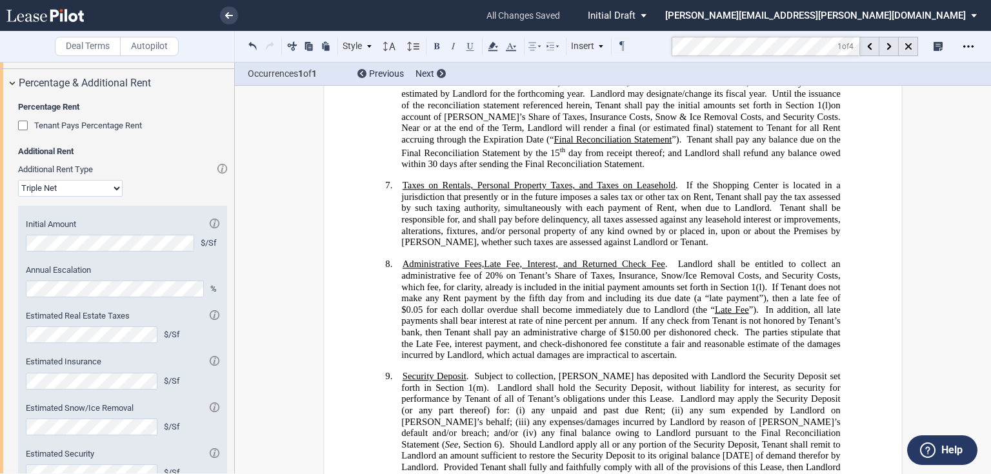
click at [483, 284] on span "Landlord shall be entitled to collect an administrative fee of 20% on Tenant’s …" at bounding box center [621, 276] width 441 height 34
click at [588, 283] on span "Landlord shall be entitled to collect an administrative fee of 10% on Tenant’s …" at bounding box center [621, 276] width 441 height 34
click at [889, 46] on use at bounding box center [888, 46] width 5 height 7
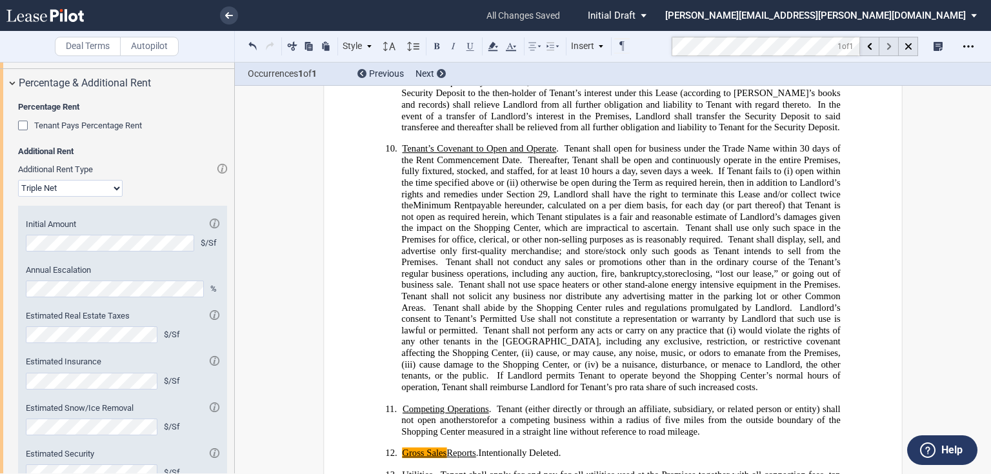
scroll to position [2469, 0]
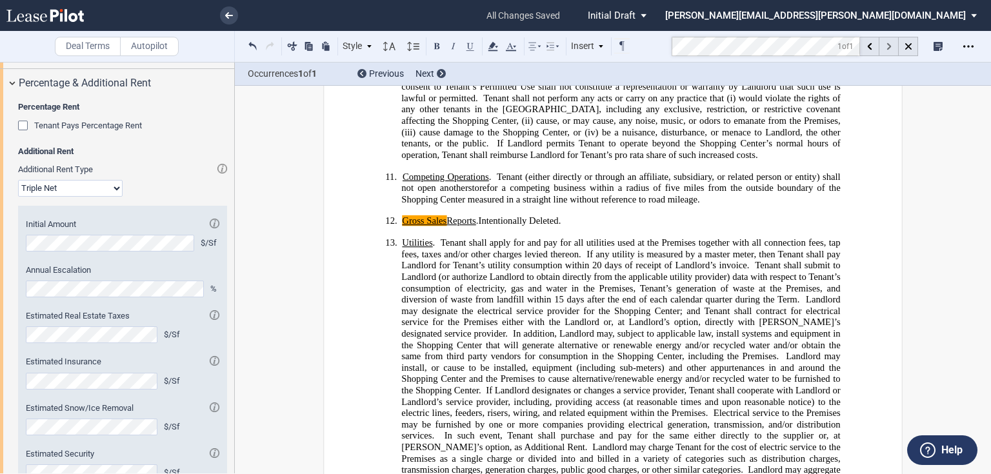
click at [889, 46] on use at bounding box center [888, 46] width 5 height 7
click at [908, 48] on icon at bounding box center [908, 46] width 6 height 6
click at [908, 47] on icon at bounding box center [913, 46] width 10 height 10
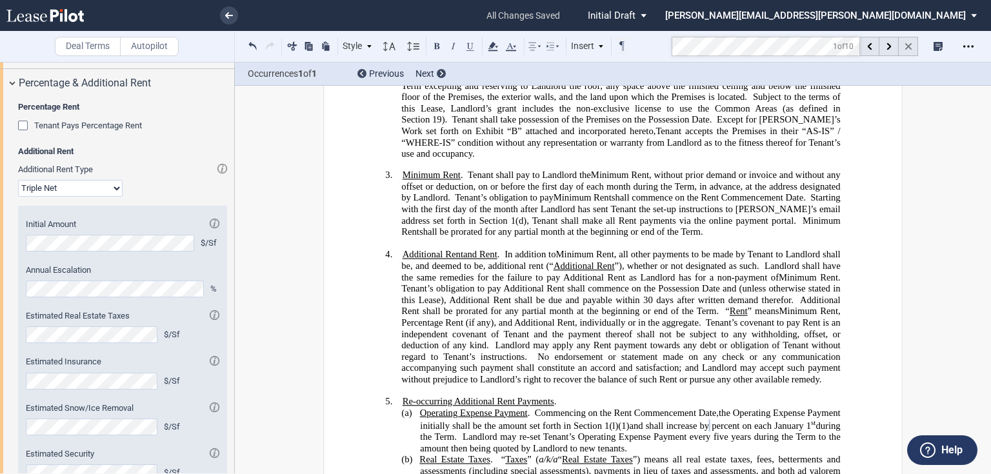
scroll to position [149, 0]
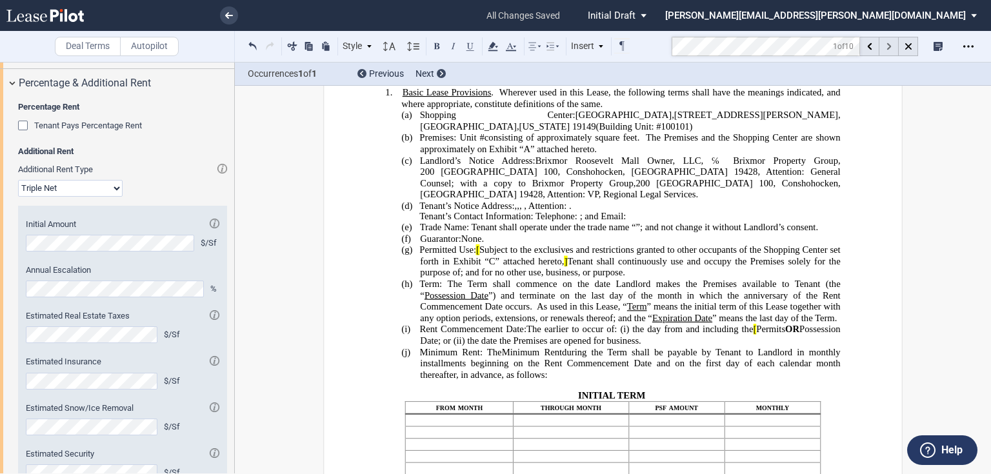
click at [888, 46] on icon at bounding box center [888, 46] width 5 height 7
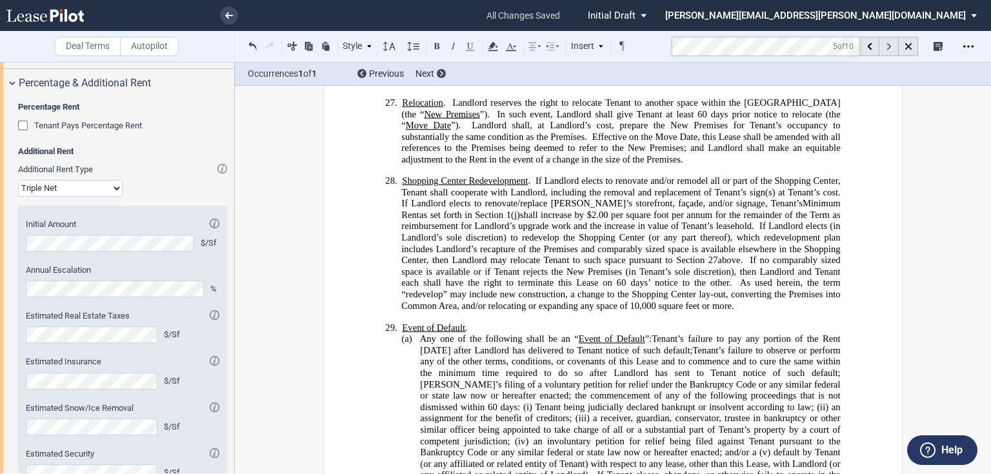
scroll to position [8709, 0]
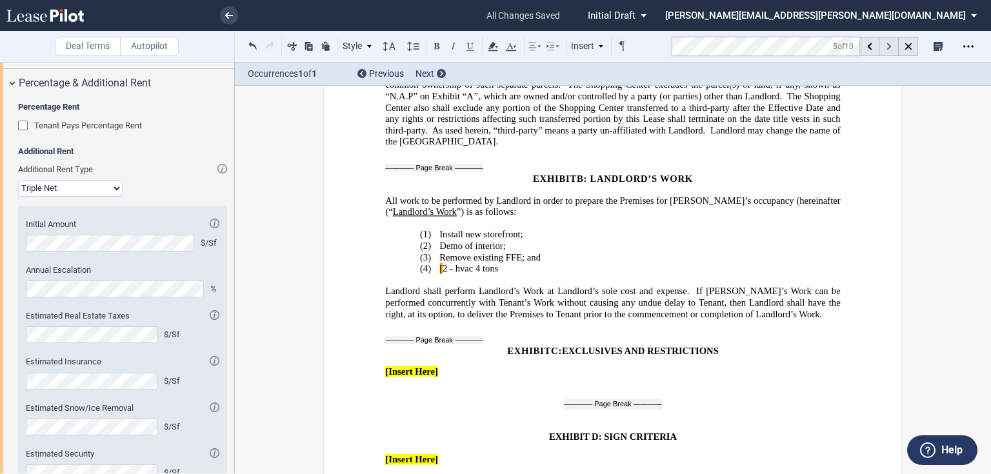
click at [888, 46] on icon at bounding box center [888, 46] width 5 height 7
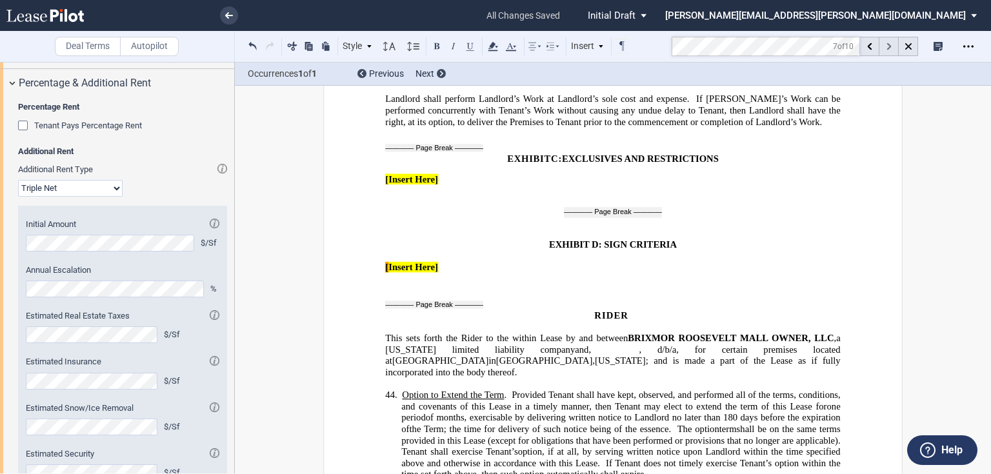
click at [888, 46] on icon at bounding box center [888, 46] width 5 height 7
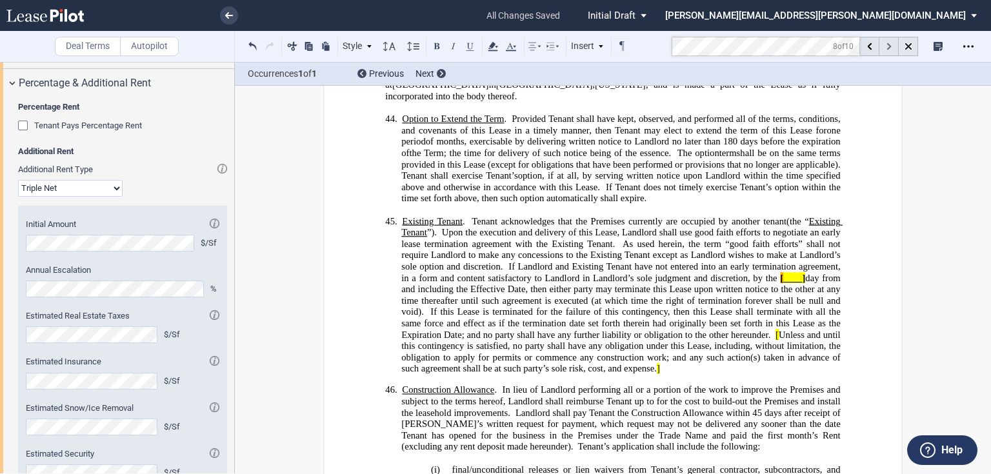
scroll to position [9188, 0]
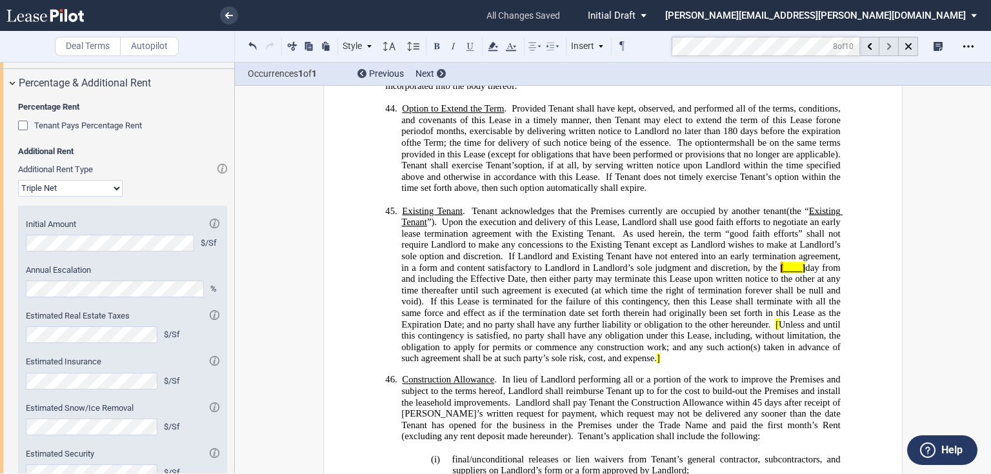
click at [888, 46] on icon at bounding box center [888, 46] width 5 height 7
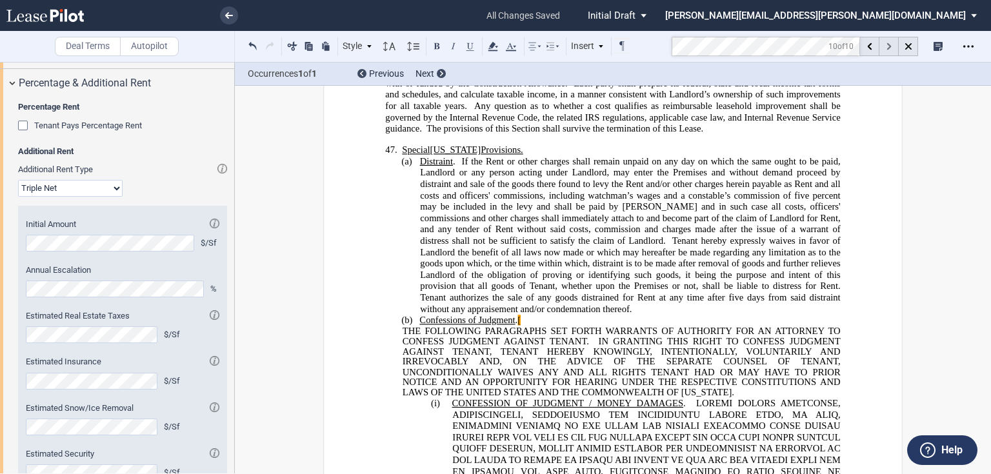
scroll to position [9991, 0]
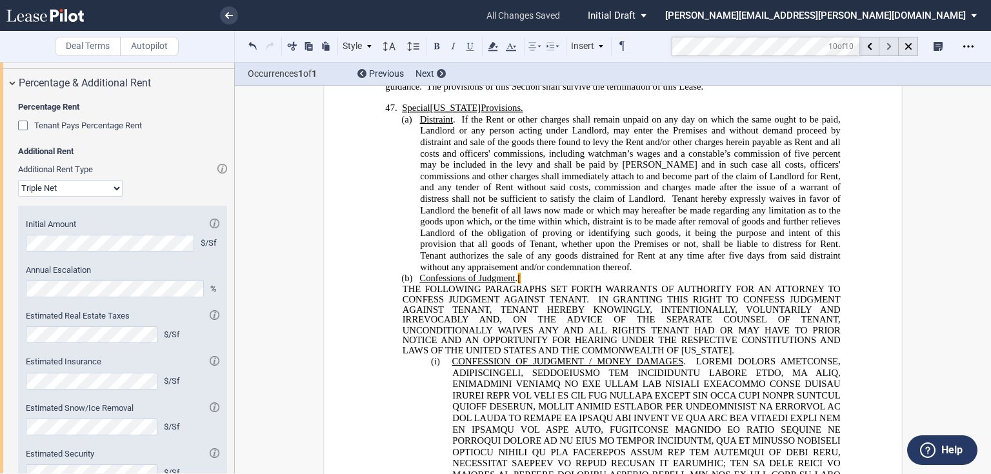
click at [888, 46] on icon at bounding box center [888, 46] width 5 height 7
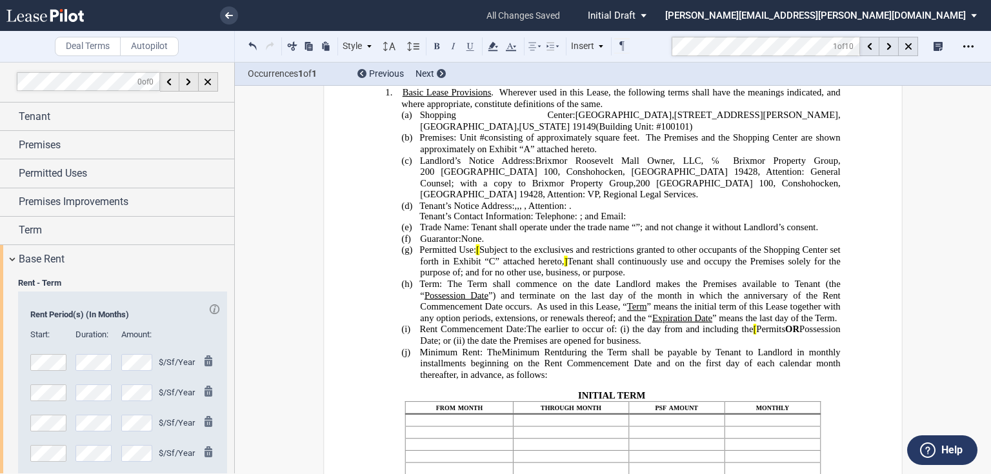
scroll to position [0, 0]
click at [44, 264] on span "Base Rent" at bounding box center [42, 259] width 46 height 15
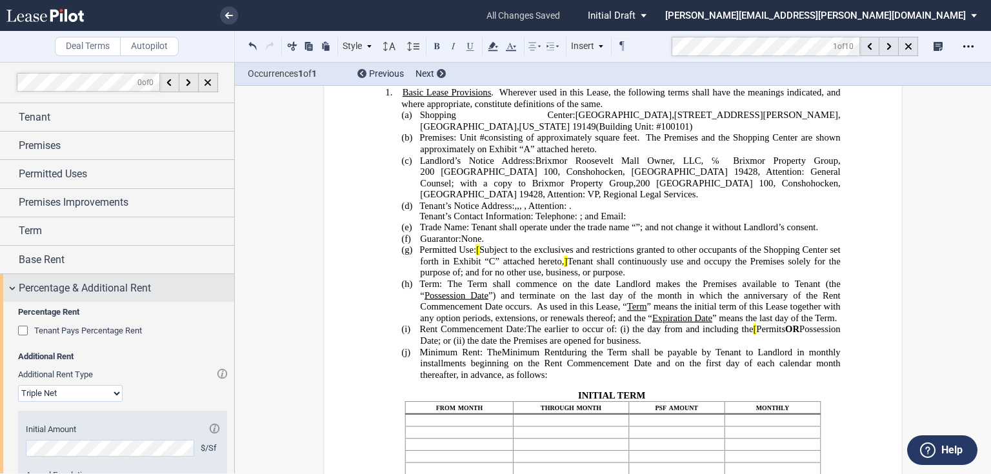
click at [37, 288] on span "Percentage & Additional Rent" at bounding box center [85, 288] width 132 height 15
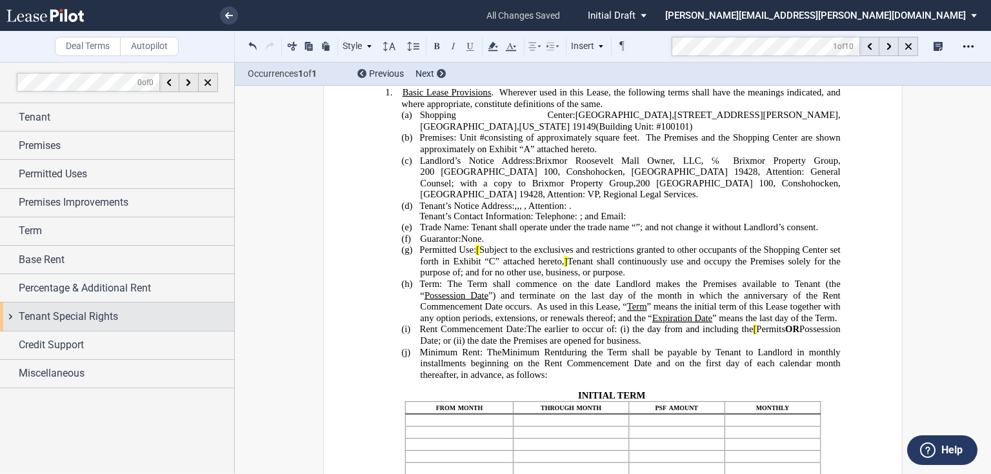
click at [45, 310] on span "Tenant Special Rights" at bounding box center [68, 316] width 99 height 15
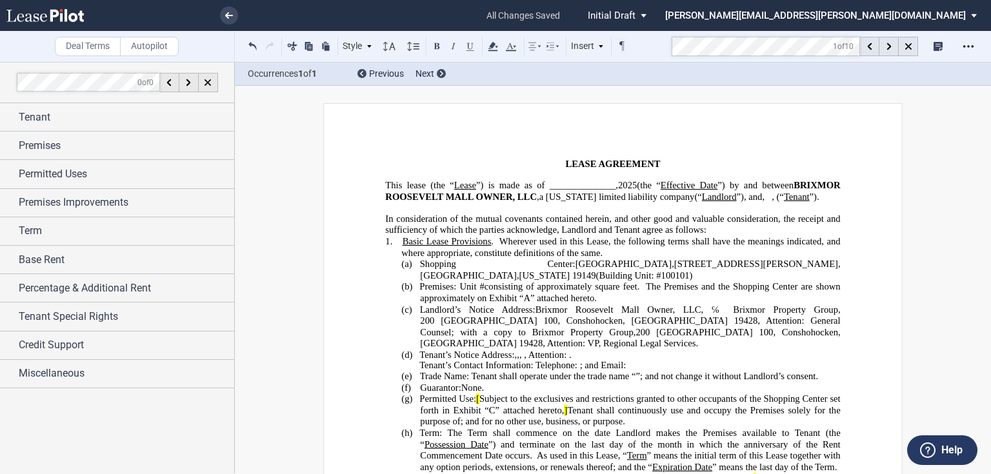
click at [603, 183] on span "”) is made as of ______________," at bounding box center [547, 185] width 142 height 11
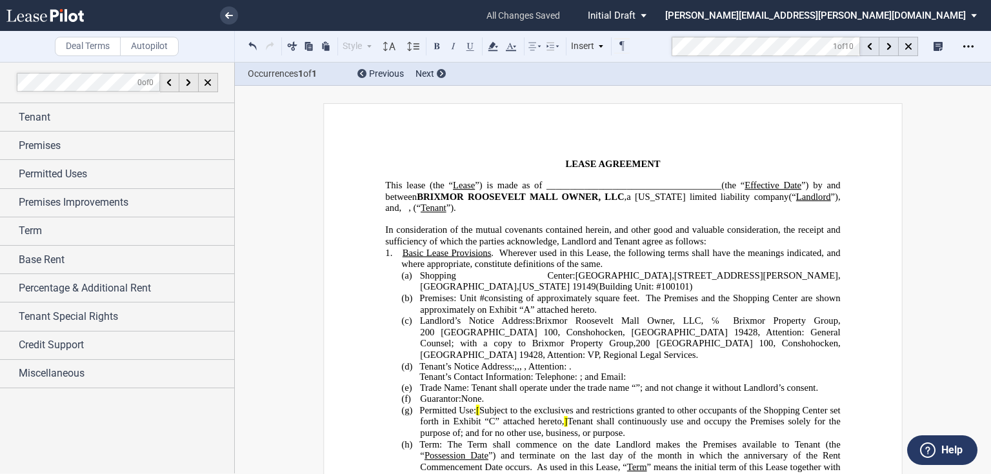
click at [639, 184] on span "”) is made as of _____________________________________" at bounding box center [598, 185] width 246 height 11
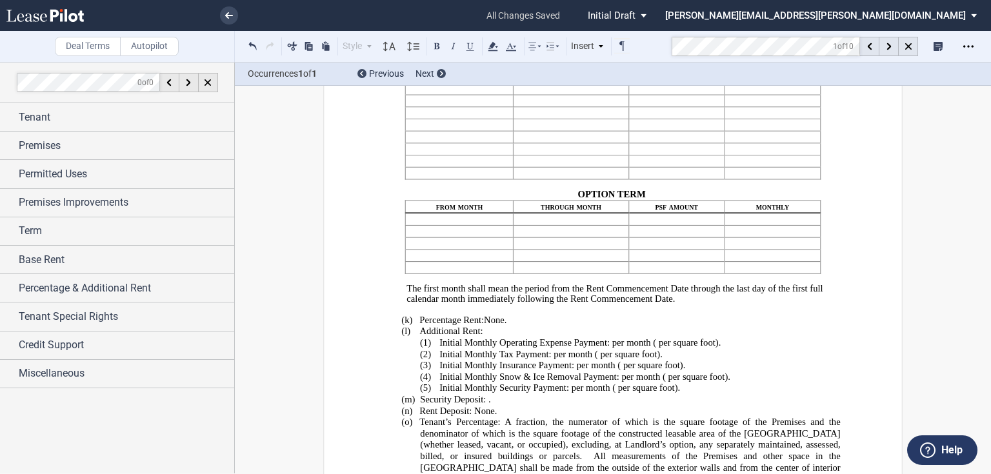
scroll to position [568, 0]
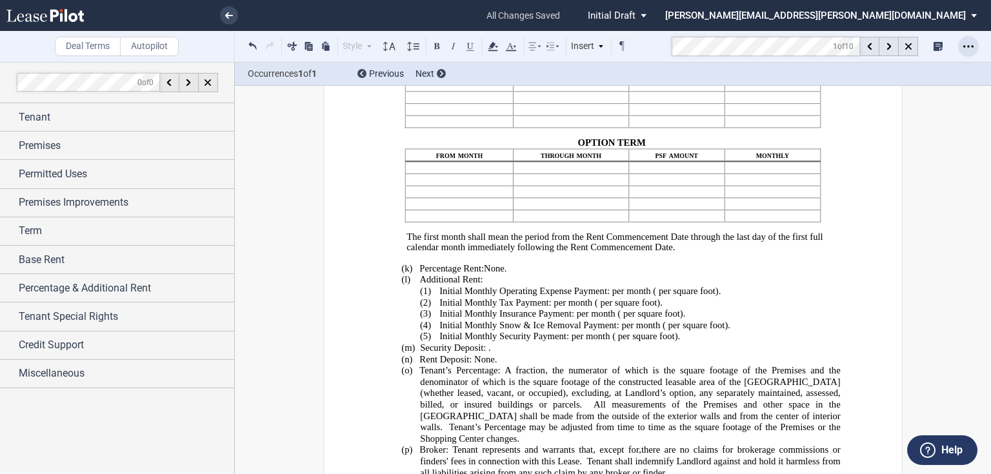
click at [960, 49] on div "Open Lease options menu" at bounding box center [968, 46] width 21 height 21
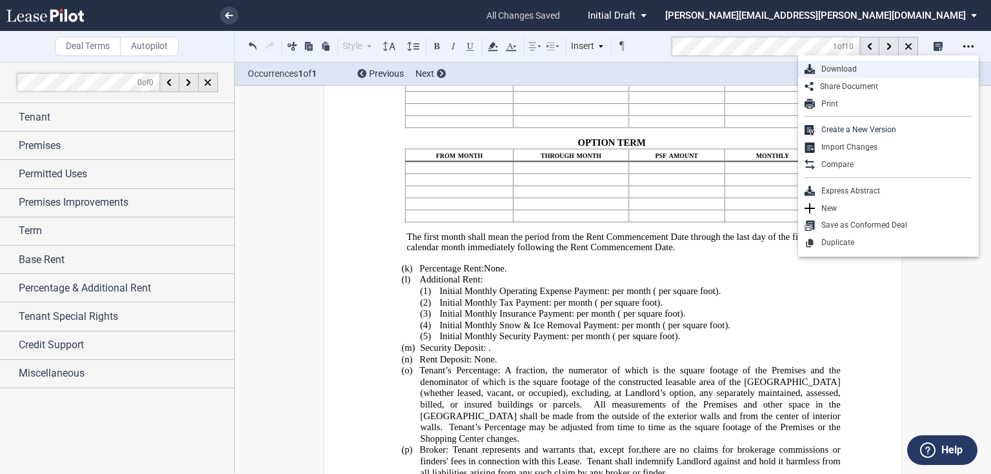
click at [841, 77] on div "Download" at bounding box center [888, 69] width 181 height 17
